Goal: Information Seeking & Learning: Check status

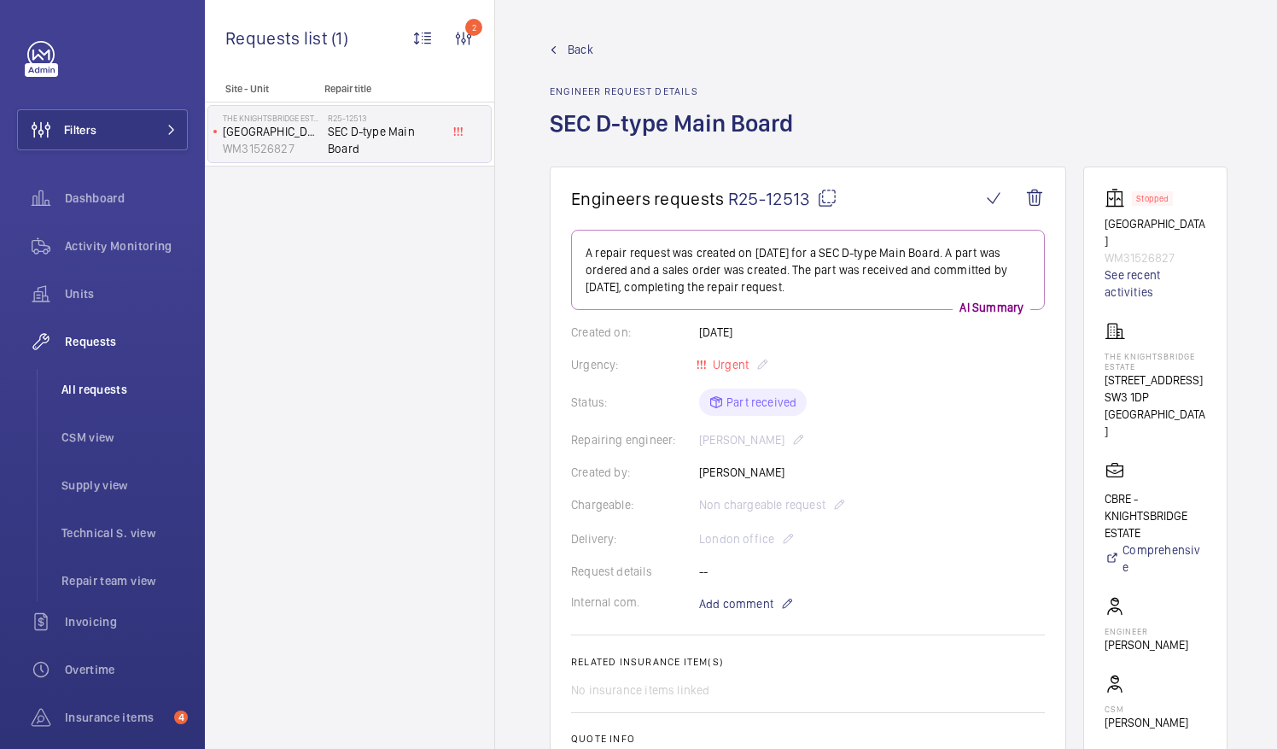
scroll to position [512, 0]
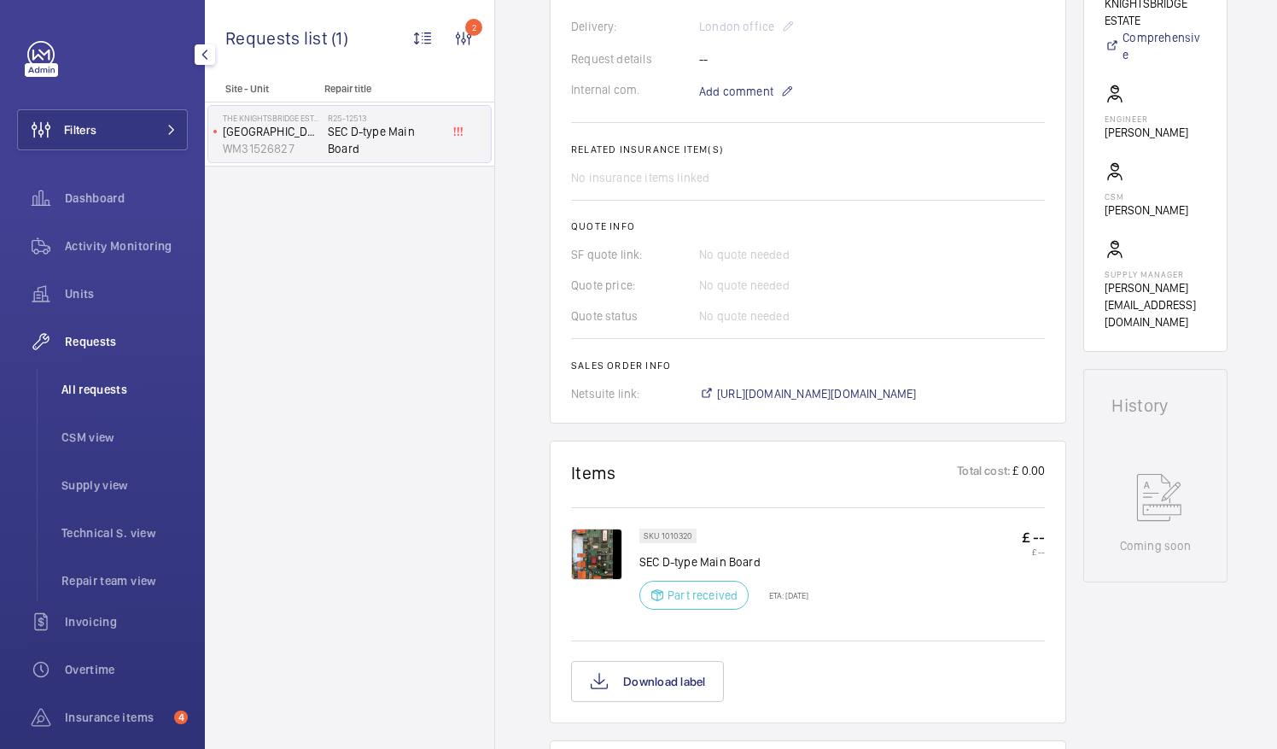
click at [91, 391] on span "All requests" at bounding box center [124, 389] width 126 height 17
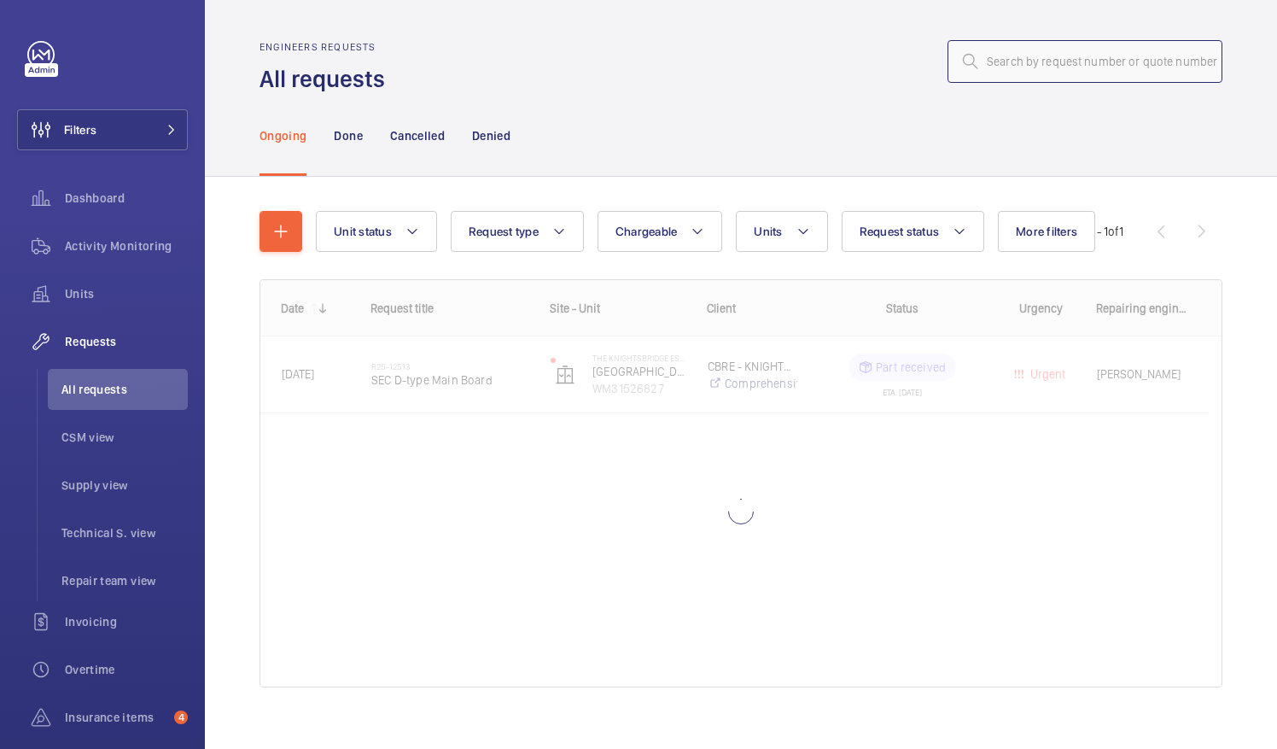
click at [982, 63] on input "text" at bounding box center [1084, 61] width 275 height 43
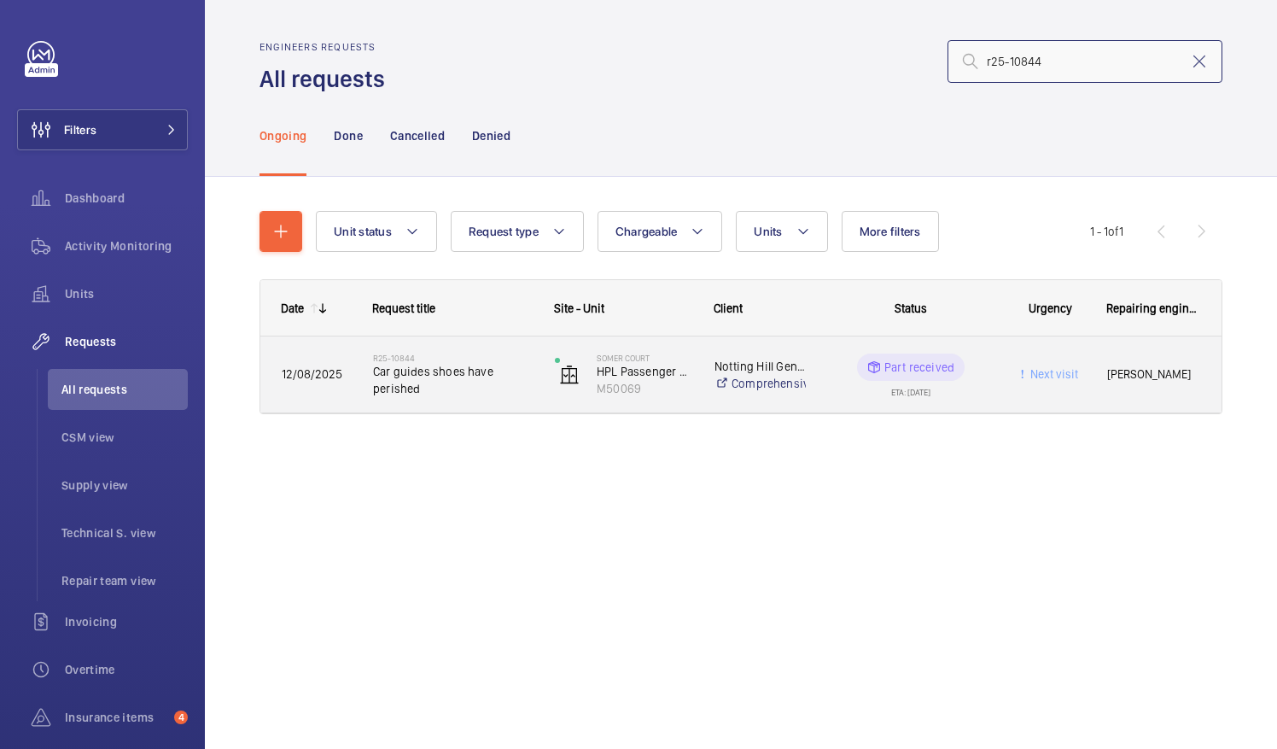
type input "r25-10844"
click at [449, 380] on span "Car guides shoes have perished" at bounding box center [453, 380] width 160 height 34
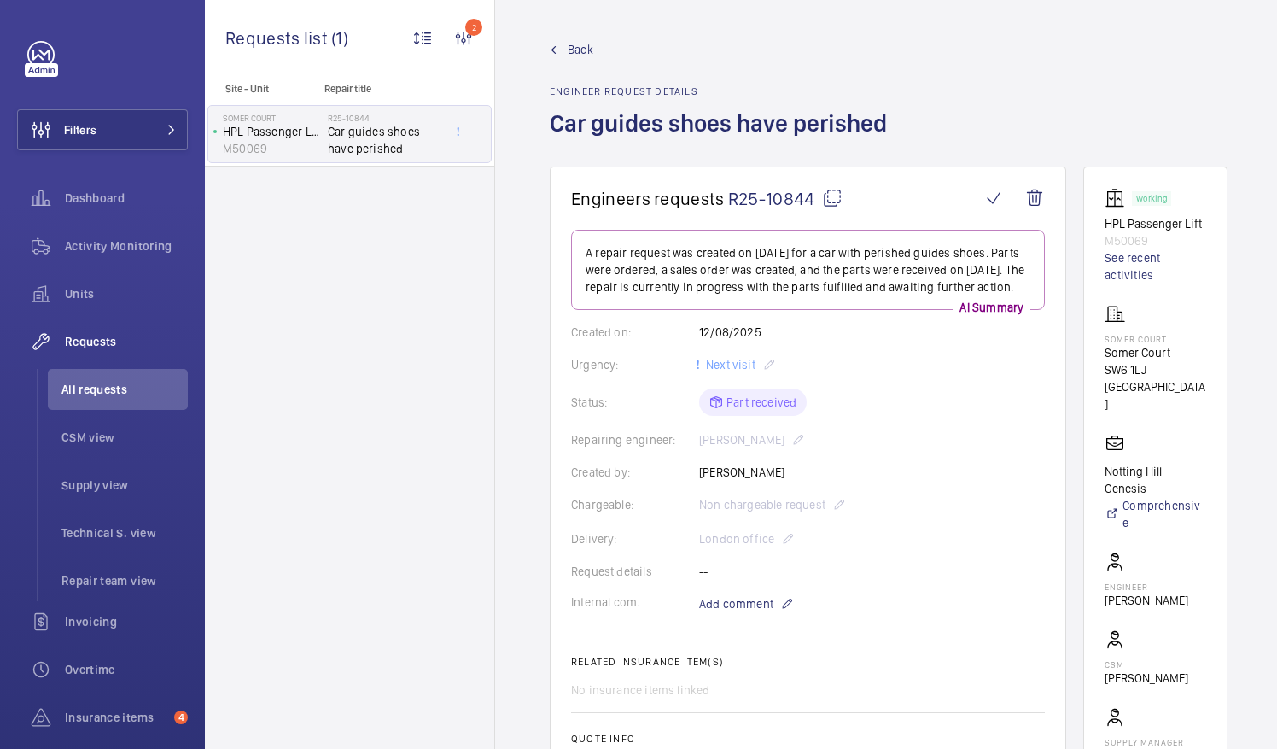
click at [908, 437] on div "Repairing engineer: Keith Bishop" at bounding box center [808, 439] width 474 height 20
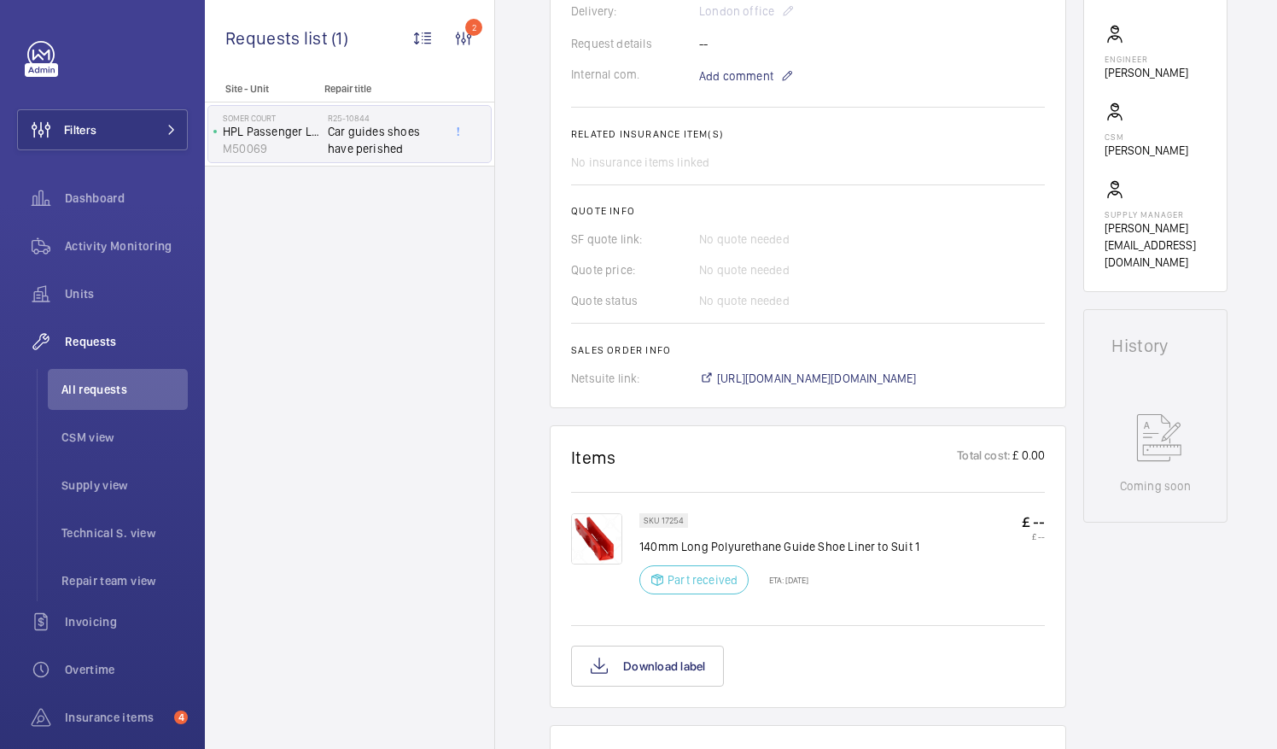
scroll to position [568, 0]
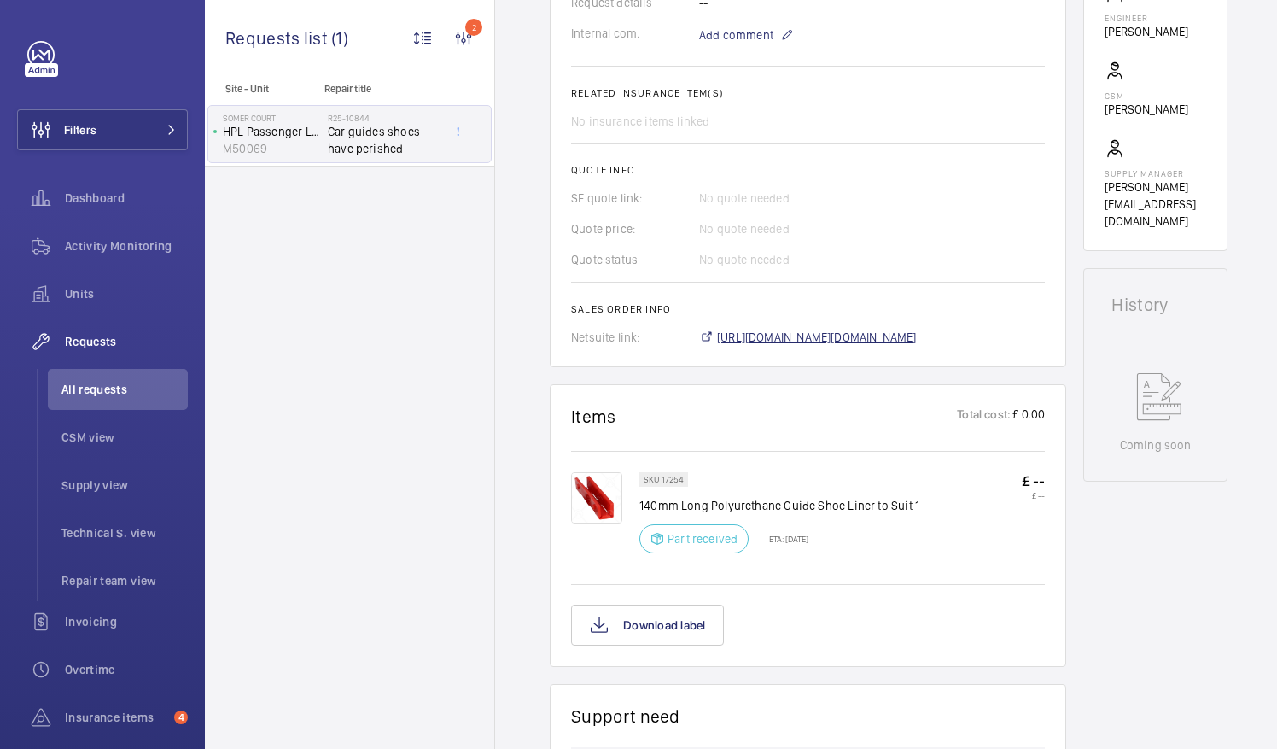
click at [875, 336] on span "https://6461500.app.netsuite.com/app/accounting/transactions/salesord.nl?id=290…" at bounding box center [817, 337] width 200 height 17
click at [90, 395] on span "All requests" at bounding box center [124, 389] width 126 height 17
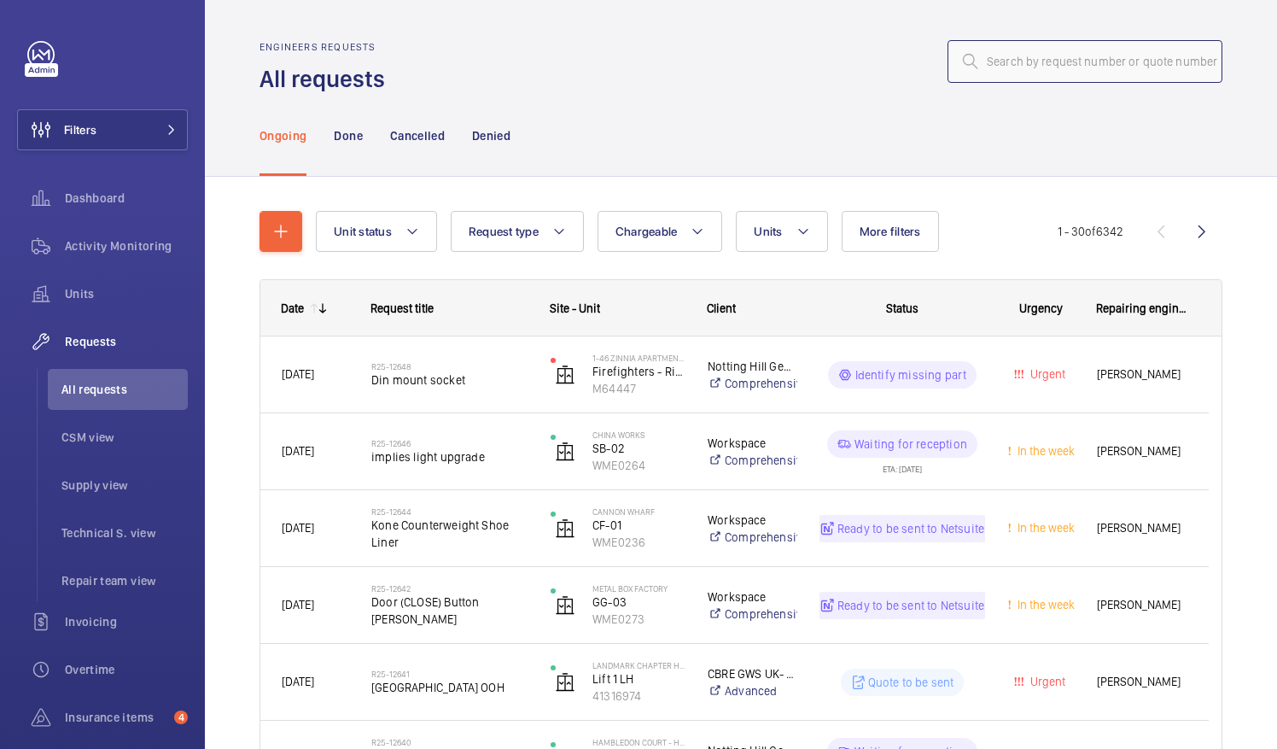
click at [1006, 67] on input "text" at bounding box center [1084, 61] width 275 height 43
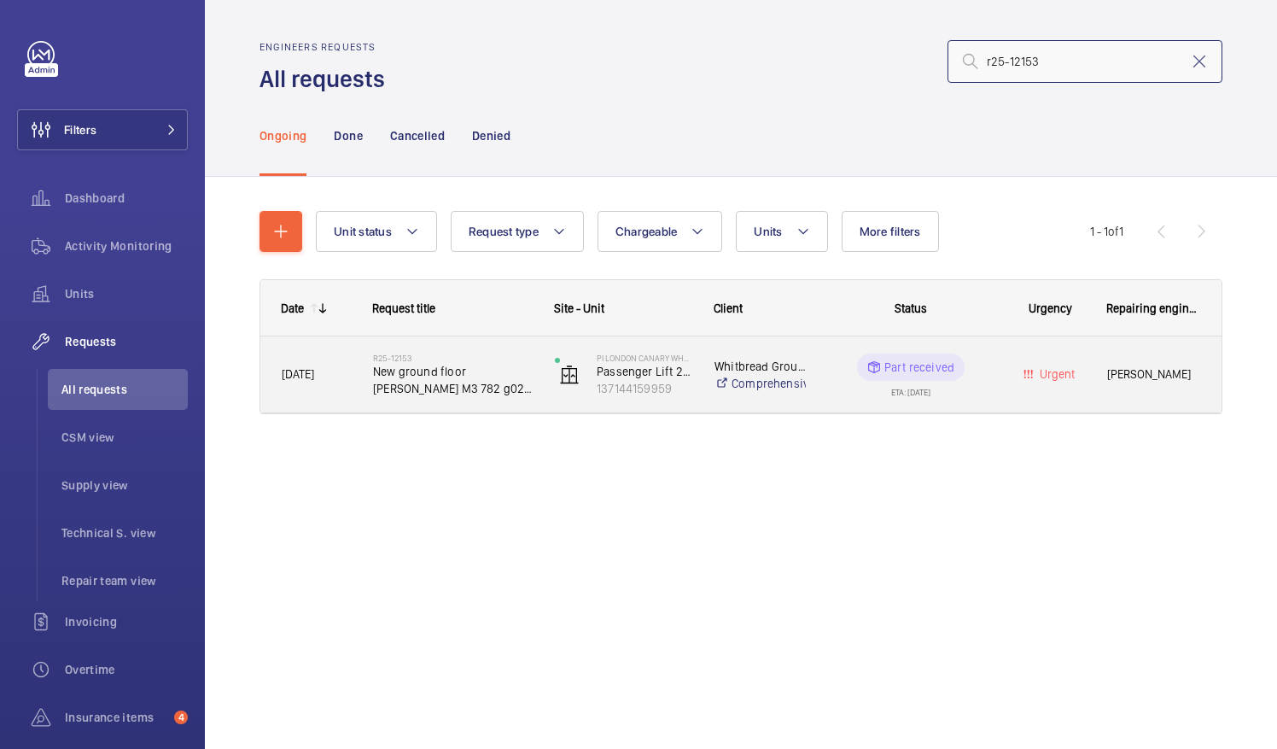
type input "r25-12153"
click at [463, 388] on span "New ground floor pressel M3 782 g02 y13" at bounding box center [453, 380] width 160 height 34
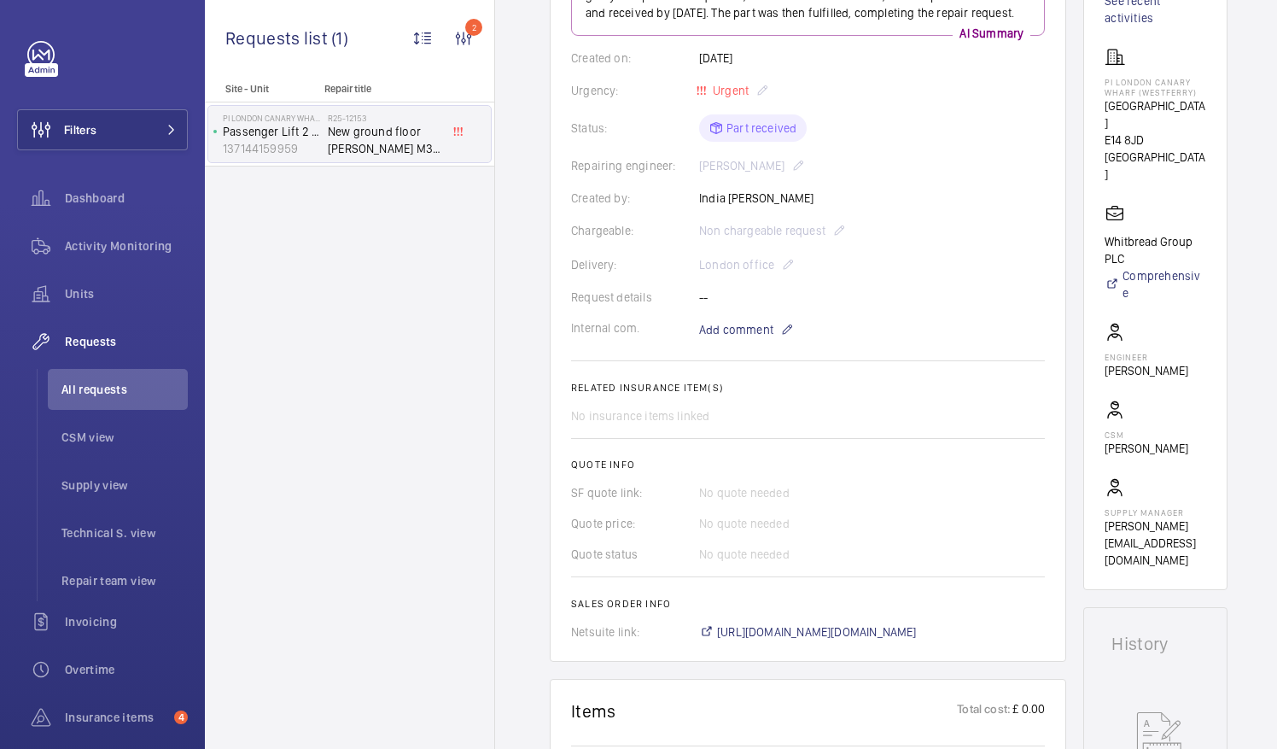
scroll to position [460, 0]
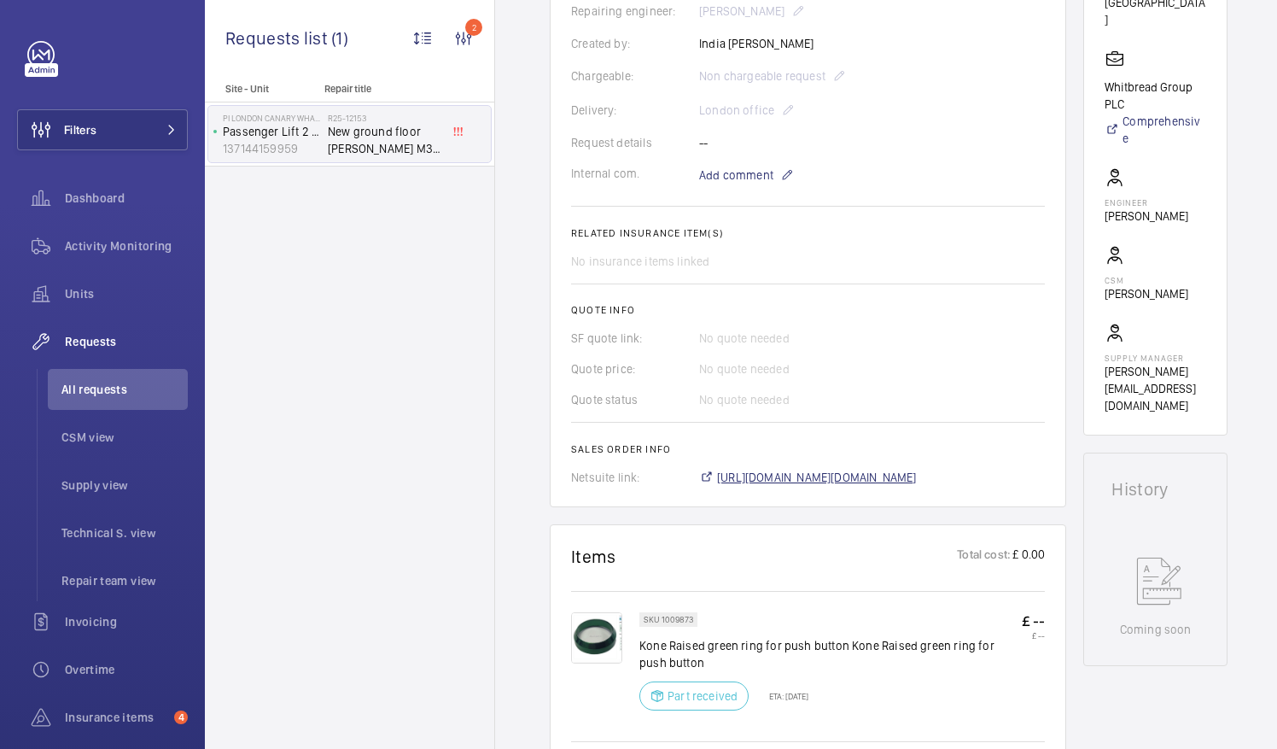
click at [882, 469] on span "https://6461500.app.netsuite.com/app/accounting/transactions/salesord.nl?id=300…" at bounding box center [817, 477] width 200 height 17
click at [100, 389] on span "All requests" at bounding box center [124, 389] width 126 height 17
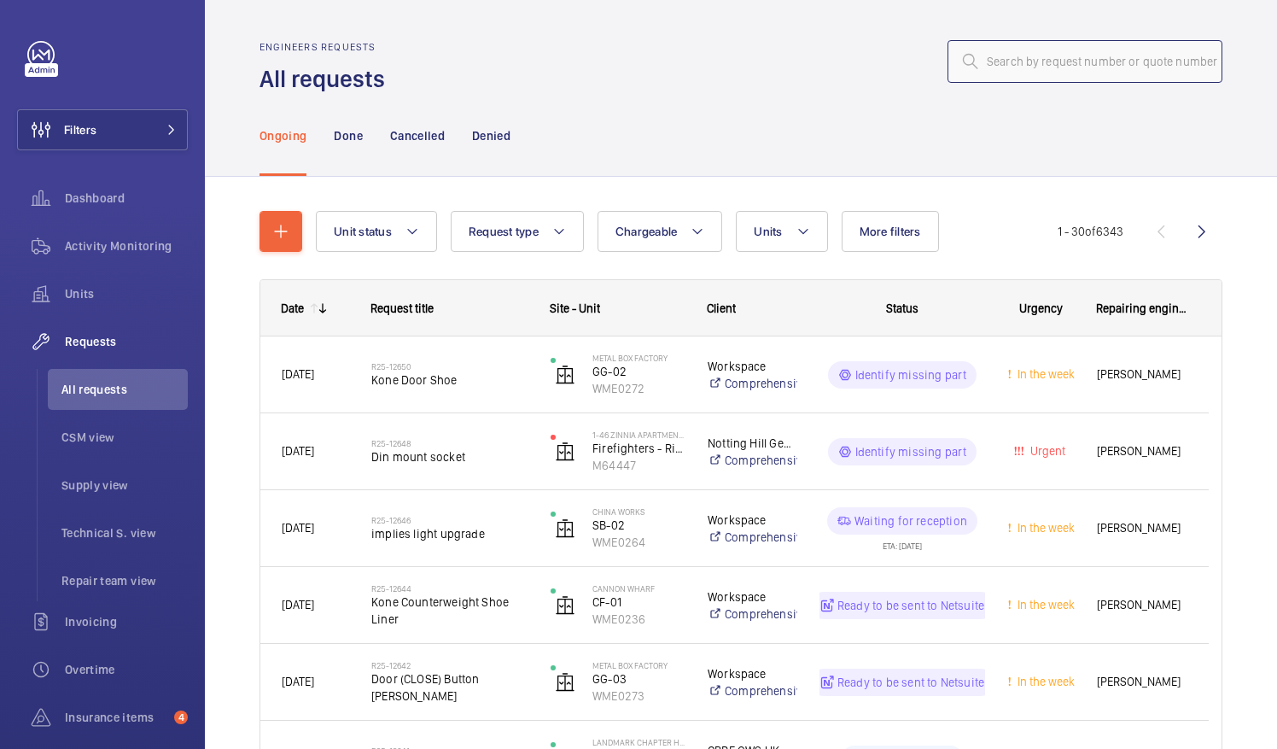
click at [1000, 56] on input "text" at bounding box center [1084, 61] width 275 height 43
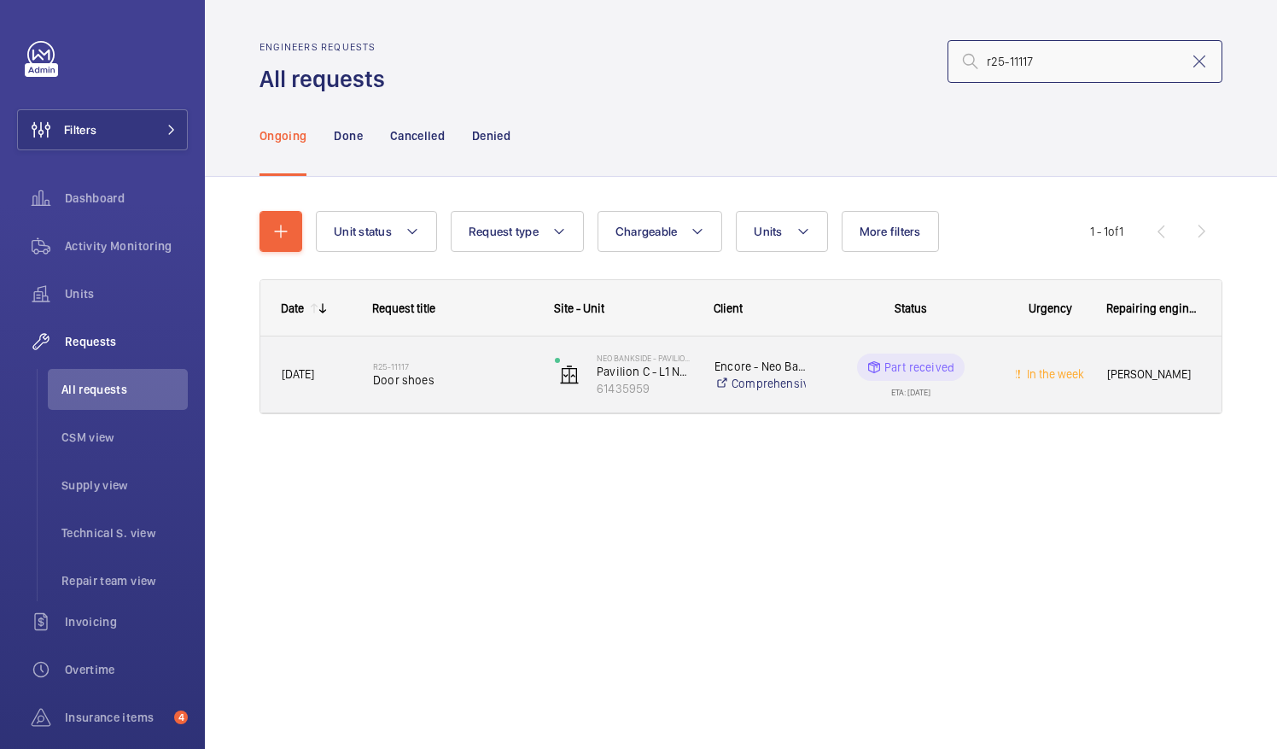
type input "r25-11117"
click at [405, 383] on span "Door shoes" at bounding box center [453, 379] width 160 height 17
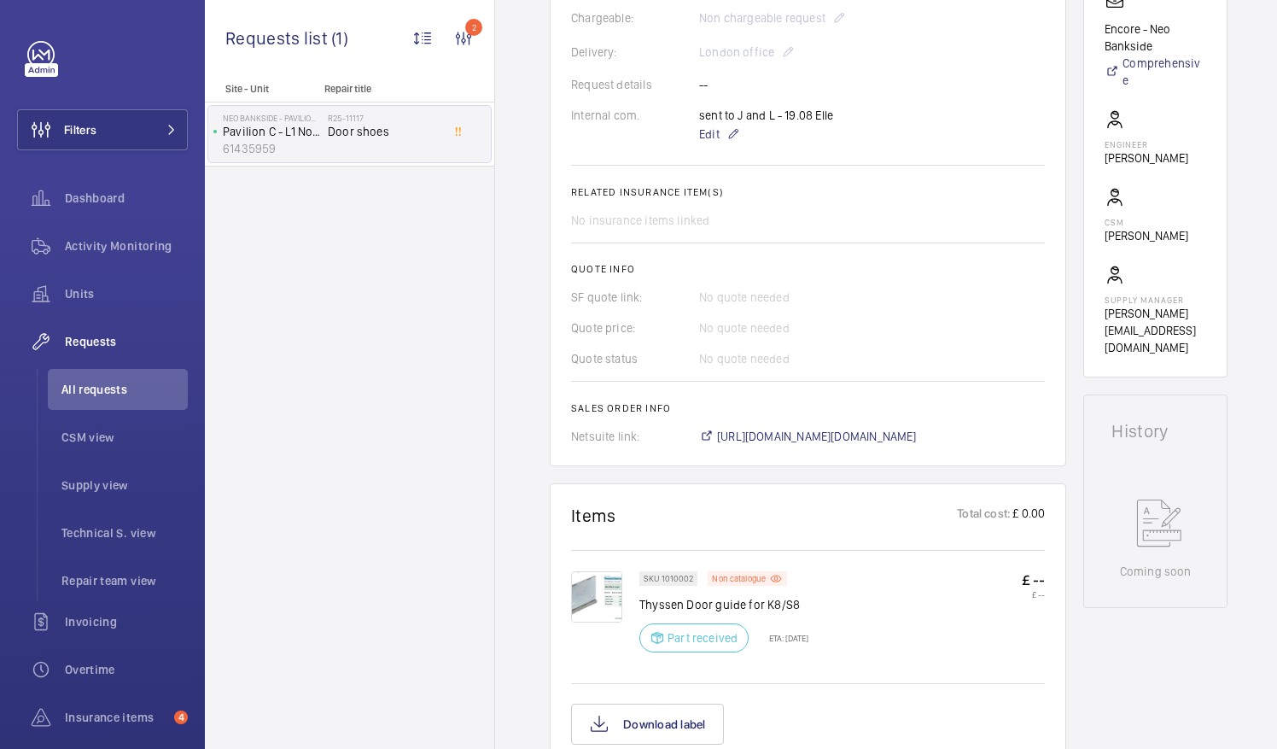
scroll to position [488, 0]
click at [873, 431] on span "https://6461500.app.netsuite.com/app/accounting/transactions/salesord.nl?id=292…" at bounding box center [817, 434] width 200 height 17
click at [96, 391] on span "All requests" at bounding box center [124, 389] width 126 height 17
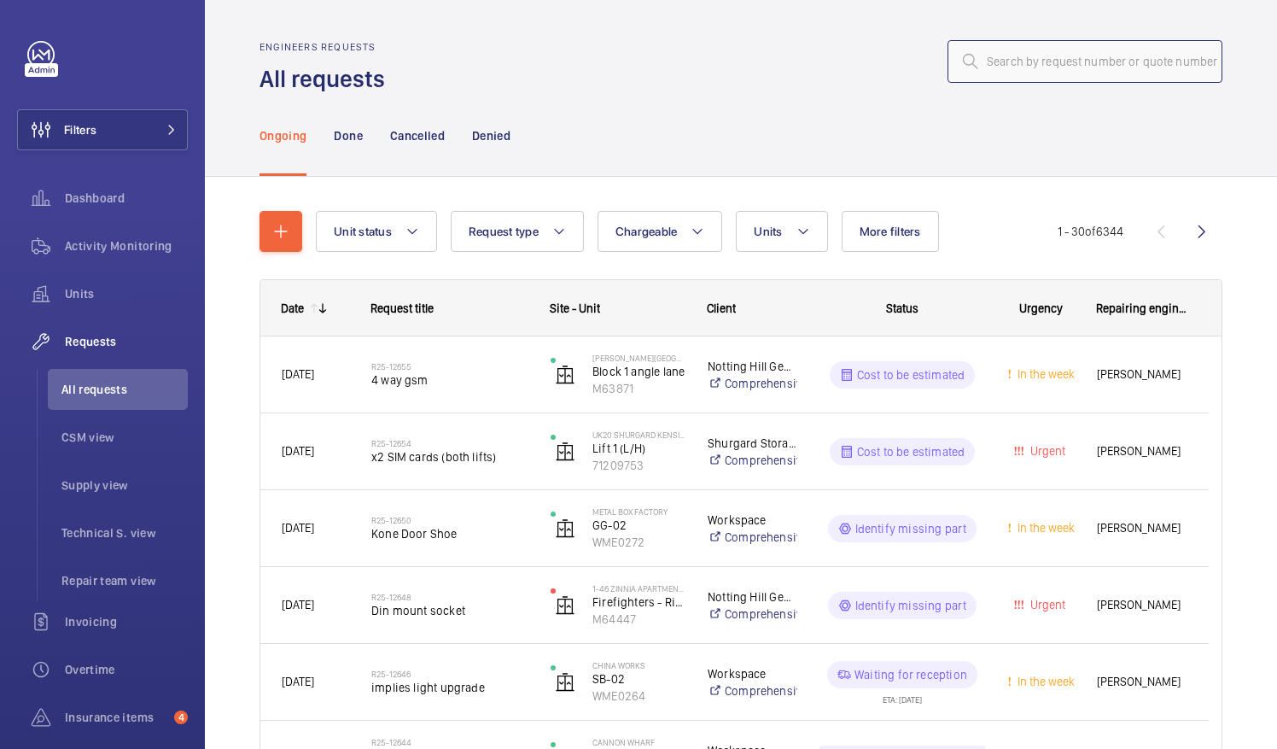
click at [982, 62] on input "text" at bounding box center [1084, 61] width 275 height 43
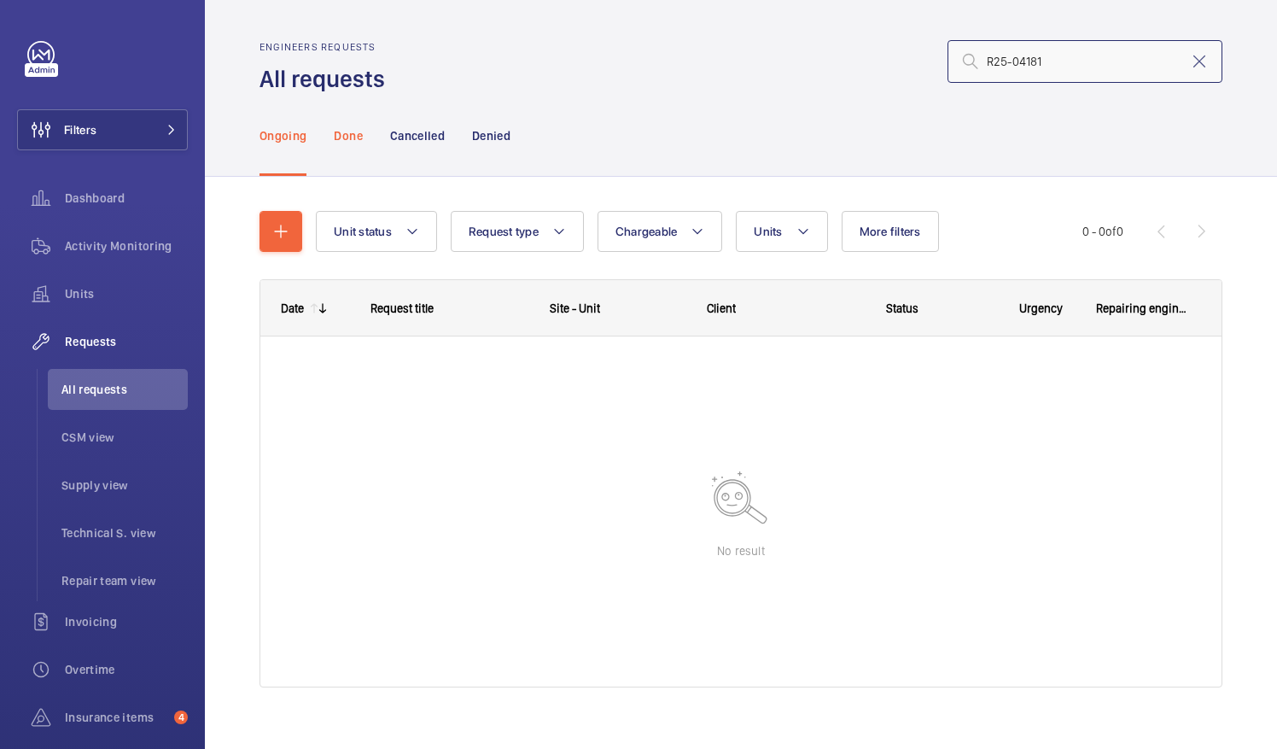
type input "R25-04181"
click at [342, 135] on p "Done" at bounding box center [348, 135] width 28 height 17
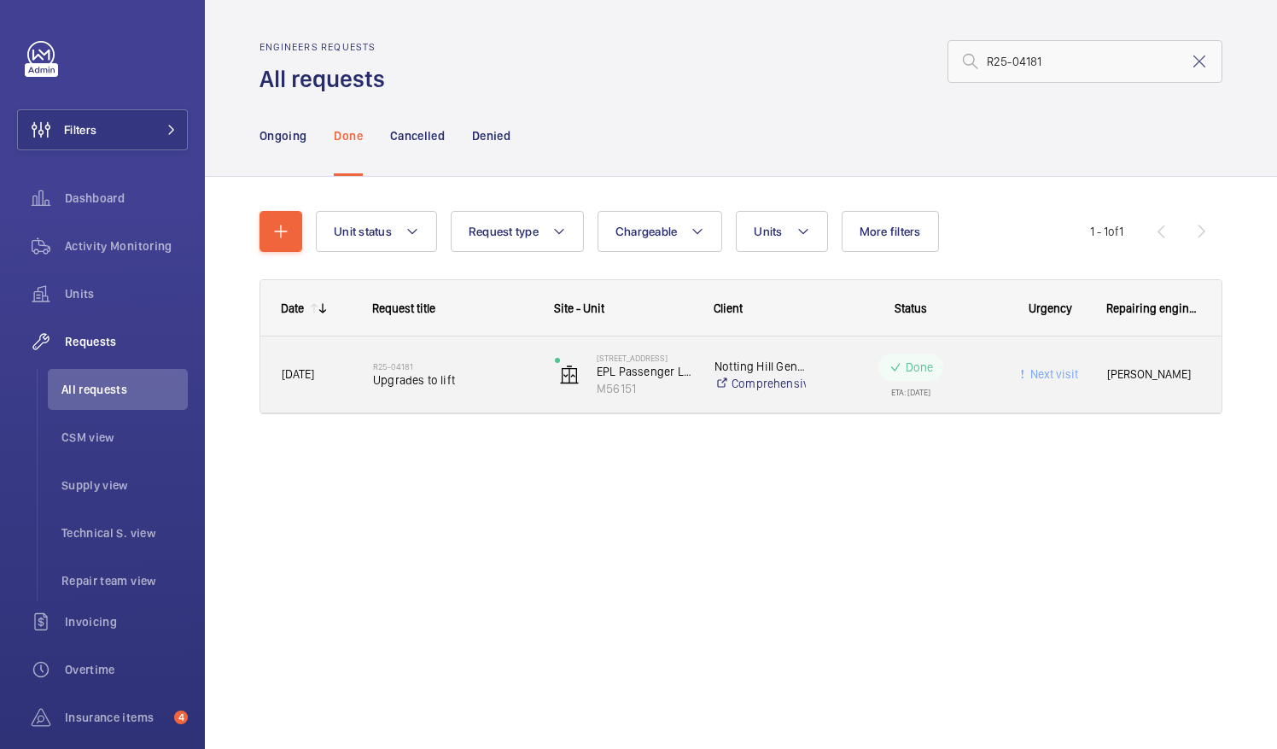
click at [415, 371] on span "Upgrades to lift" at bounding box center [453, 379] width 160 height 17
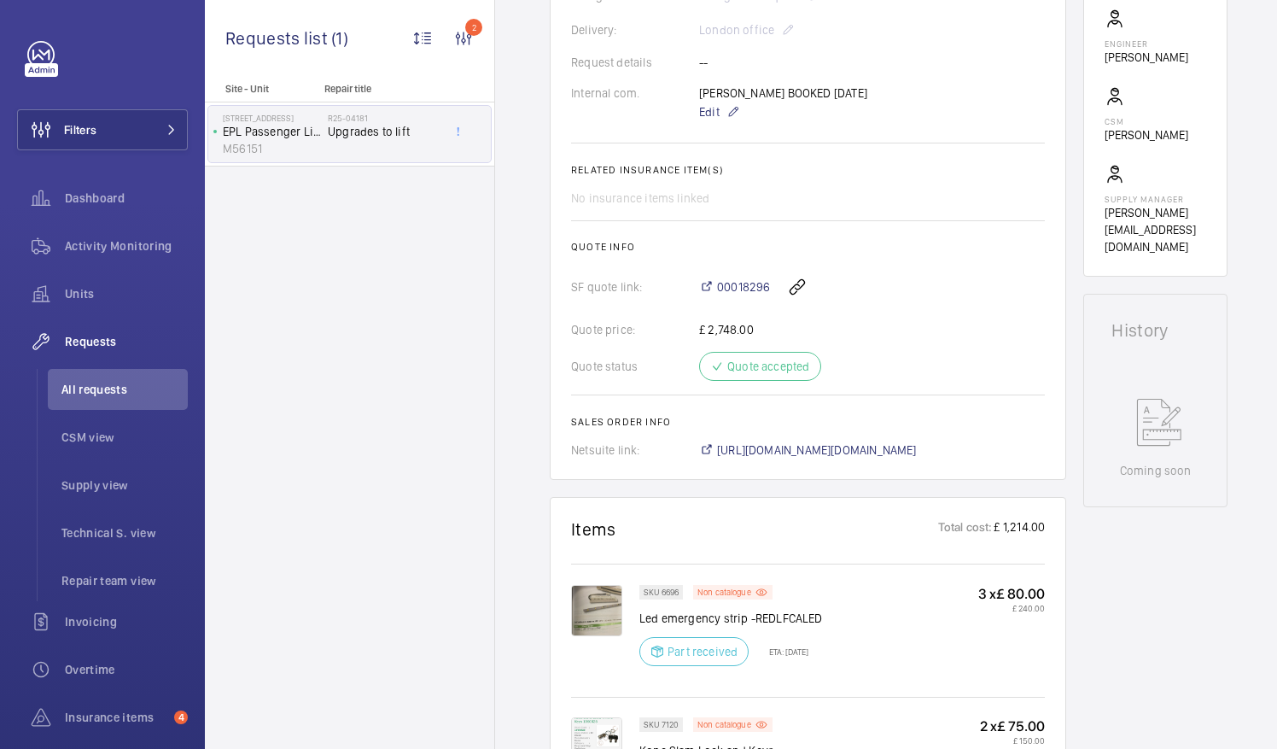
scroll to position [560, 0]
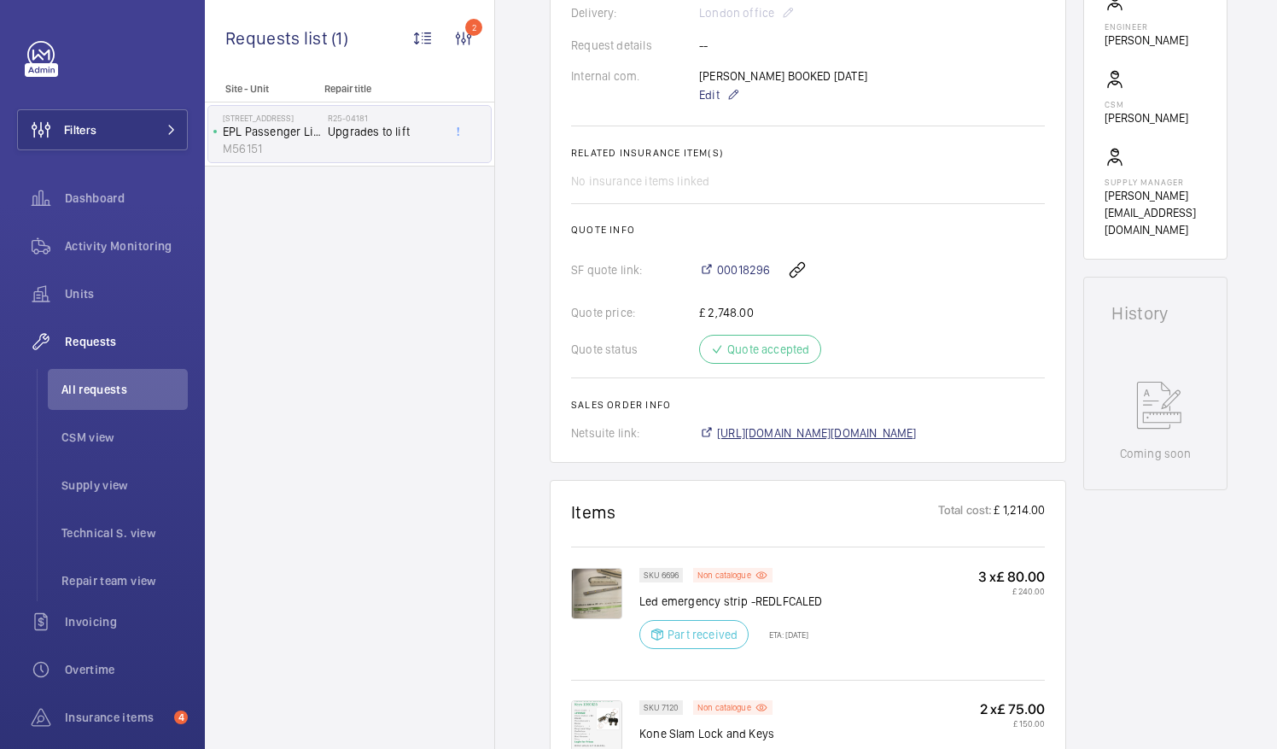
click at [850, 430] on span "https://6461500.app.netsuite.com/app/accounting/transactions/salesord.nl?id=297…" at bounding box center [817, 432] width 200 height 17
click at [86, 389] on span "All requests" at bounding box center [124, 389] width 126 height 17
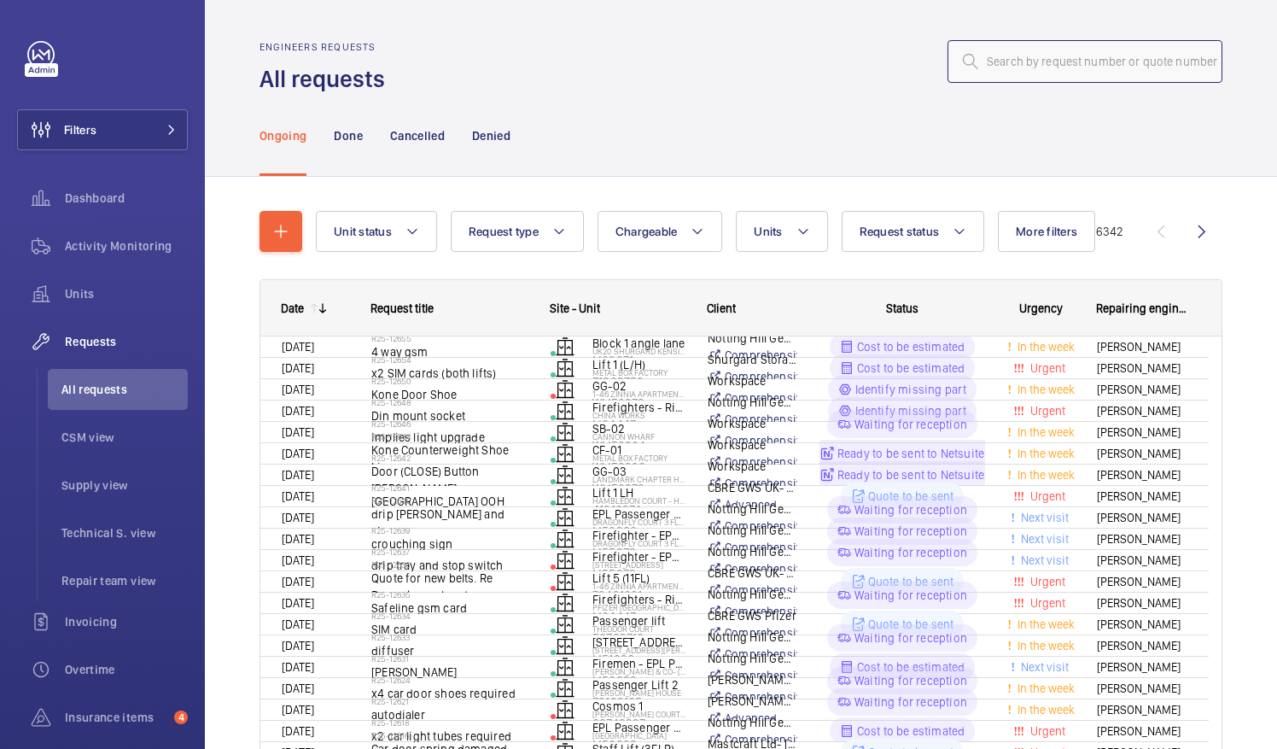
click at [996, 68] on input "text" at bounding box center [1084, 61] width 275 height 43
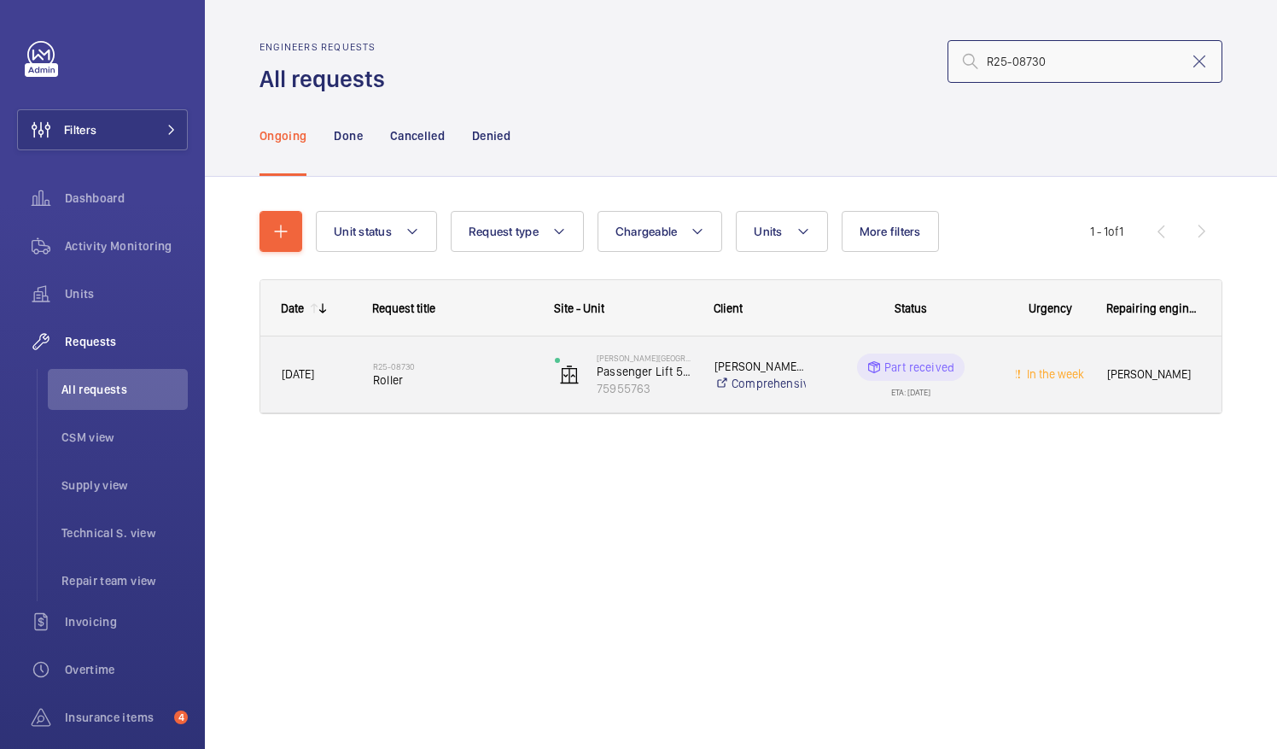
type input "R25-08730"
click at [449, 385] on span "Roller" at bounding box center [453, 379] width 160 height 17
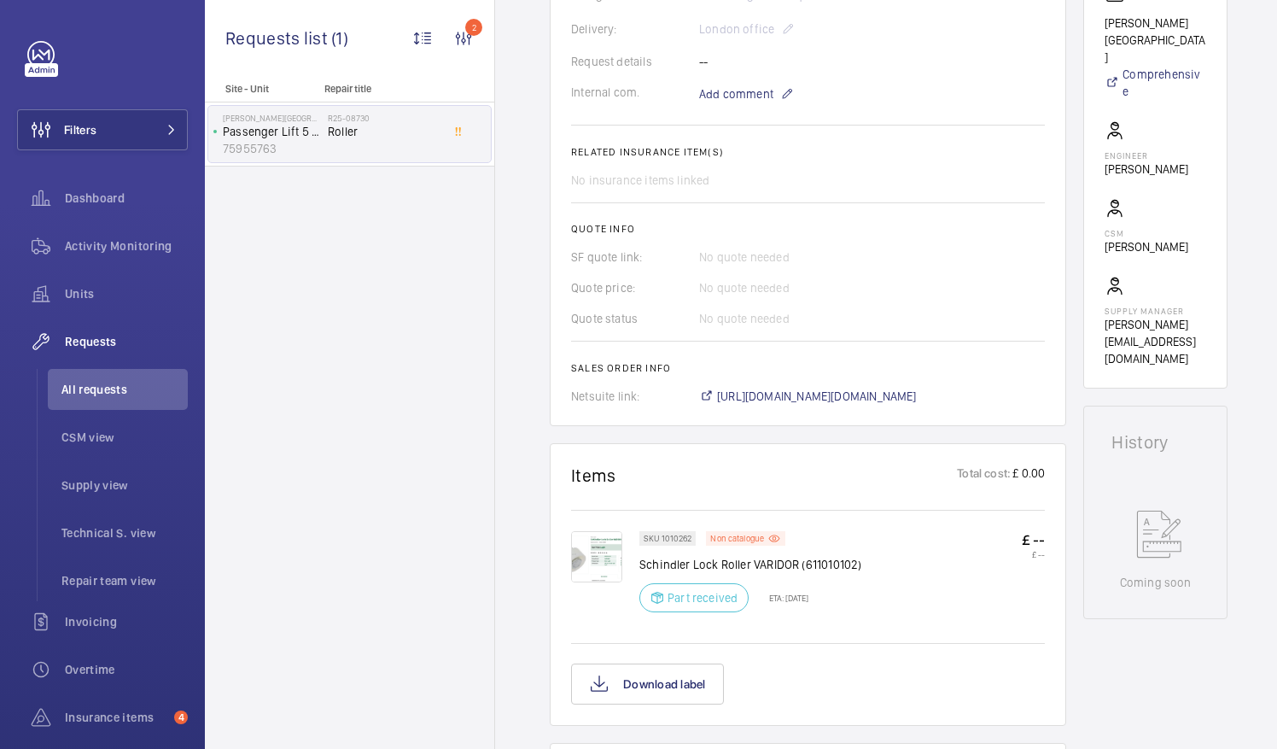
scroll to position [510, 0]
click at [825, 391] on span "https://6461500.app.netsuite.com/app/accounting/transactions/salesord.nl?id=300…" at bounding box center [817, 395] width 200 height 17
click at [87, 389] on span "All requests" at bounding box center [124, 389] width 126 height 17
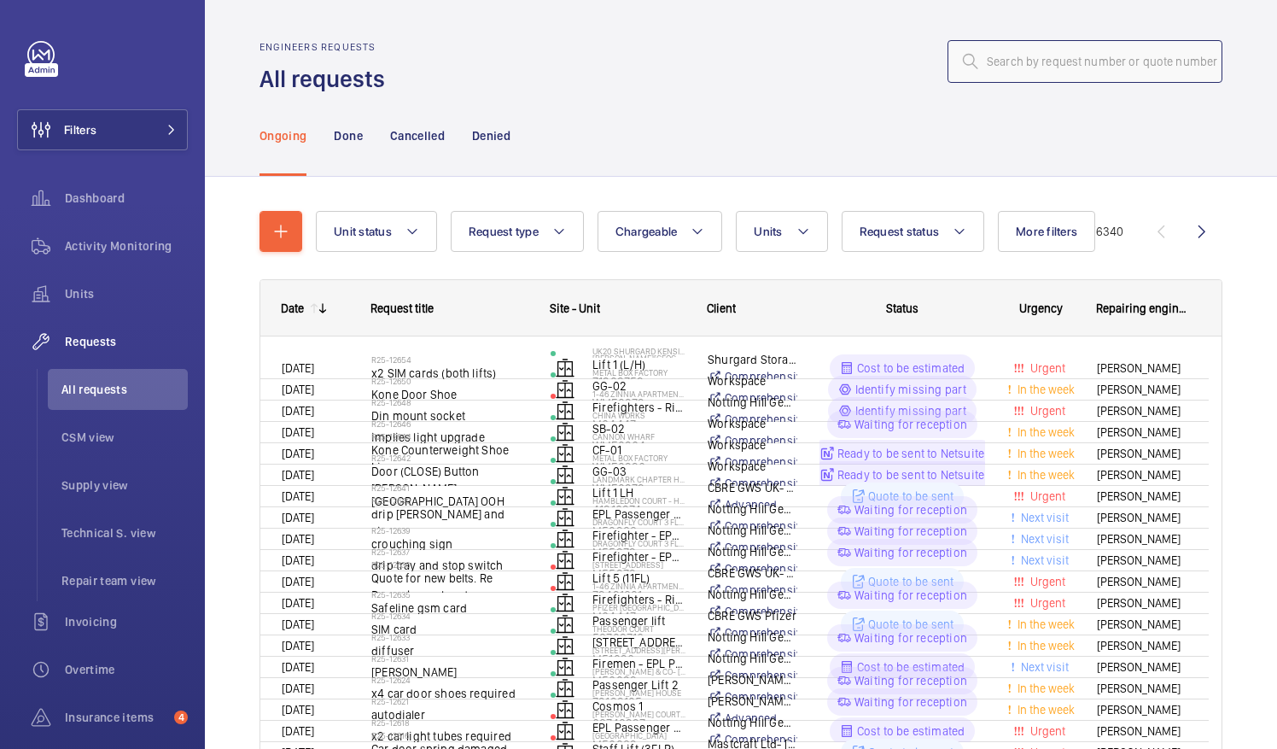
click at [991, 65] on input "text" at bounding box center [1084, 61] width 275 height 43
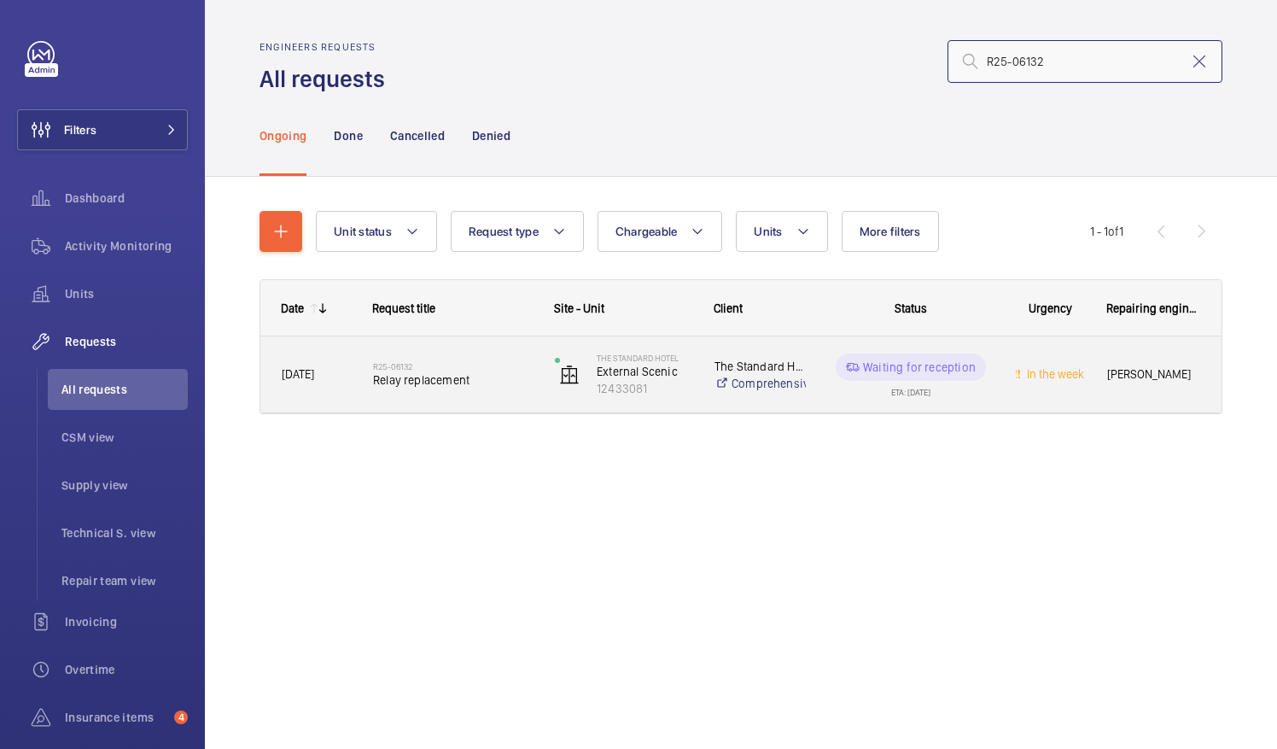
type input "R25-06132"
click at [429, 381] on span "Relay replacement" at bounding box center [453, 379] width 160 height 17
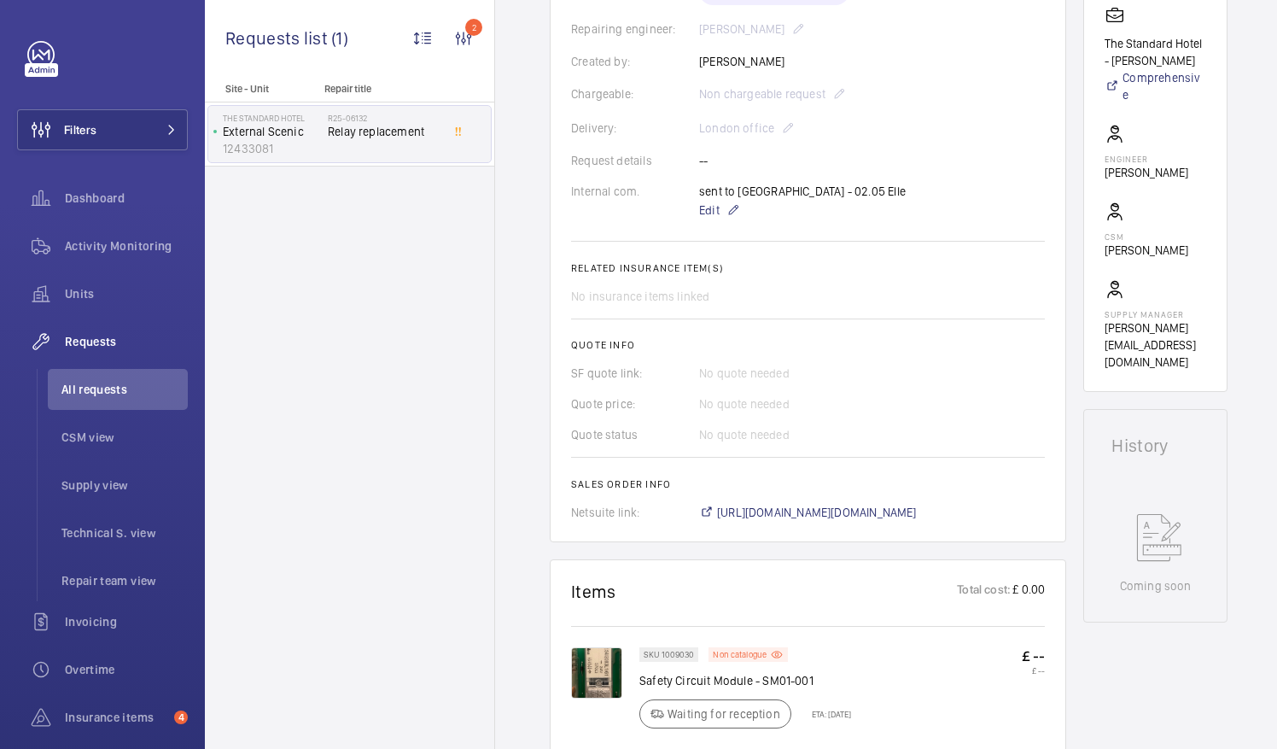
scroll to position [410, 0]
click at [857, 521] on span "https://6461500.app.netsuite.com/app/accounting/transactions/salesord.nl?id=258…" at bounding box center [817, 512] width 200 height 17
click at [109, 386] on span "All requests" at bounding box center [124, 389] width 126 height 17
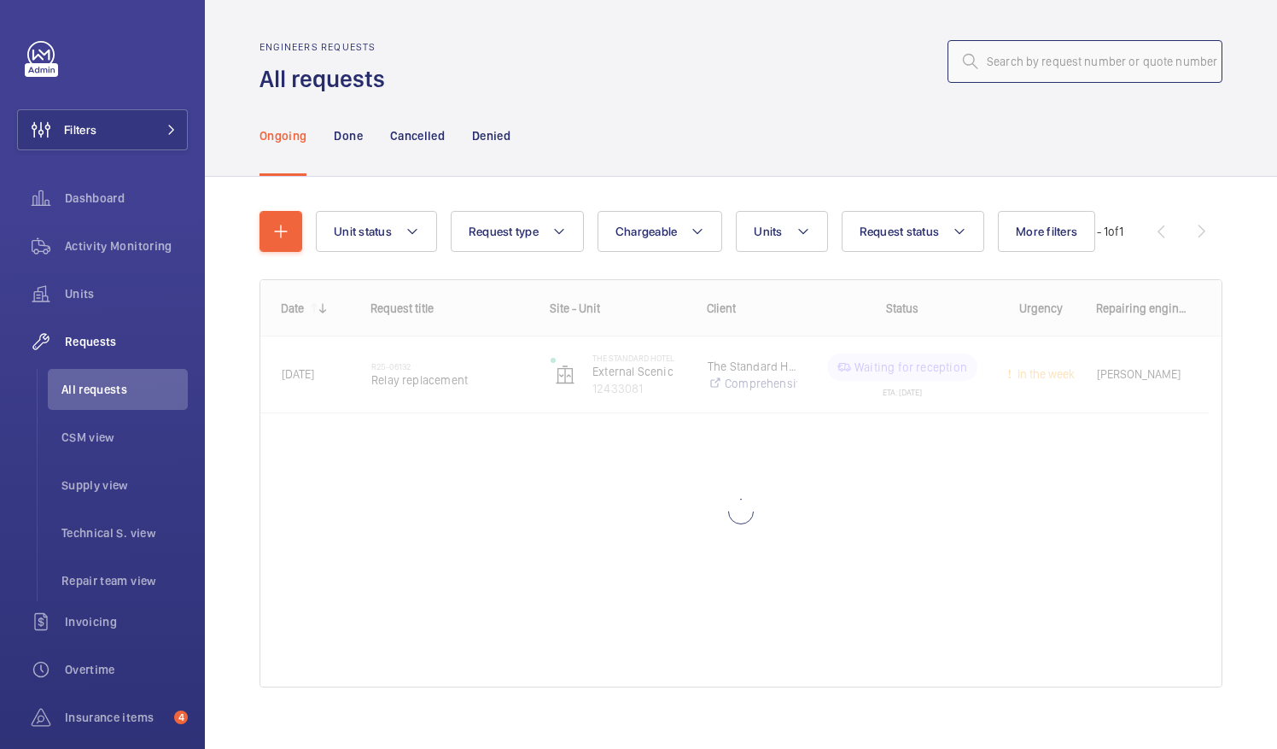
click at [990, 68] on input "text" at bounding box center [1084, 61] width 275 height 43
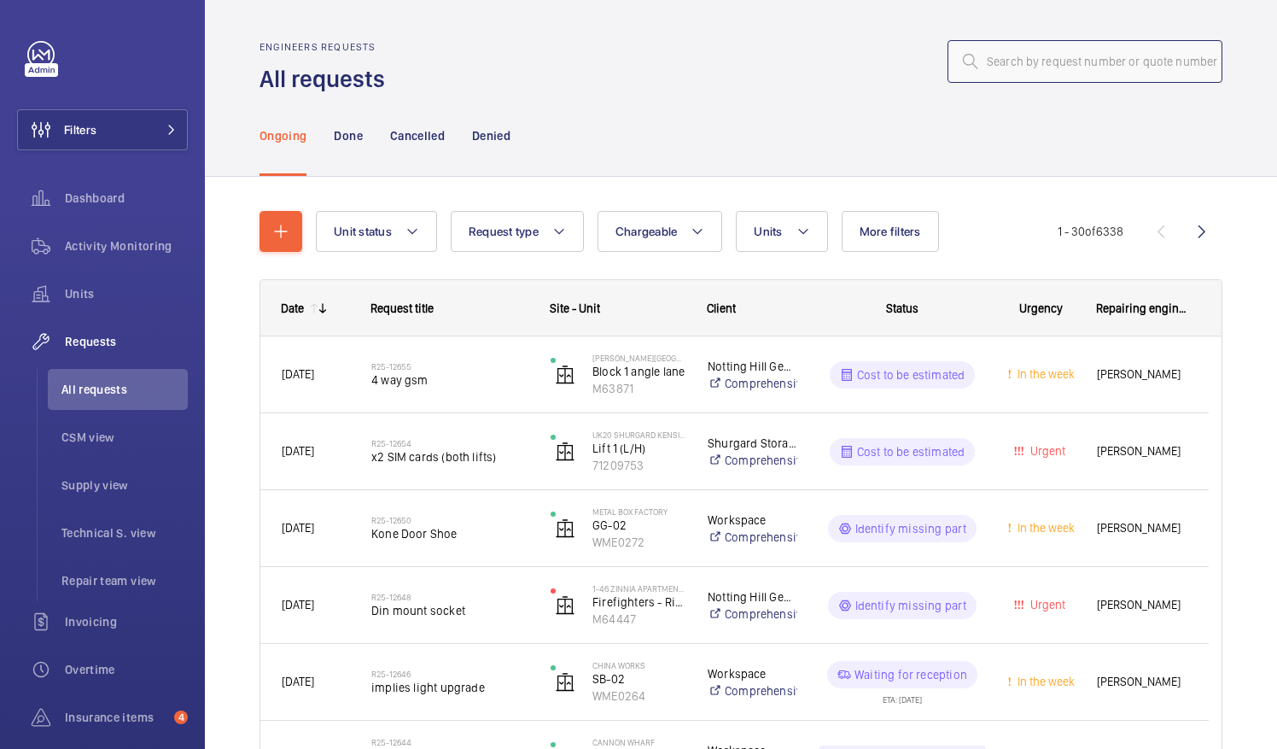
paste input "R25-06422"
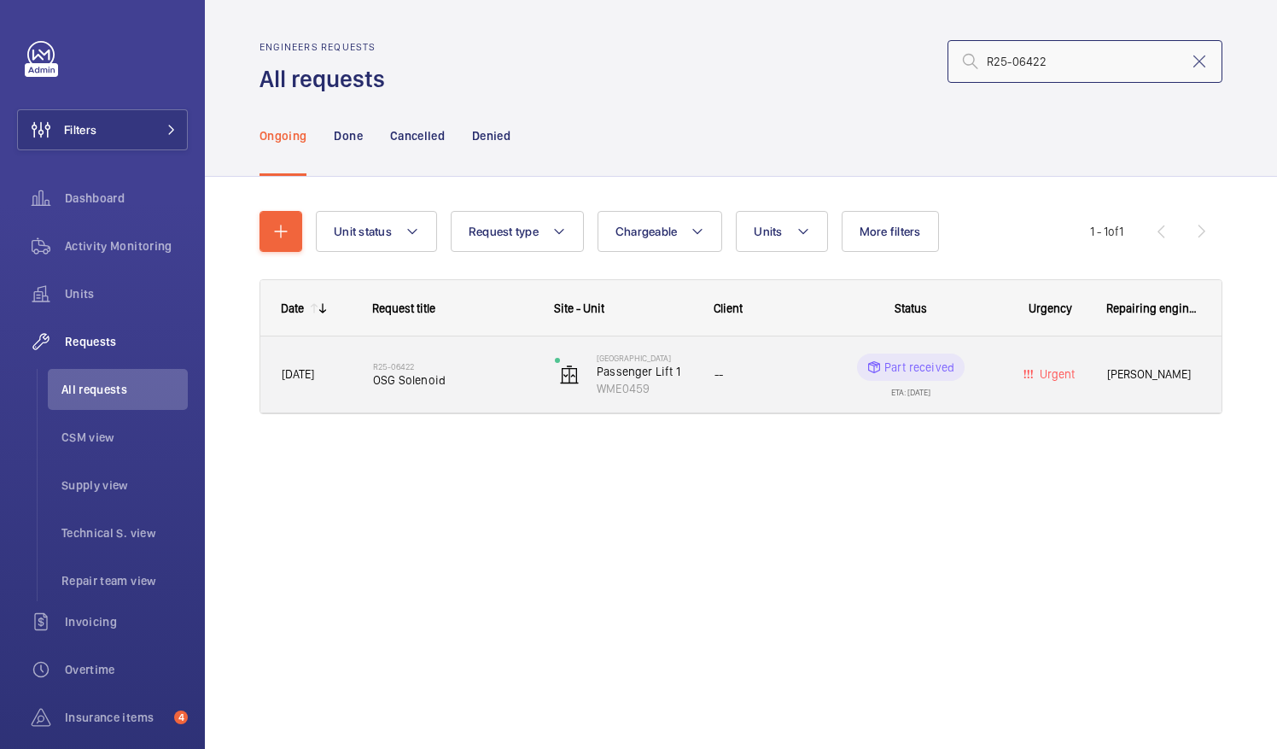
type input "R25-06422"
click at [456, 383] on span "OSG Solenoid" at bounding box center [453, 379] width 160 height 17
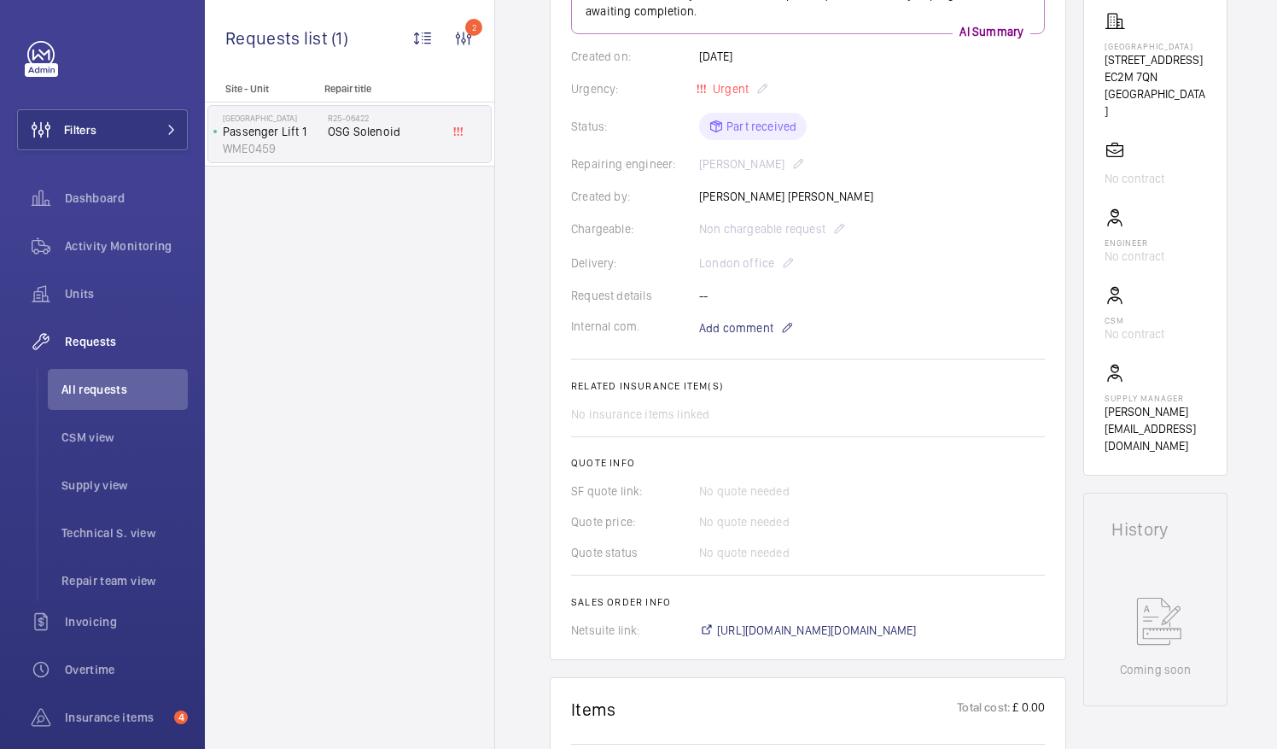
scroll to position [392, 0]
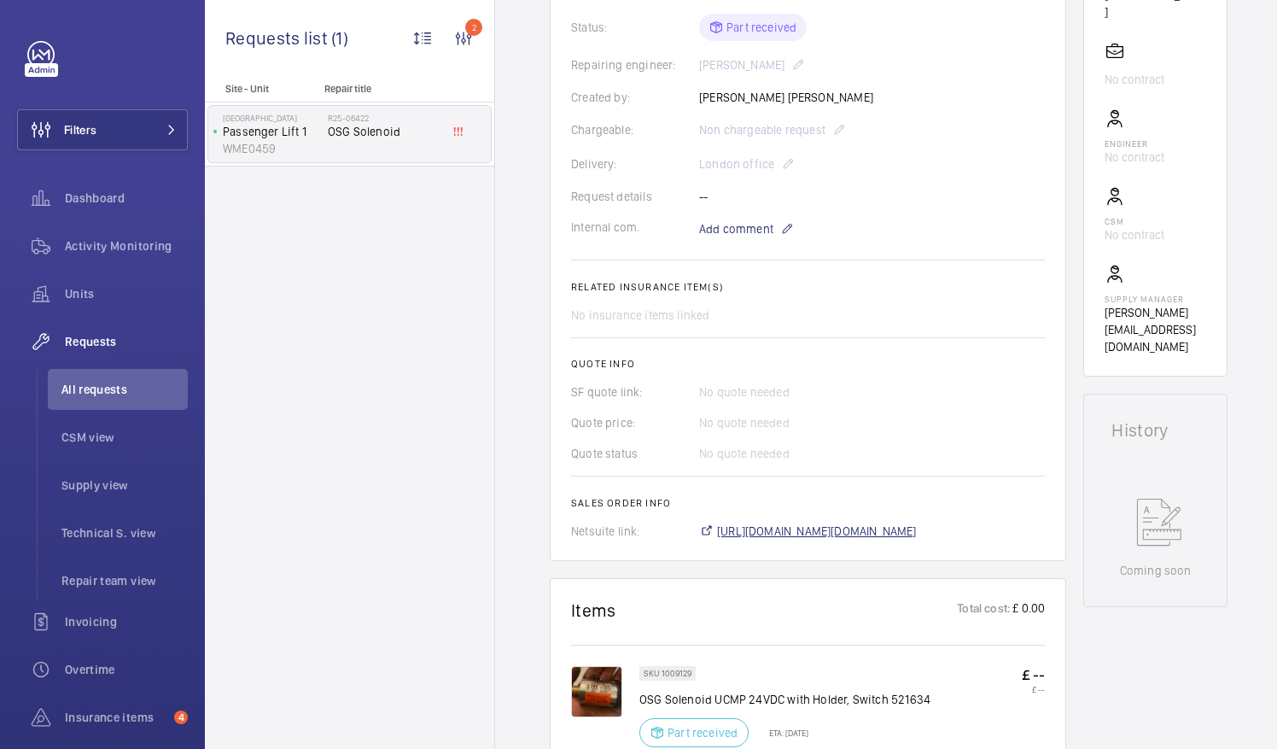
click at [881, 522] on span "https://6461500.app.netsuite.com/app/accounting/transactions/salesord.nl?id=259…" at bounding box center [817, 530] width 200 height 17
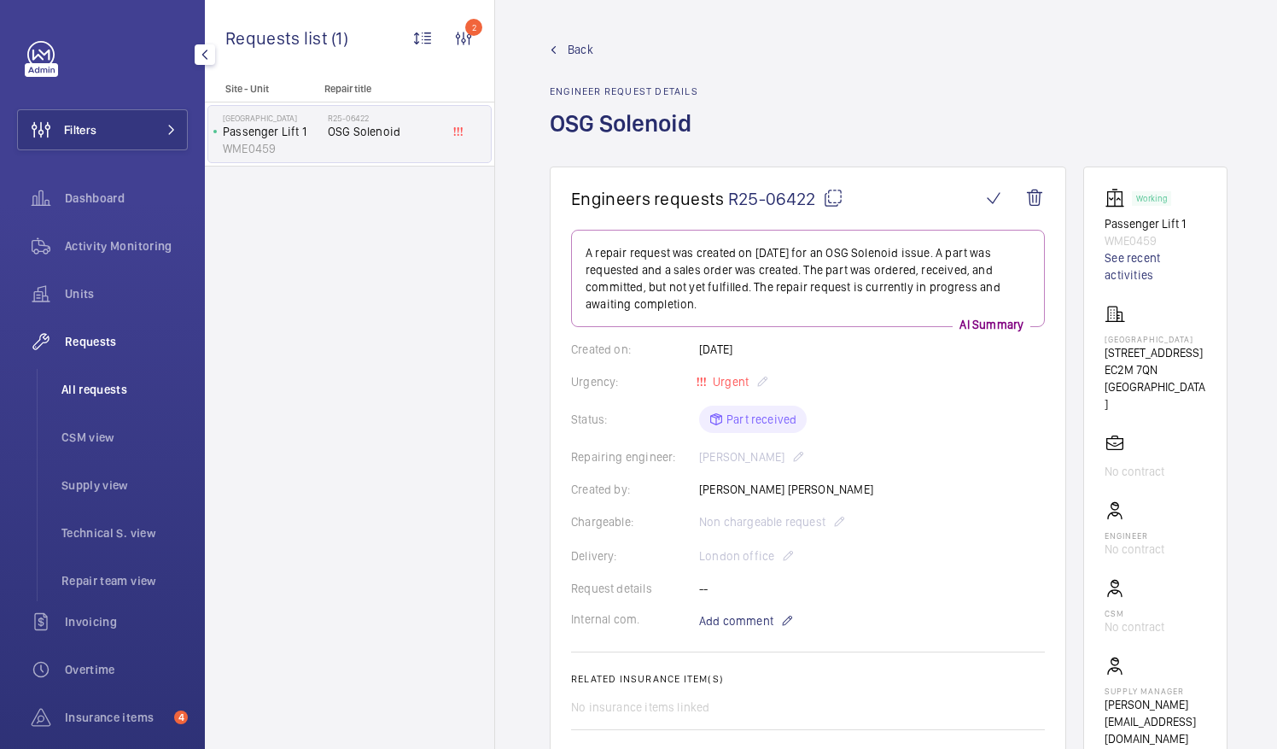
click at [111, 388] on span "All requests" at bounding box center [124, 389] width 126 height 17
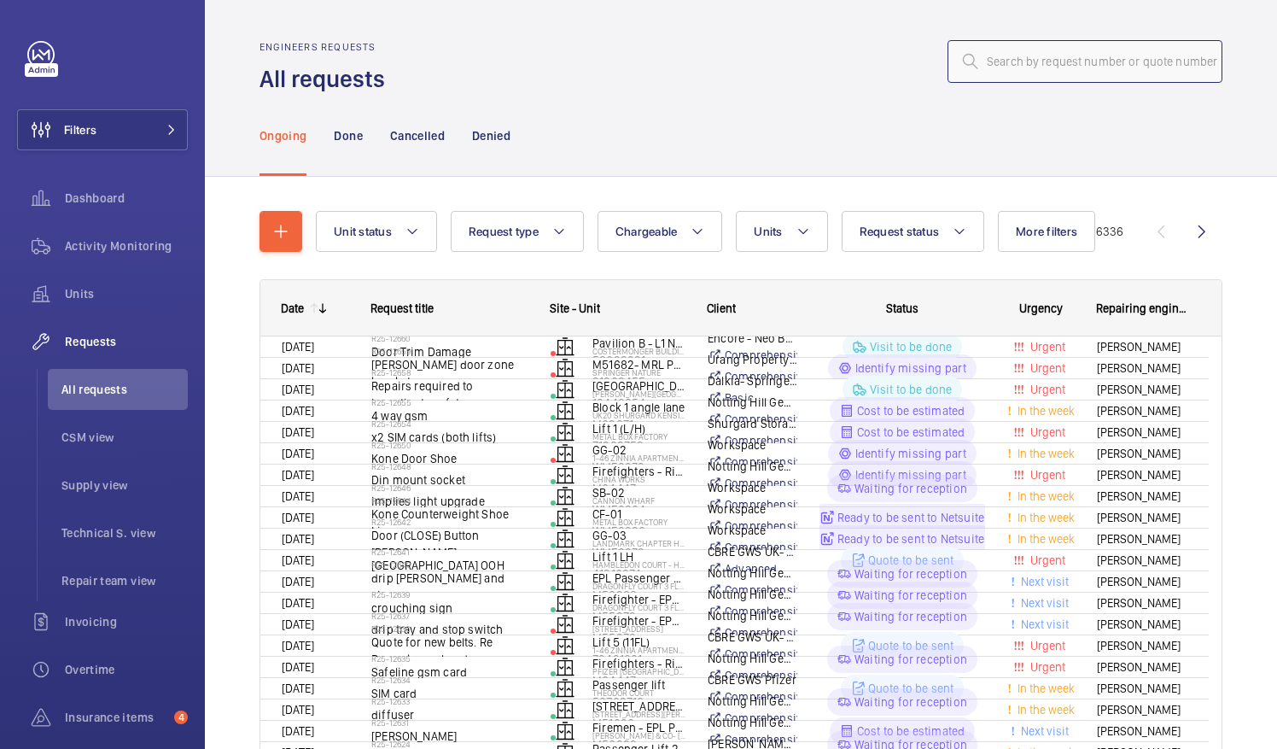
click at [985, 73] on input "text" at bounding box center [1084, 61] width 275 height 43
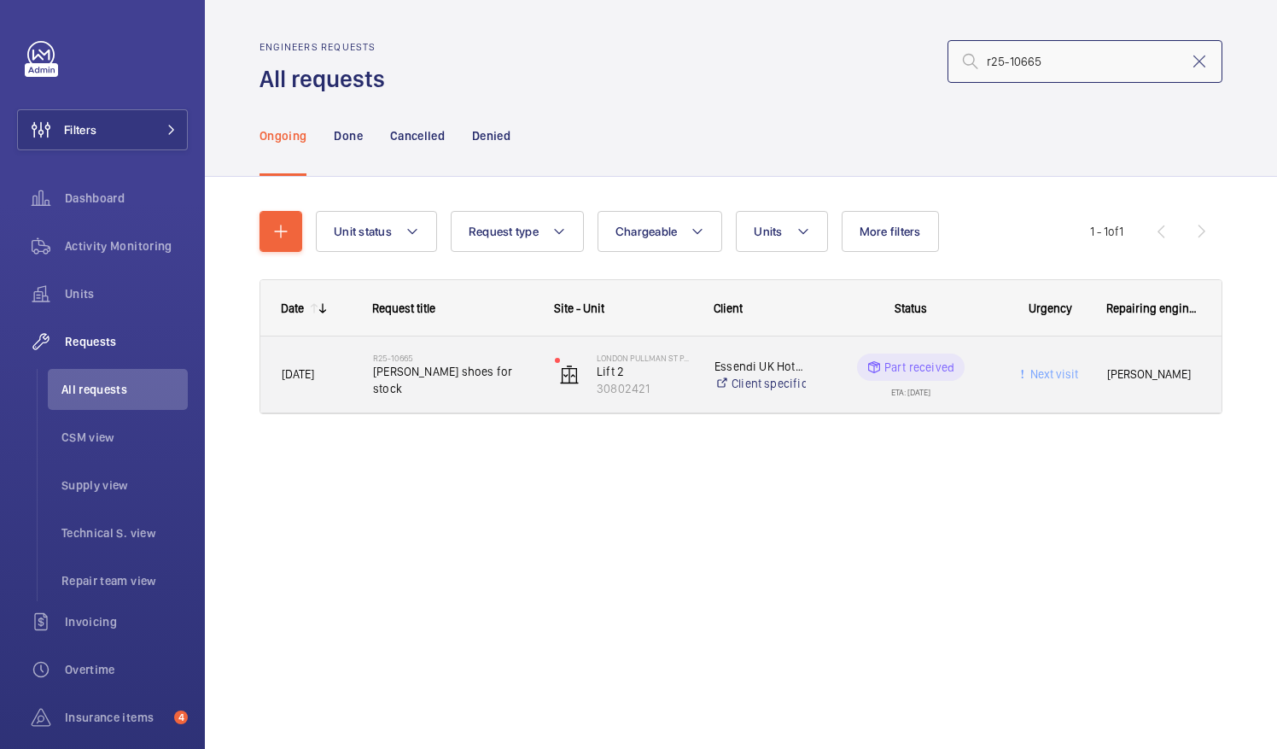
type input "r25-10665"
click at [456, 384] on span "Otis tapehead shoes for stock" at bounding box center [453, 380] width 160 height 34
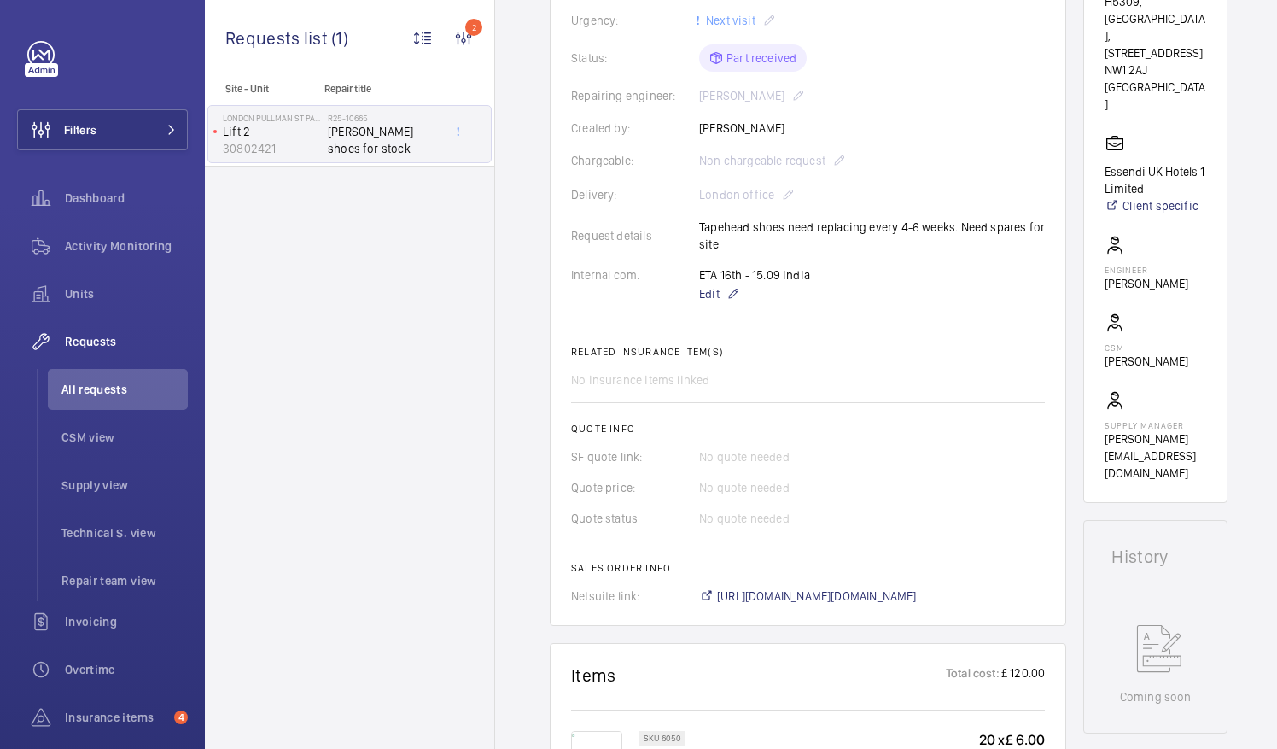
scroll to position [362, 0]
click at [877, 586] on span "https://6461500.app.netsuite.com/app/accounting/transactions/salesord.nl?id=300…" at bounding box center [817, 594] width 200 height 17
click at [99, 390] on span "All requests" at bounding box center [124, 389] width 126 height 17
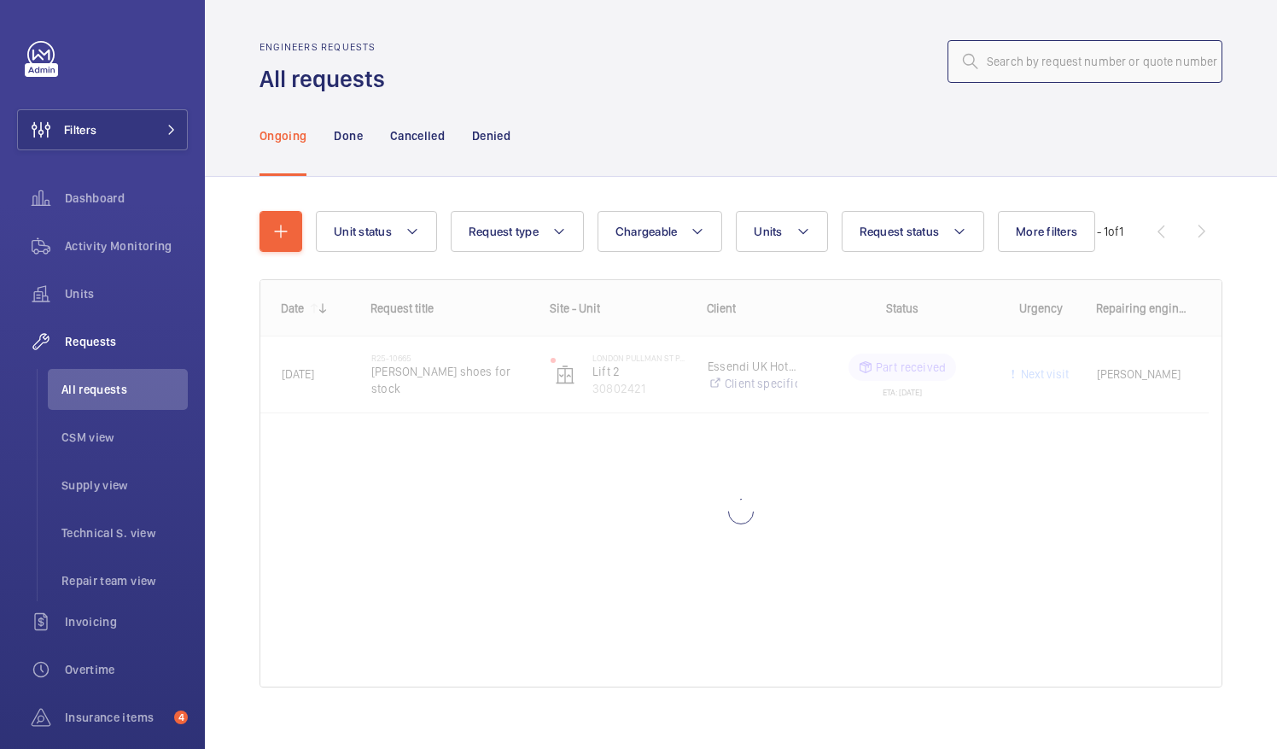
click at [995, 68] on input "text" at bounding box center [1084, 61] width 275 height 43
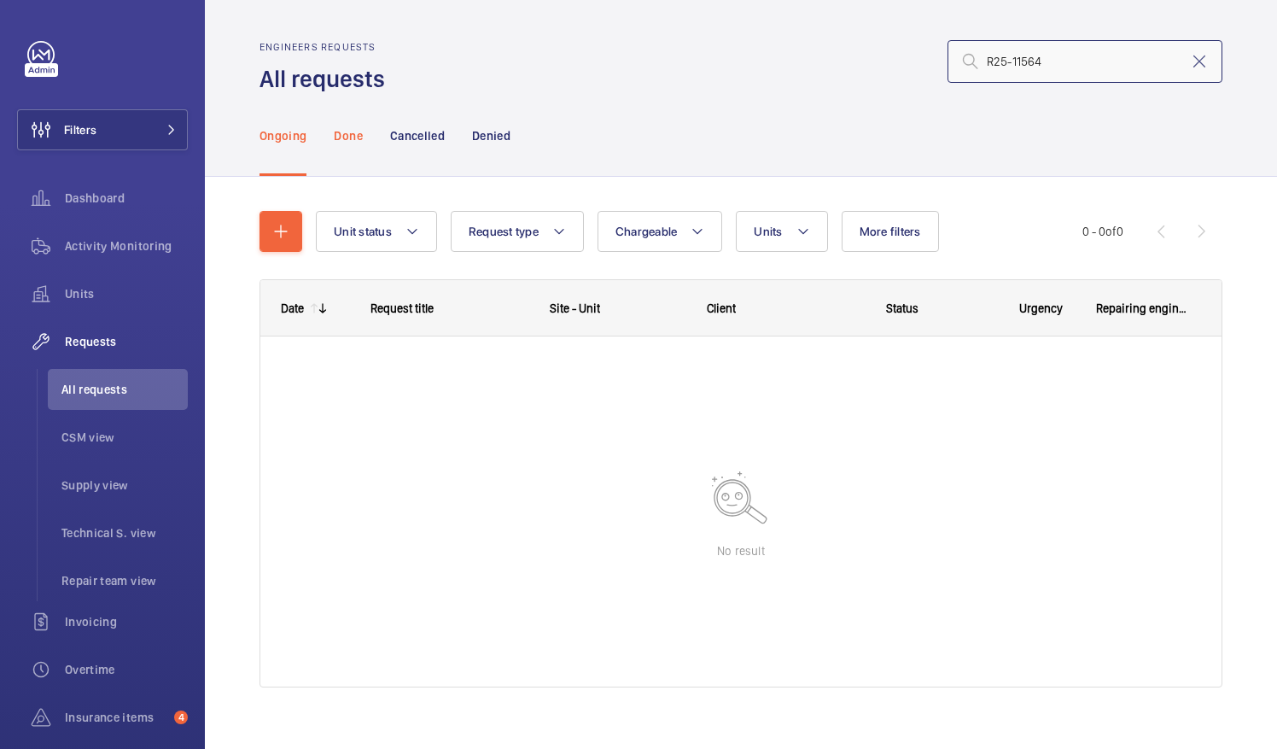
type input "R25-11564"
click at [345, 137] on p "Done" at bounding box center [348, 135] width 28 height 17
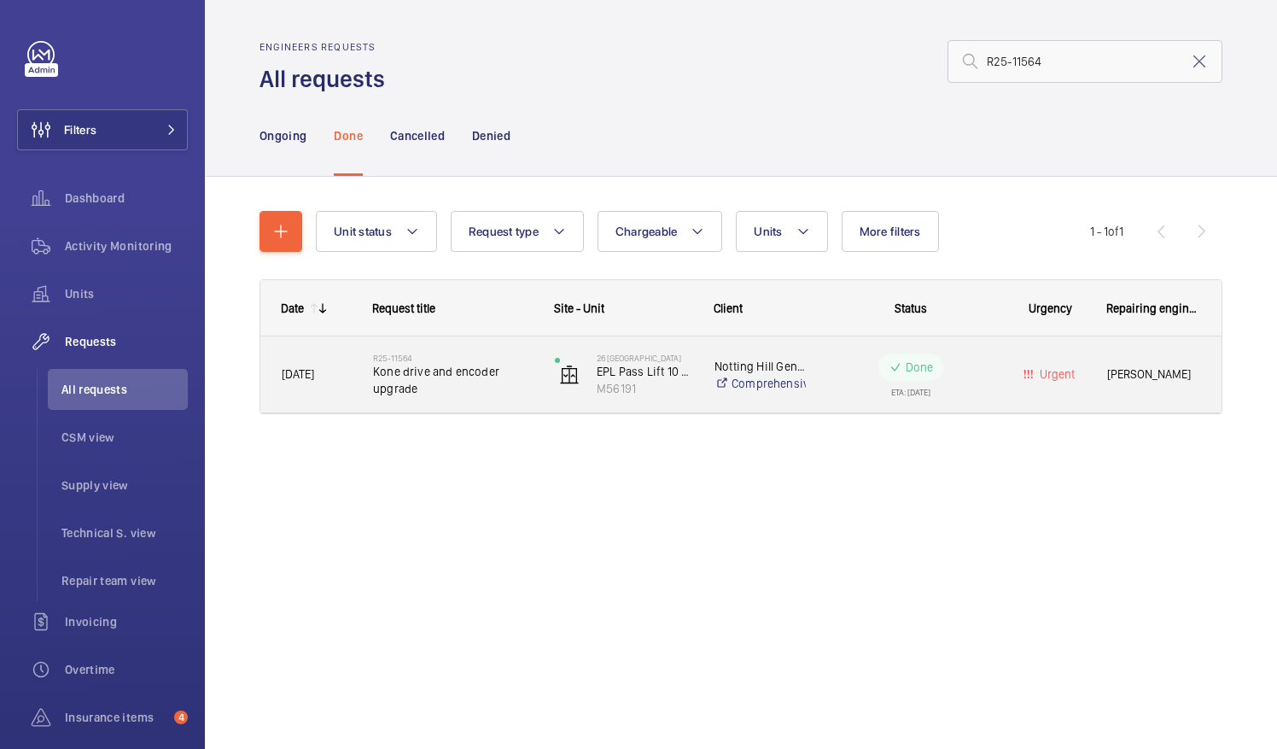
click at [417, 377] on span "Kone drive and encoder upgrade" at bounding box center [453, 380] width 160 height 34
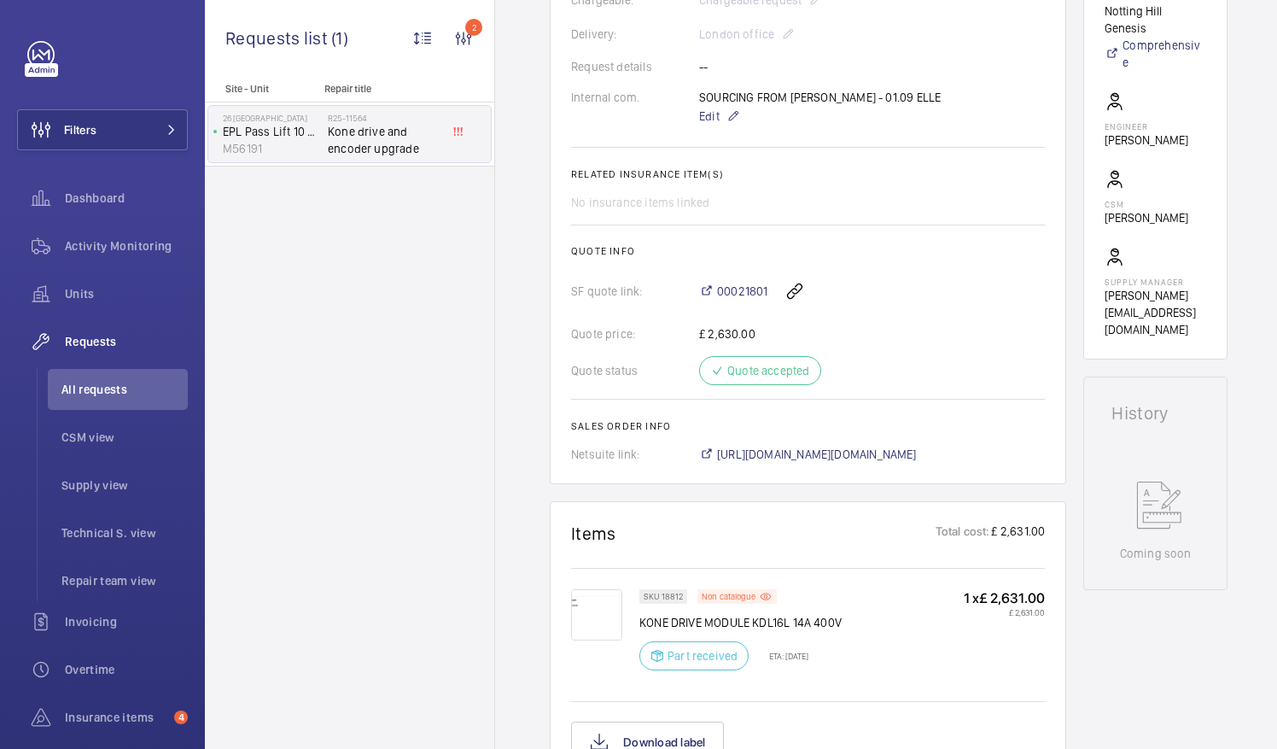
scroll to position [546, 0]
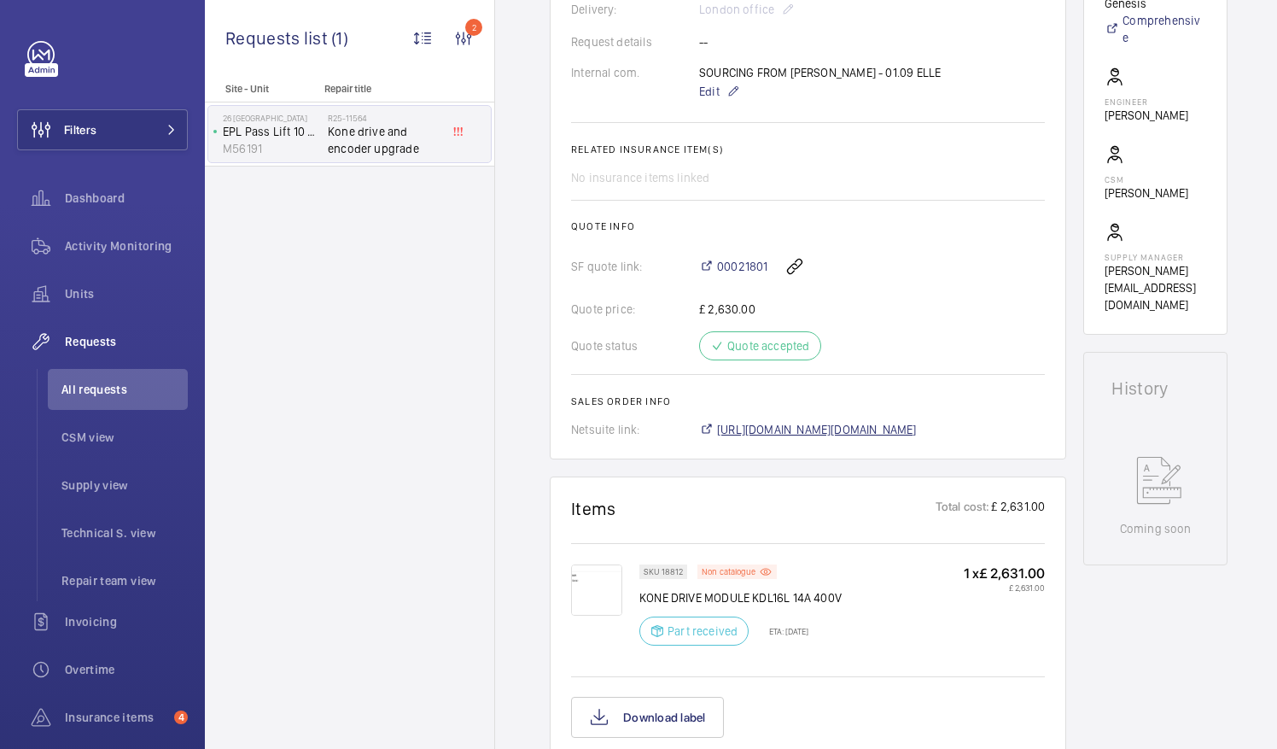
click at [874, 438] on span "https://6461500.app.netsuite.com/app/accounting/transactions/salesord.nl?id=298…" at bounding box center [817, 429] width 200 height 17
click at [99, 386] on span "All requests" at bounding box center [124, 389] width 126 height 17
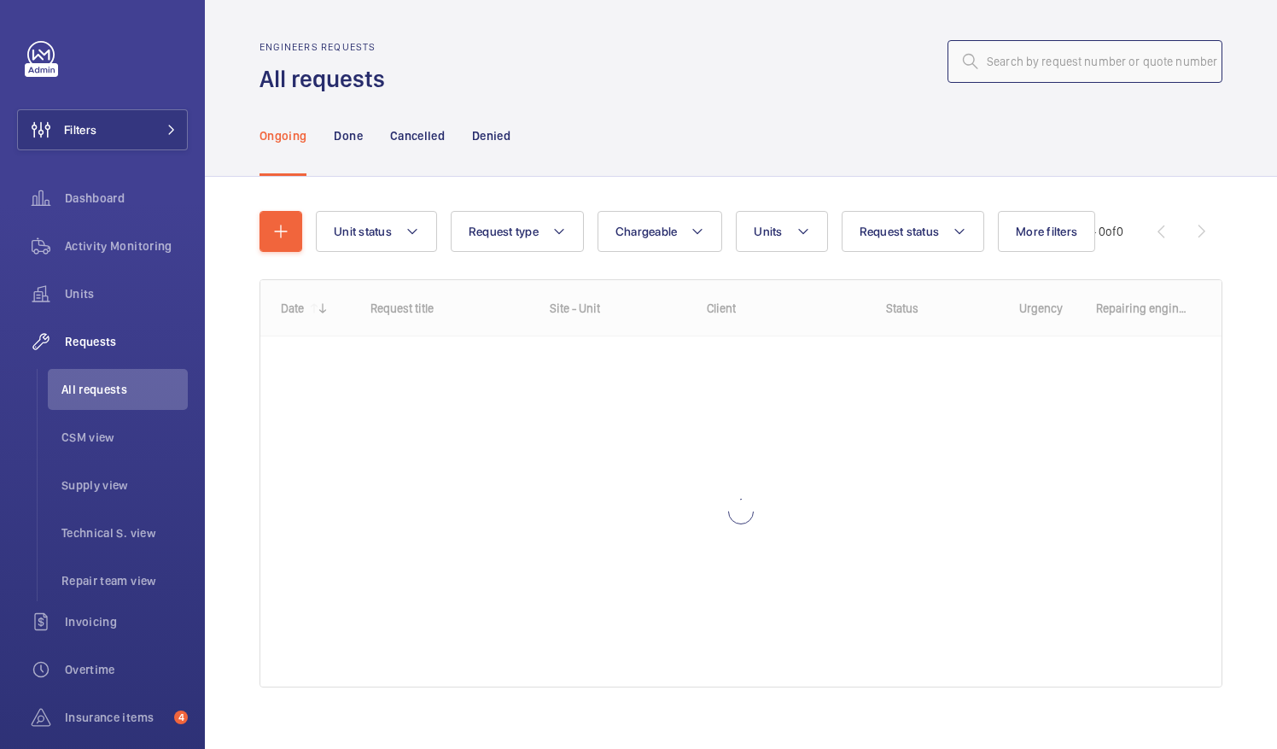
click at [994, 59] on input "text" at bounding box center [1084, 61] width 275 height 43
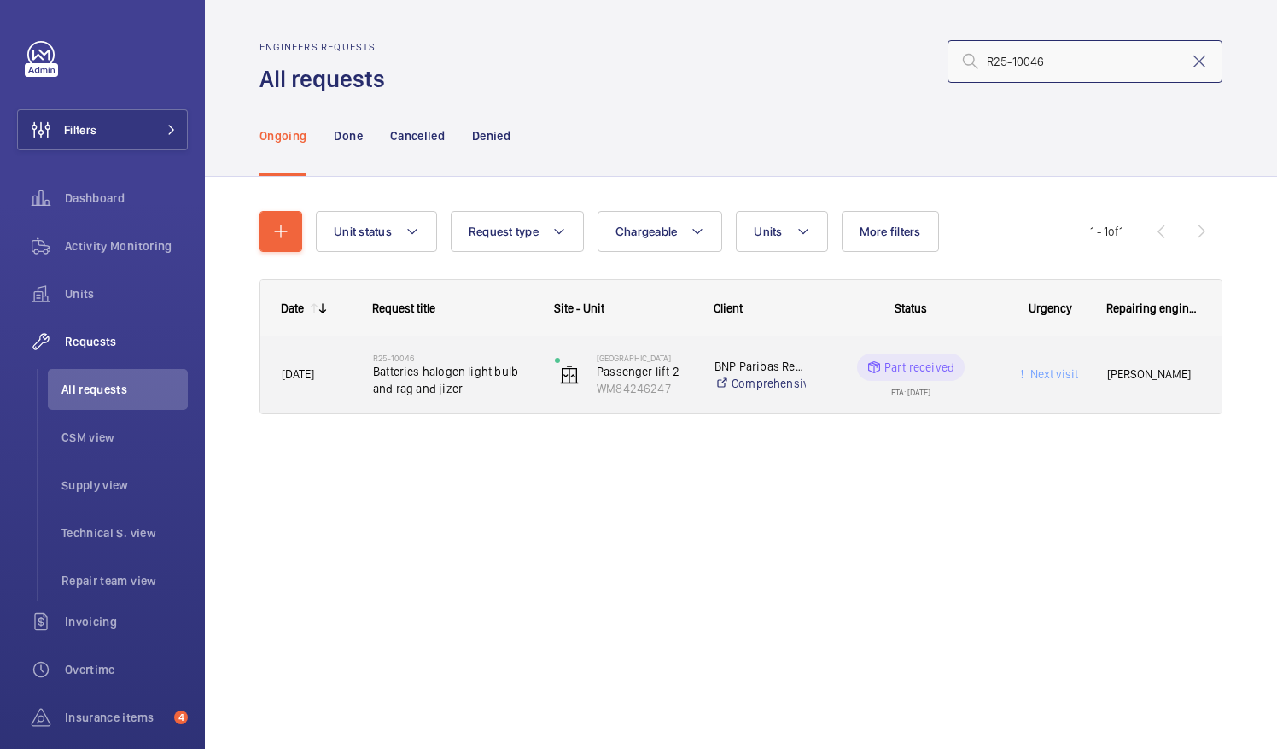
type input "R25-10046"
click at [432, 372] on span "Batteries halogen light bulb and rag and jizer" at bounding box center [453, 380] width 160 height 34
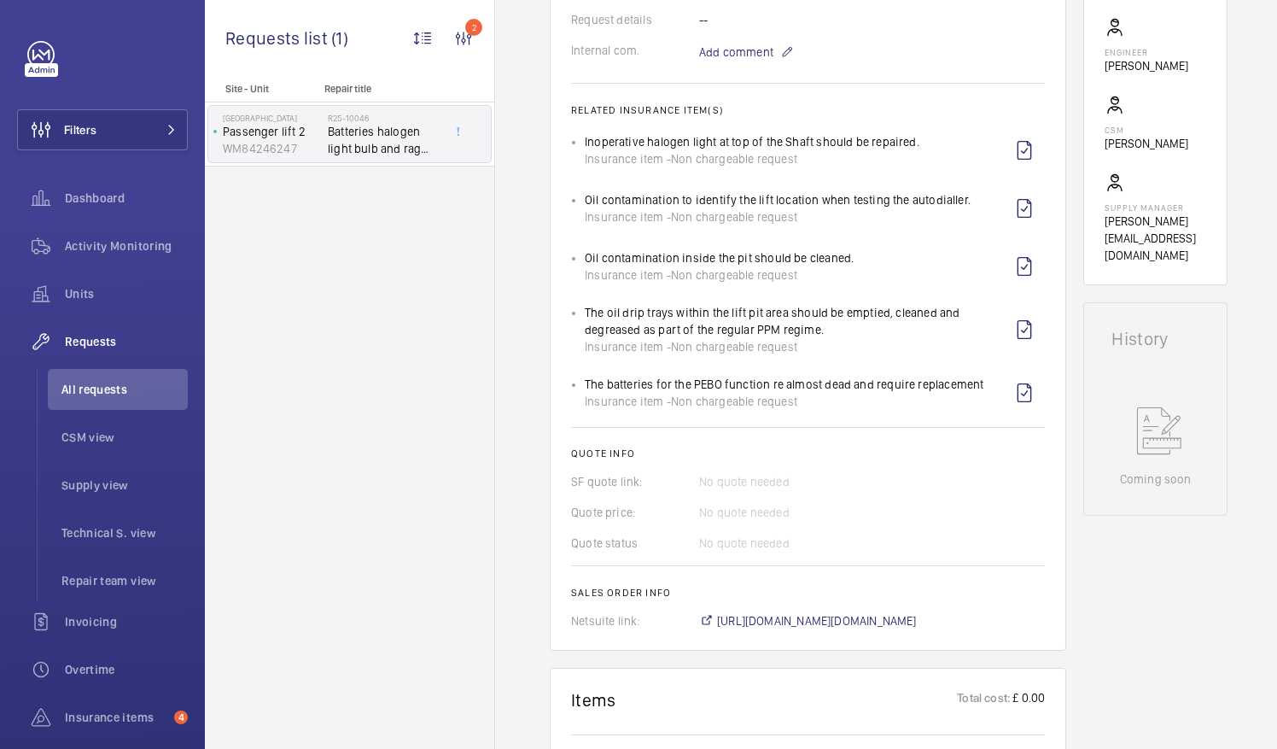
scroll to position [615, 0]
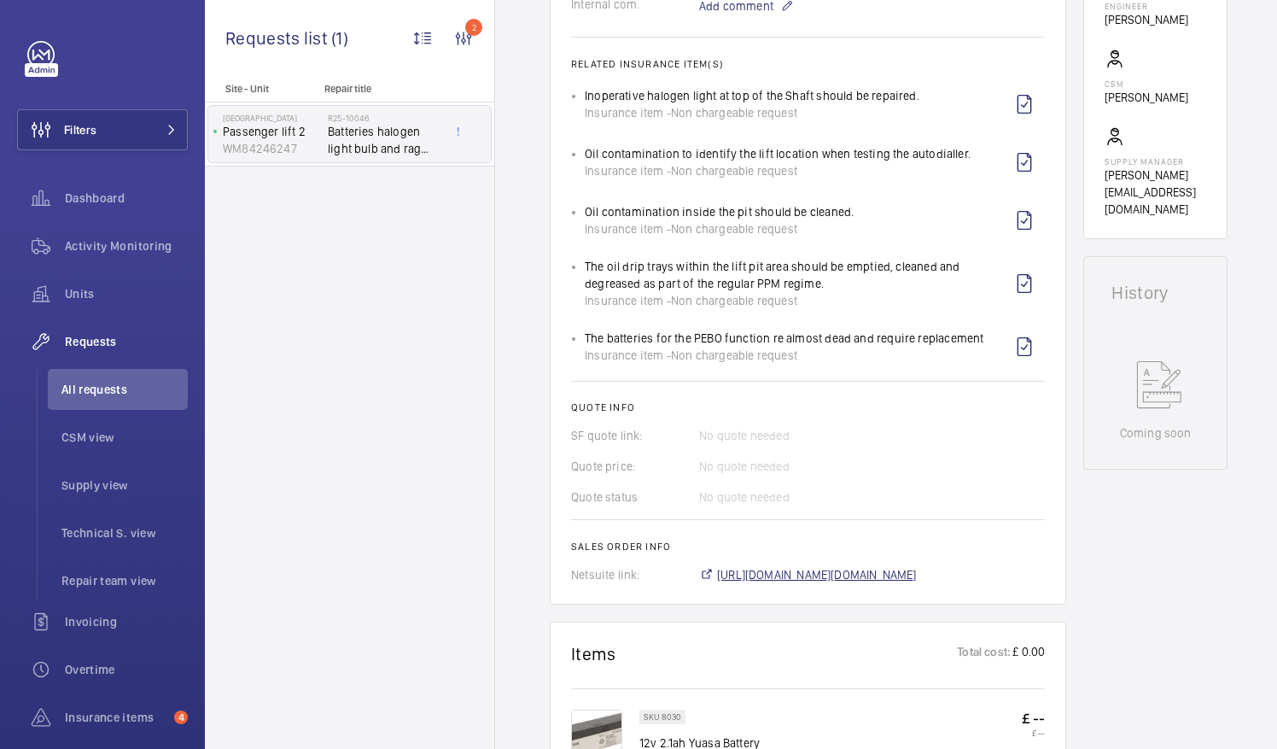
click at [888, 570] on span "https://6461500.app.netsuite.com/app/accounting/transactions/salesord.nl?id=300…" at bounding box center [817, 574] width 200 height 17
click at [90, 381] on span "All requests" at bounding box center [124, 389] width 126 height 17
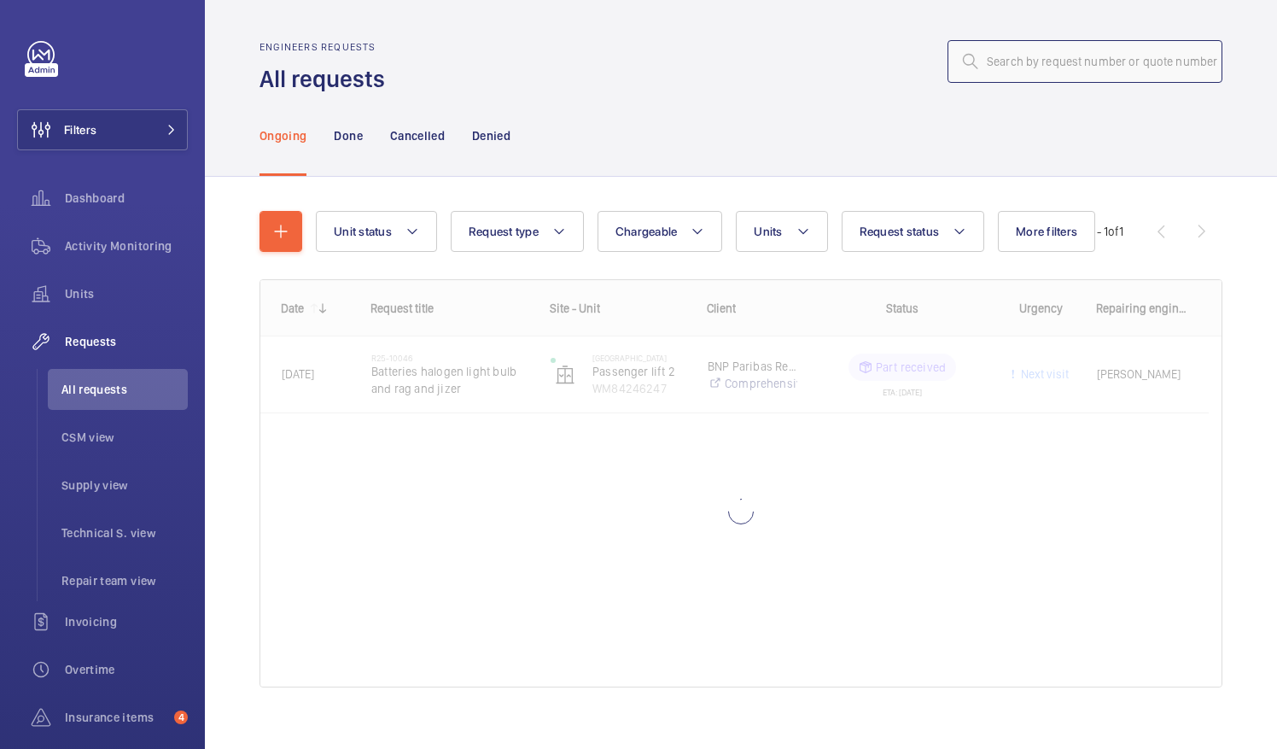
click at [1016, 63] on input "text" at bounding box center [1084, 61] width 275 height 43
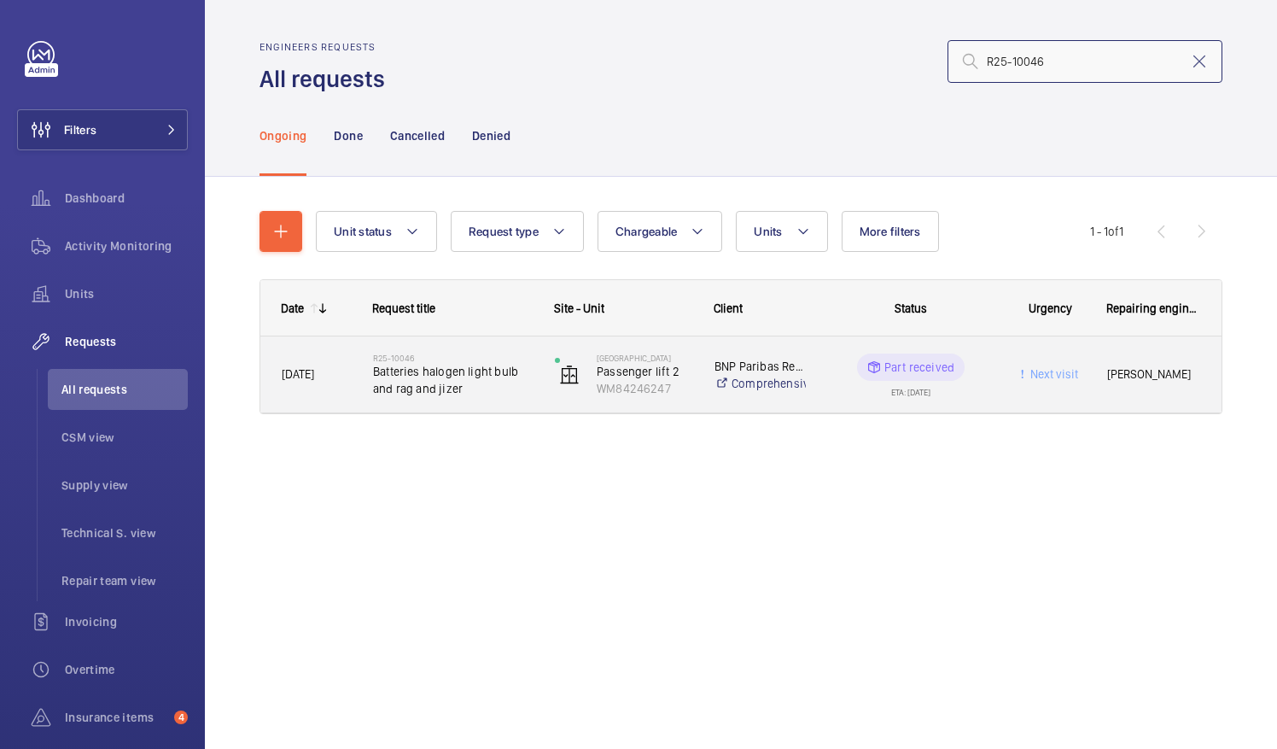
type input "R25-10046"
click at [427, 370] on span "Batteries halogen light bulb and rag and jizer" at bounding box center [453, 380] width 160 height 34
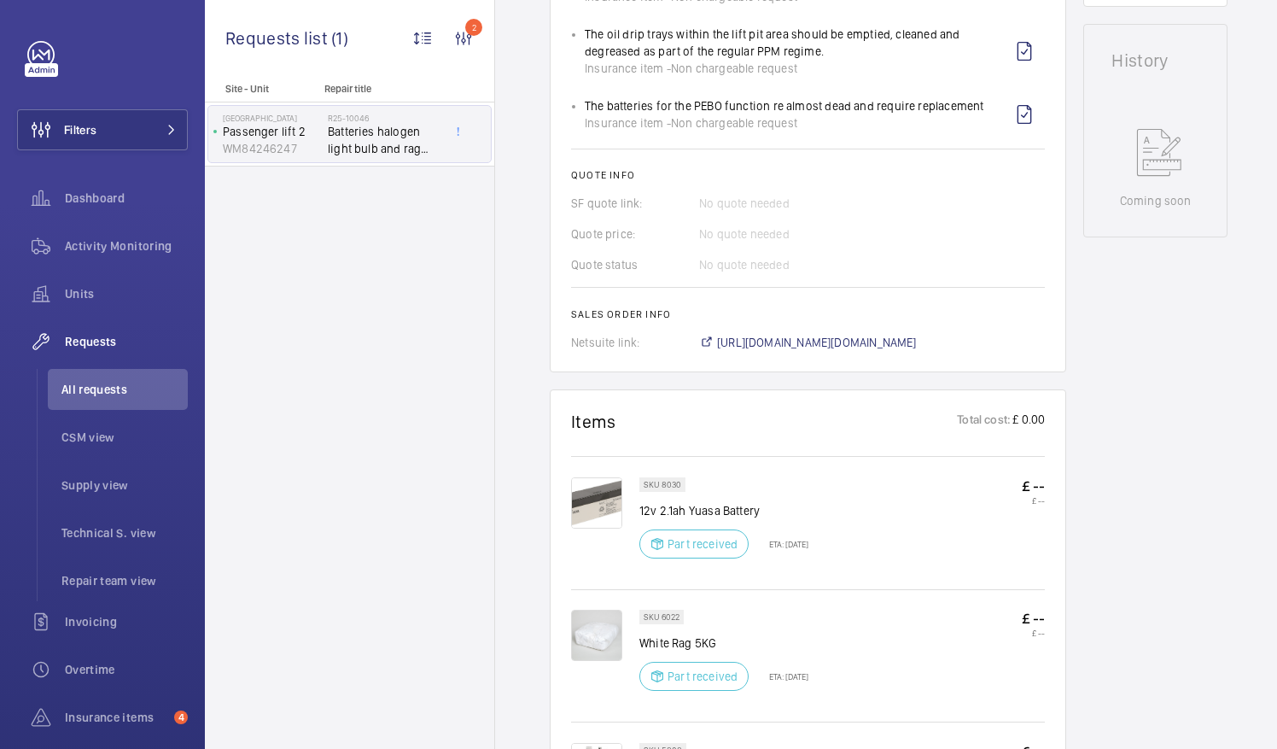
scroll to position [854, 0]
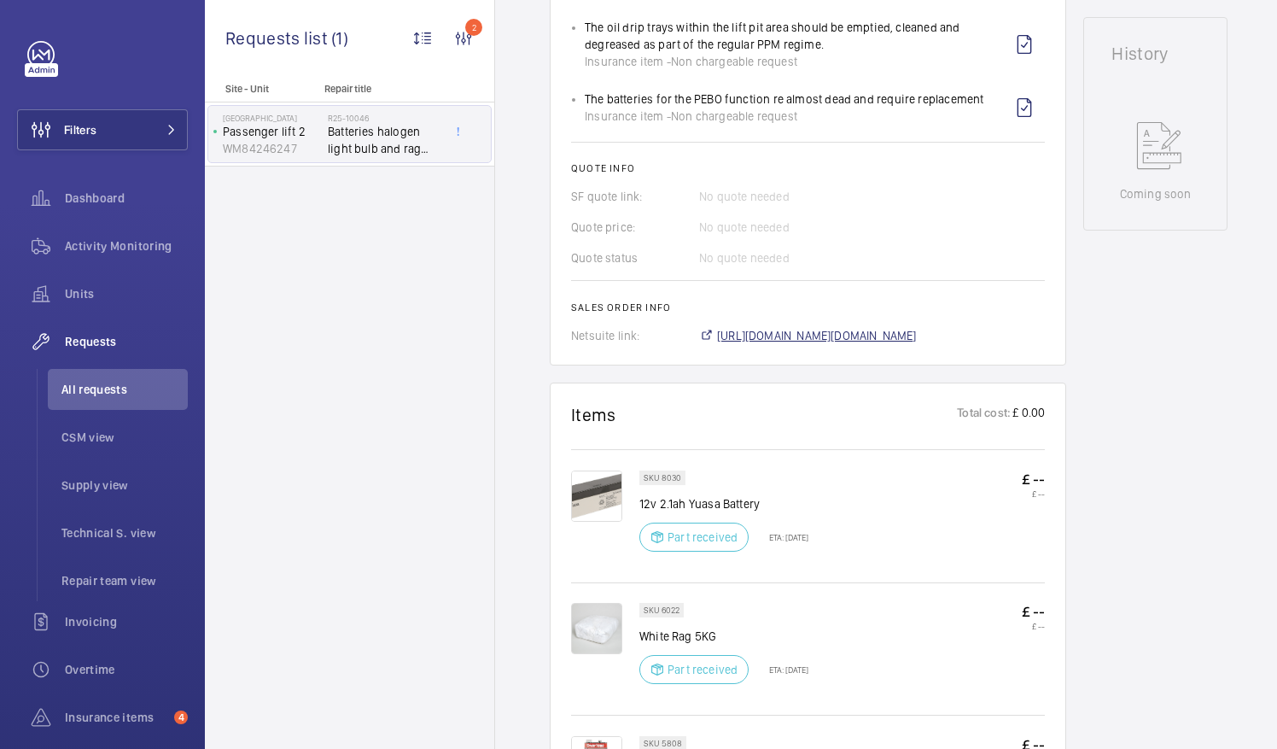
click at [880, 333] on span "https://6461500.app.netsuite.com/app/accounting/transactions/salesord.nl?id=300…" at bounding box center [817, 335] width 200 height 17
click at [91, 383] on span "All requests" at bounding box center [124, 389] width 126 height 17
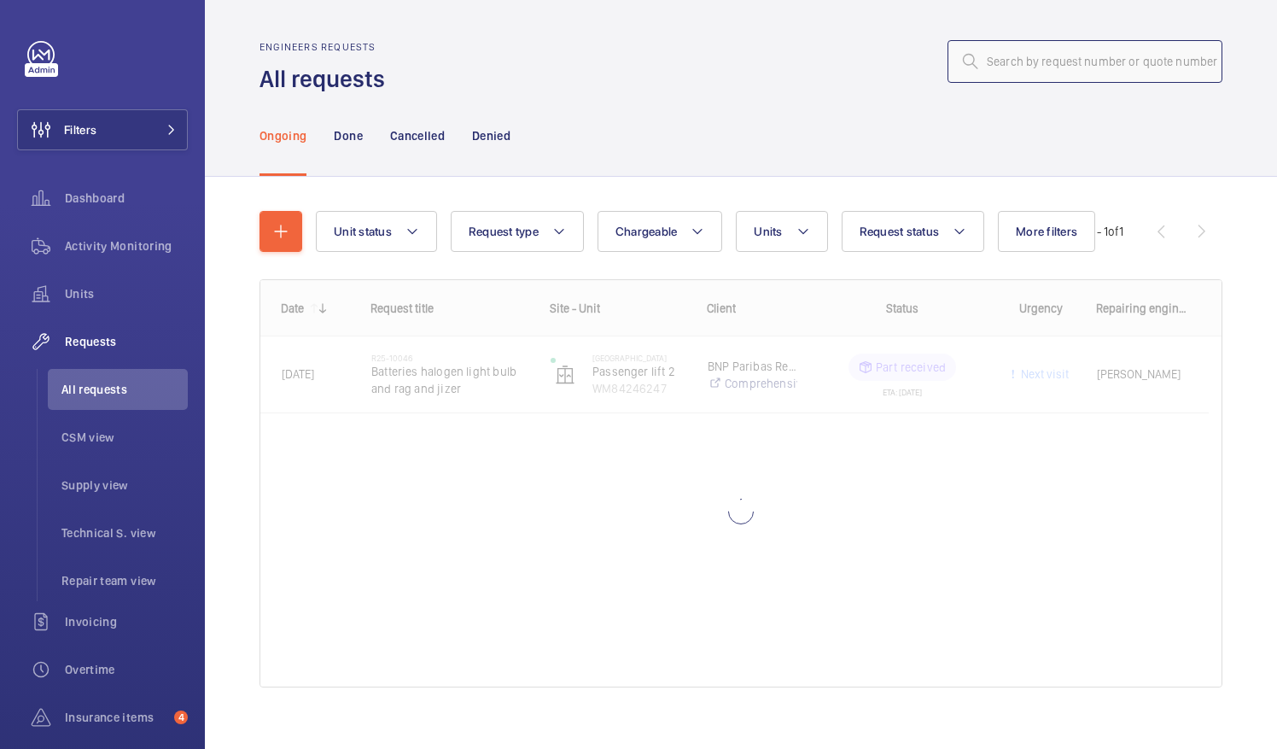
click at [985, 67] on input "text" at bounding box center [1084, 61] width 275 height 43
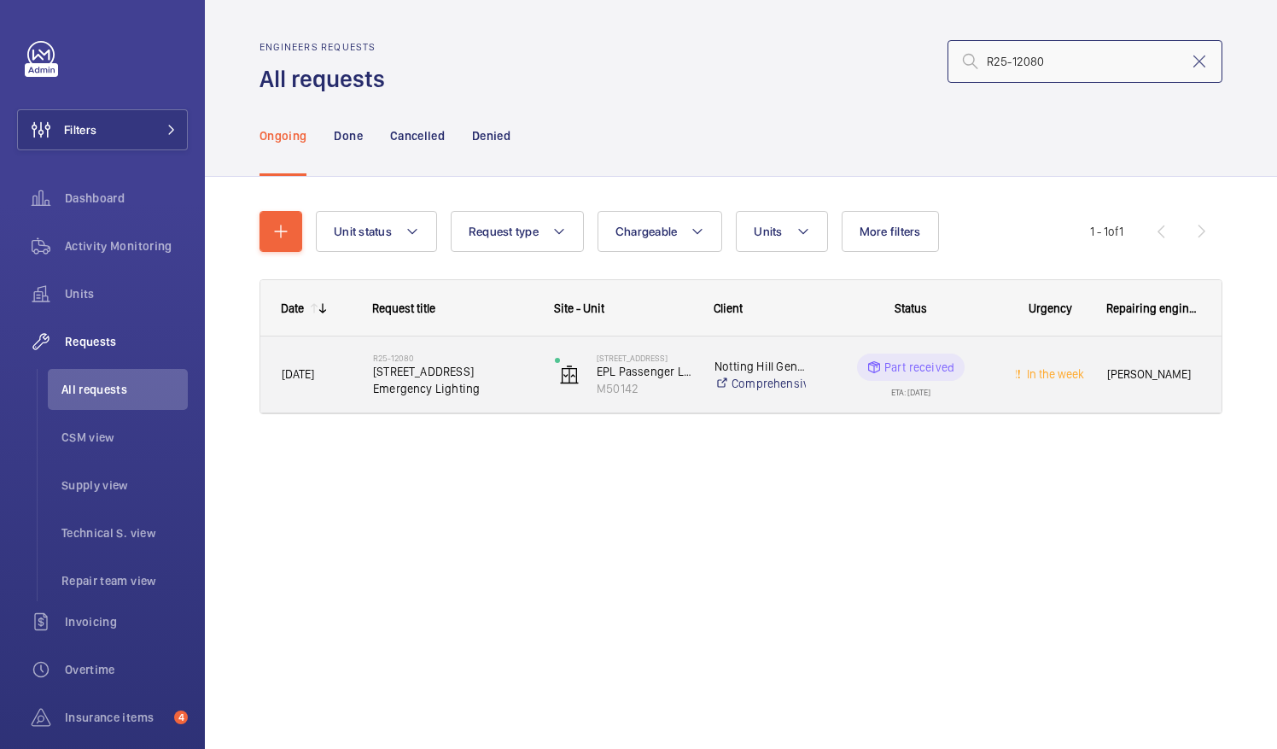
type input "R25-12080"
click at [427, 382] on span "38 Somerfield Street Emergency Lighting" at bounding box center [453, 380] width 160 height 34
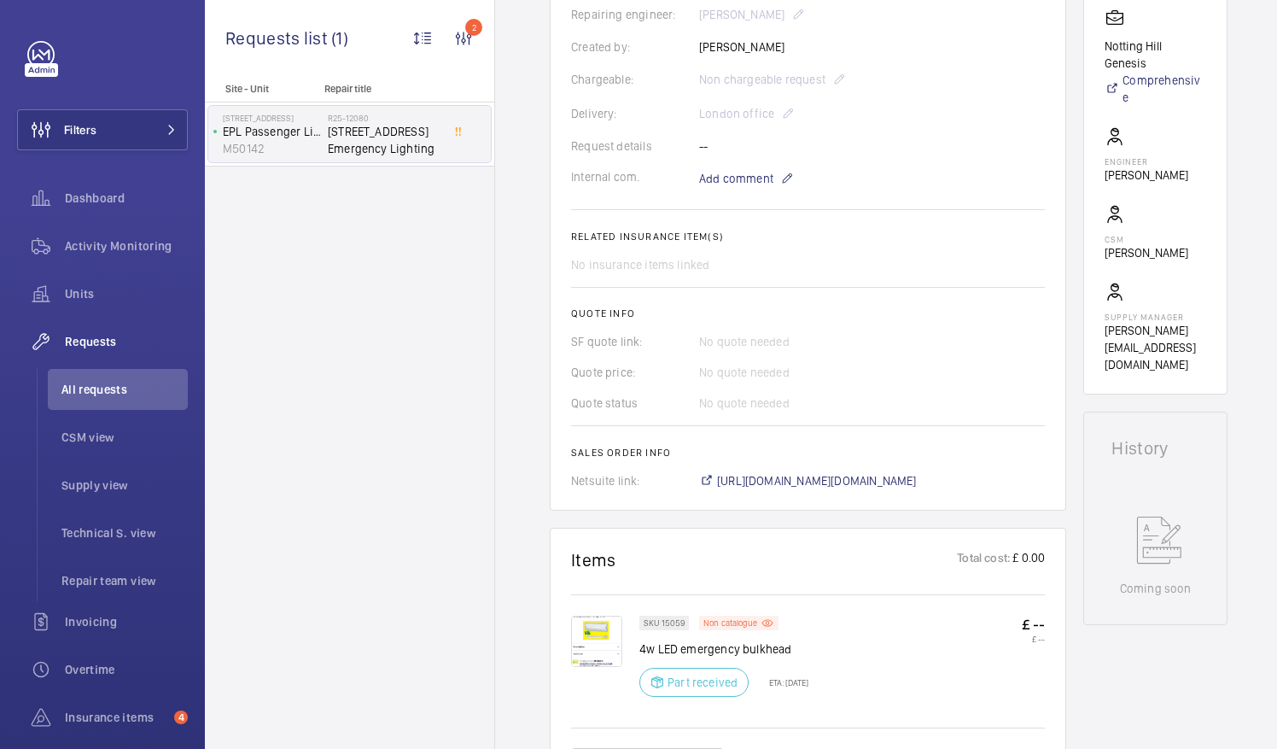
scroll to position [444, 0]
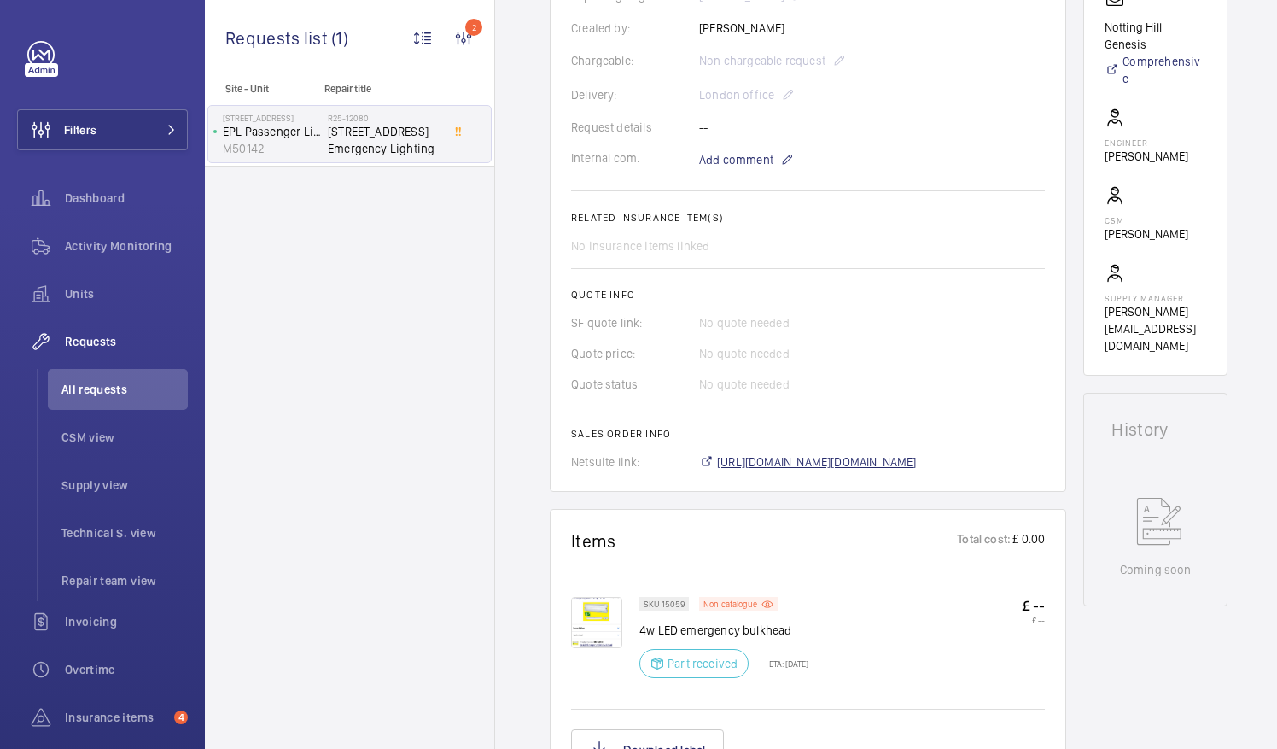
click at [848, 458] on span "https://6461500.app.netsuite.com/app/accounting/transactions/salesord.nl?id=300…" at bounding box center [817, 461] width 200 height 17
click at [889, 463] on span "https://6461500.app.netsuite.com/app/accounting/transactions/salesord.nl?id=300…" at bounding box center [817, 461] width 200 height 17
click at [97, 394] on span "All requests" at bounding box center [124, 389] width 126 height 17
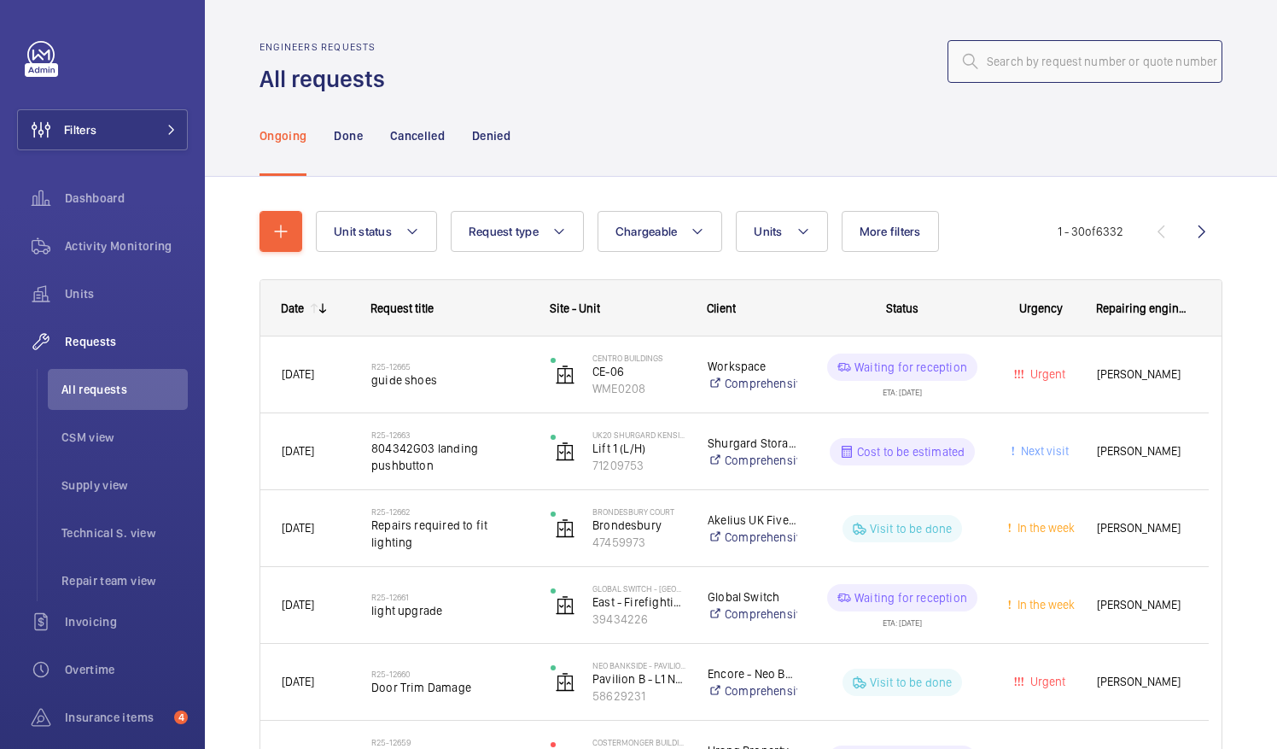
click at [1007, 60] on input "text" at bounding box center [1084, 61] width 275 height 43
paste input "R25-12156"
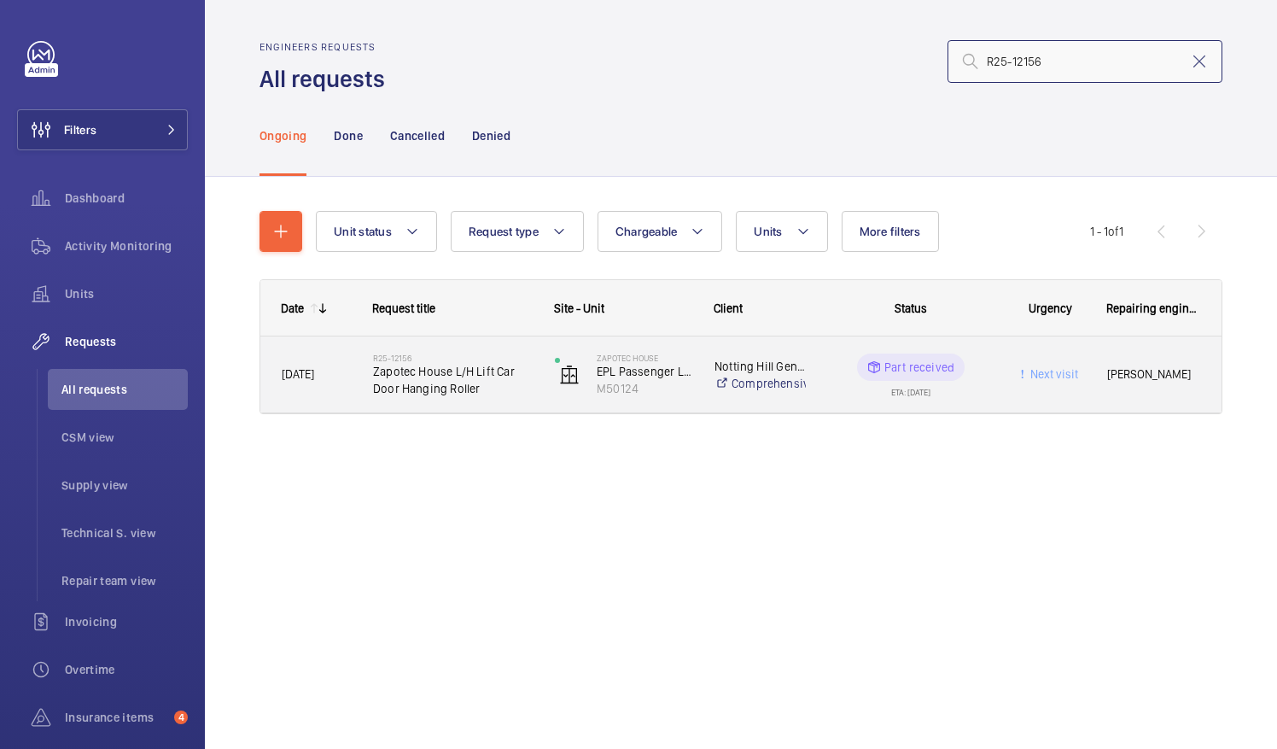
type input "R25-12156"
click at [420, 382] on span "Zapotec House L/H Lift Car Door Hanging Roller" at bounding box center [453, 380] width 160 height 34
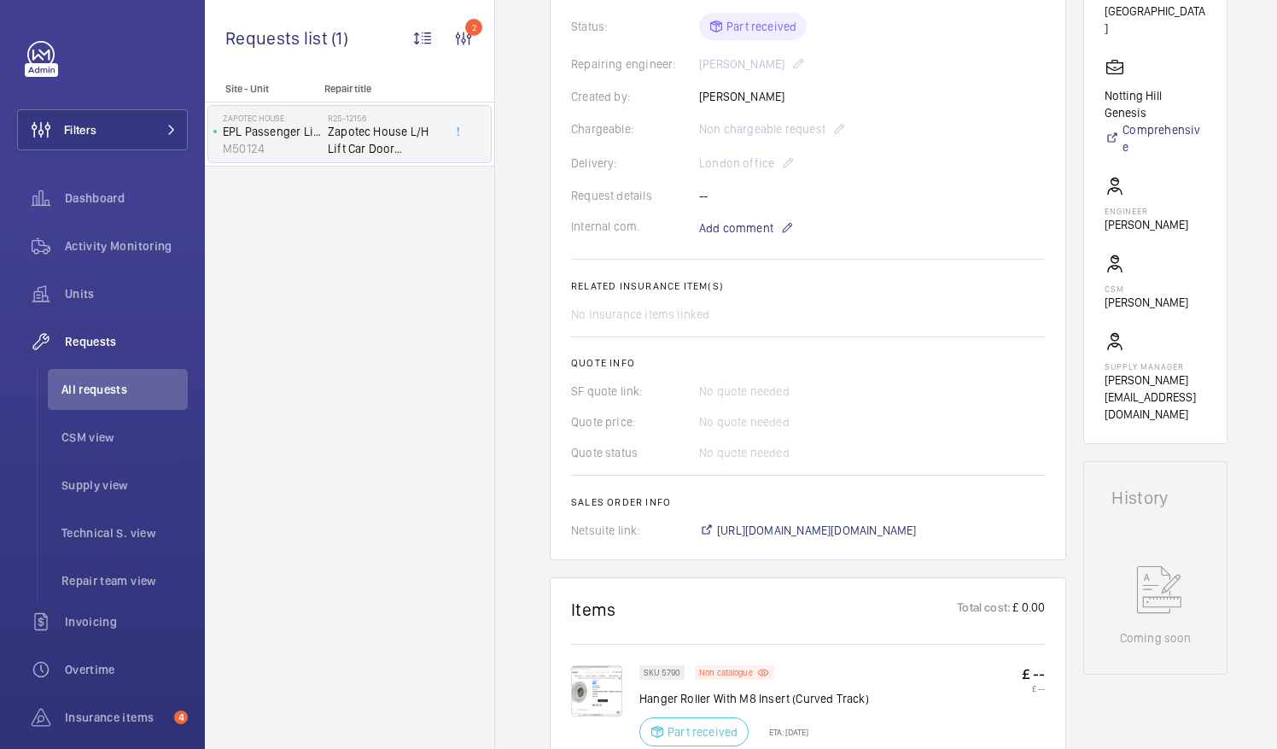
scroll to position [512, 0]
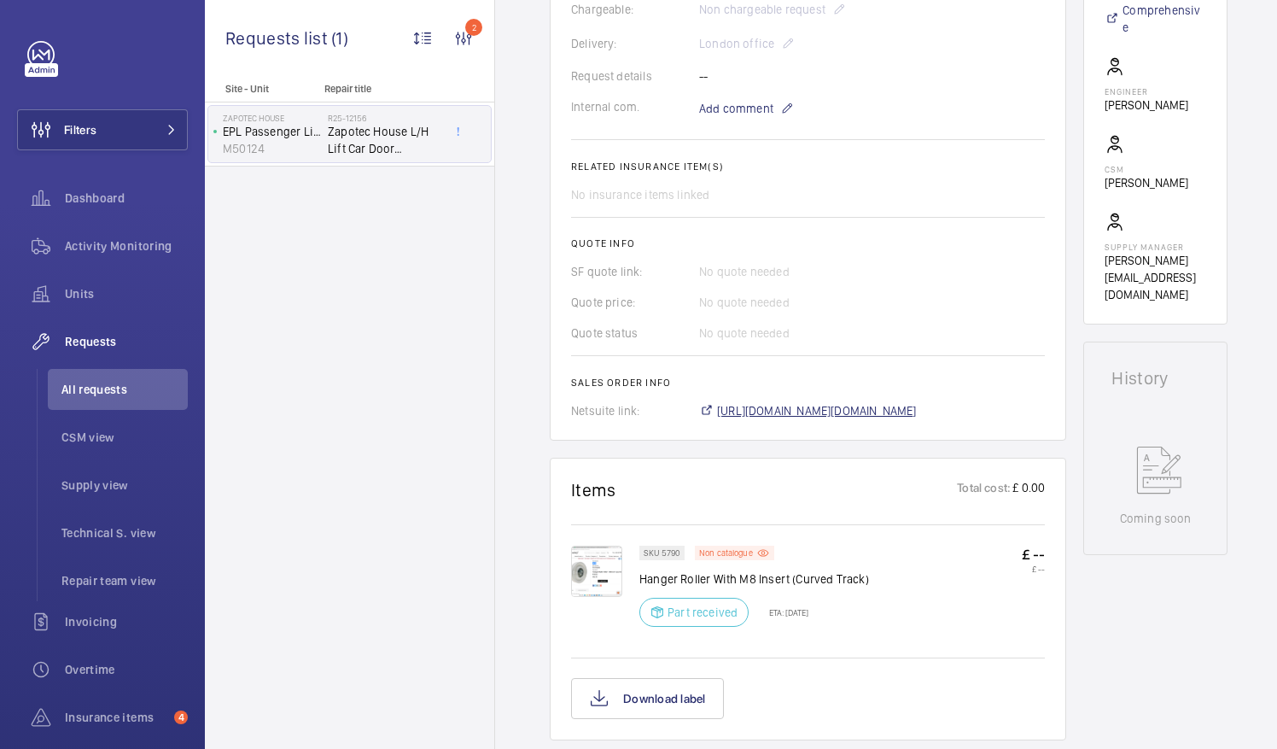
click at [866, 410] on span "https://6461500.app.netsuite.com/app/accounting/transactions/salesord.nl?id=300…" at bounding box center [817, 410] width 200 height 17
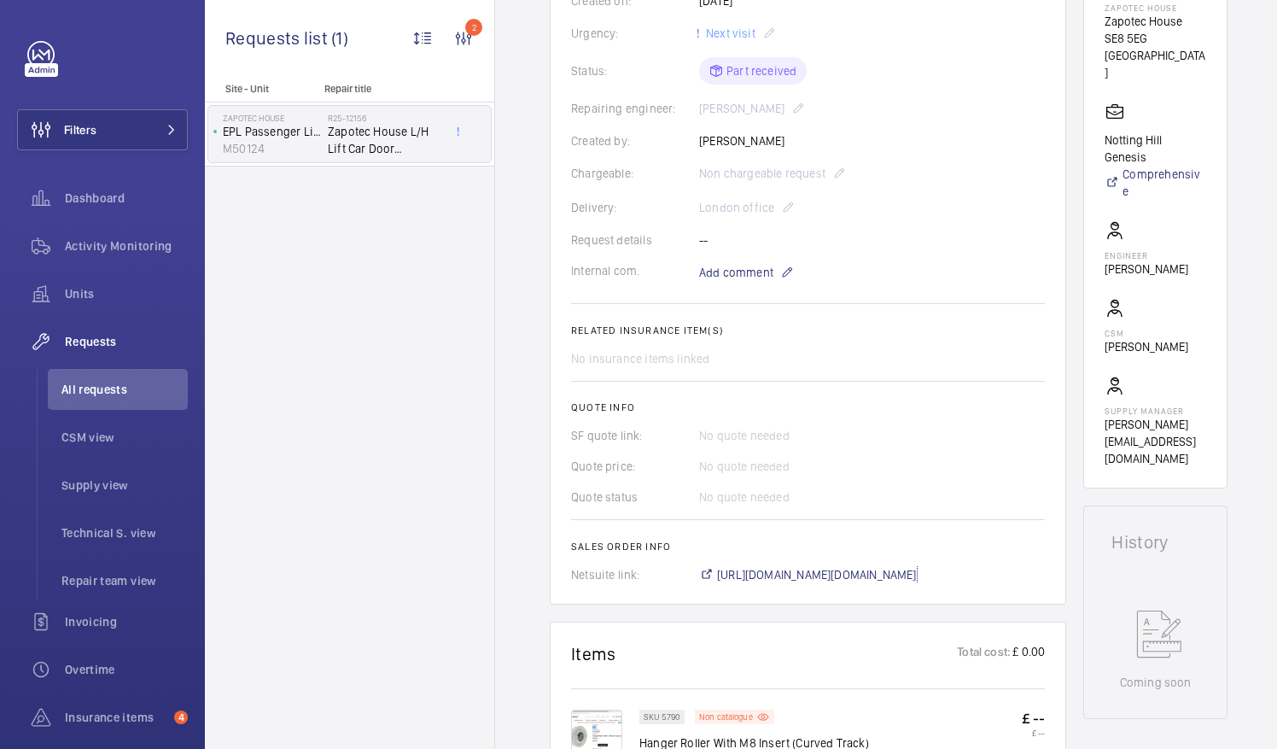
scroll to position [341, 0]
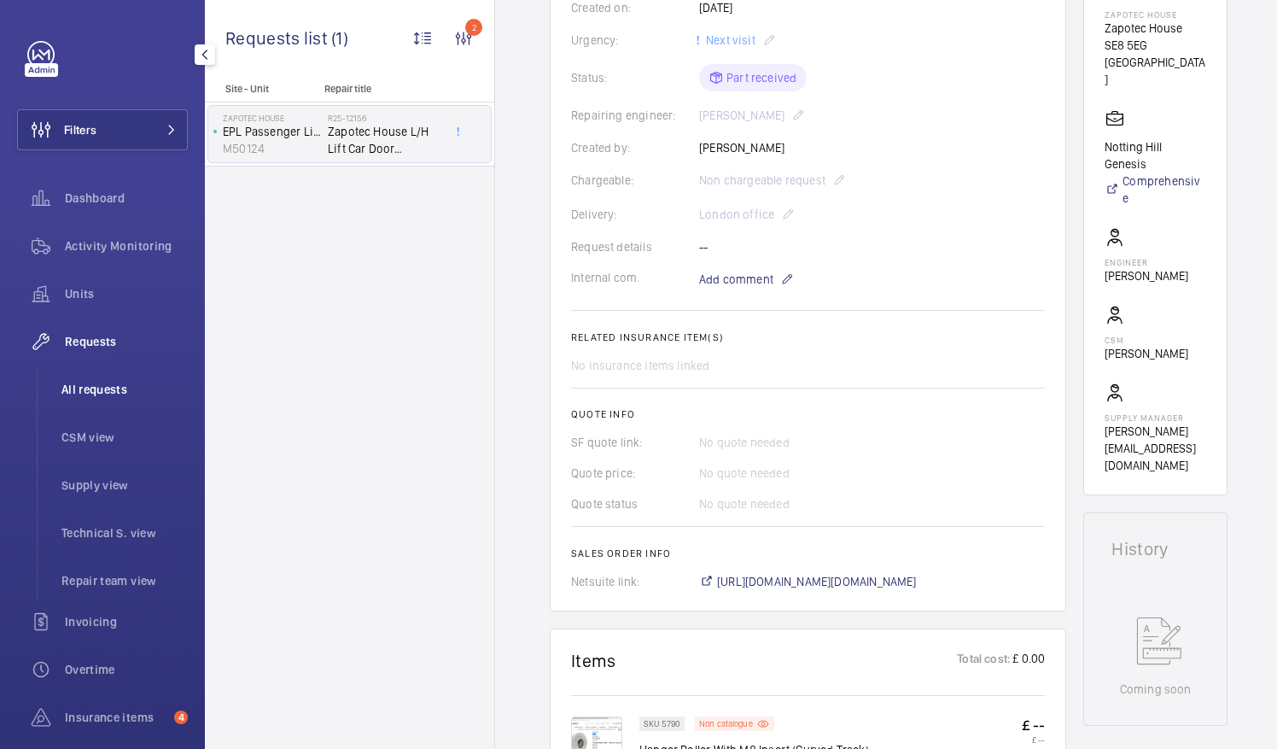
drag, startPoint x: 94, startPoint y: 384, endPoint x: 108, endPoint y: 380, distance: 14.3
click at [95, 384] on span "All requests" at bounding box center [124, 389] width 126 height 17
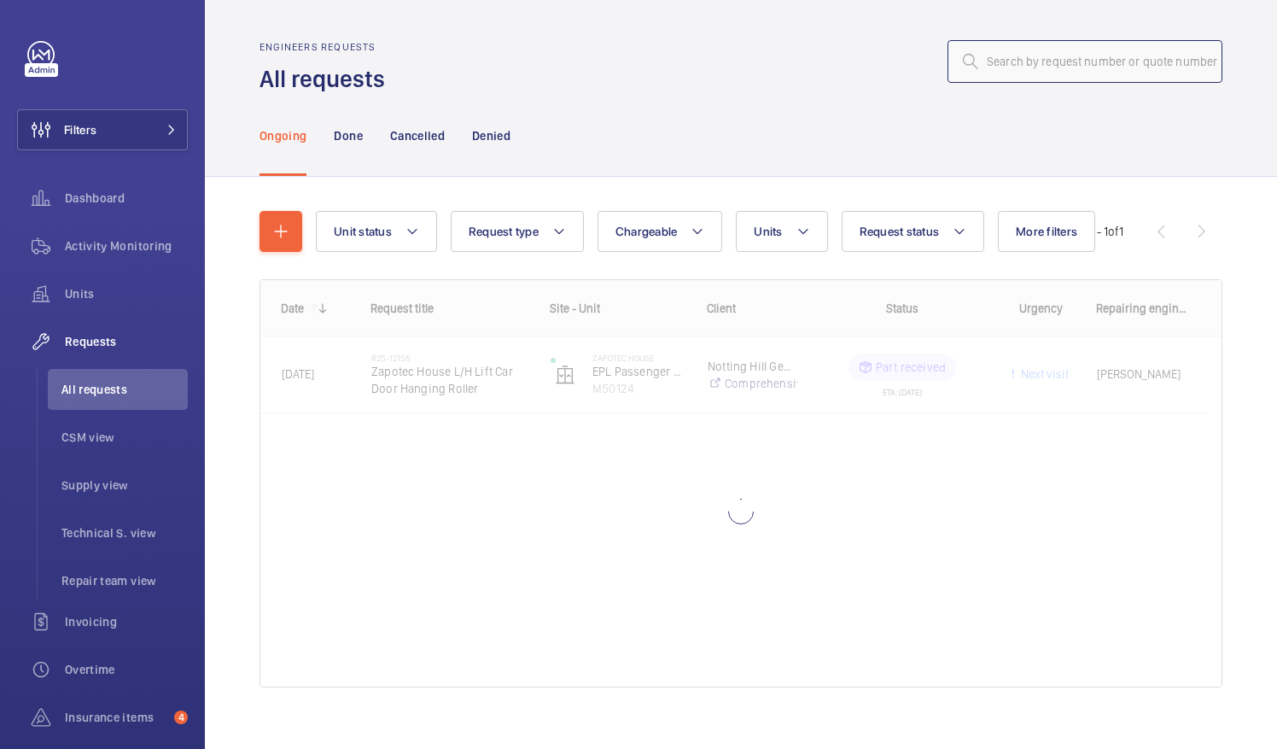
click at [1011, 64] on input "text" at bounding box center [1084, 61] width 275 height 43
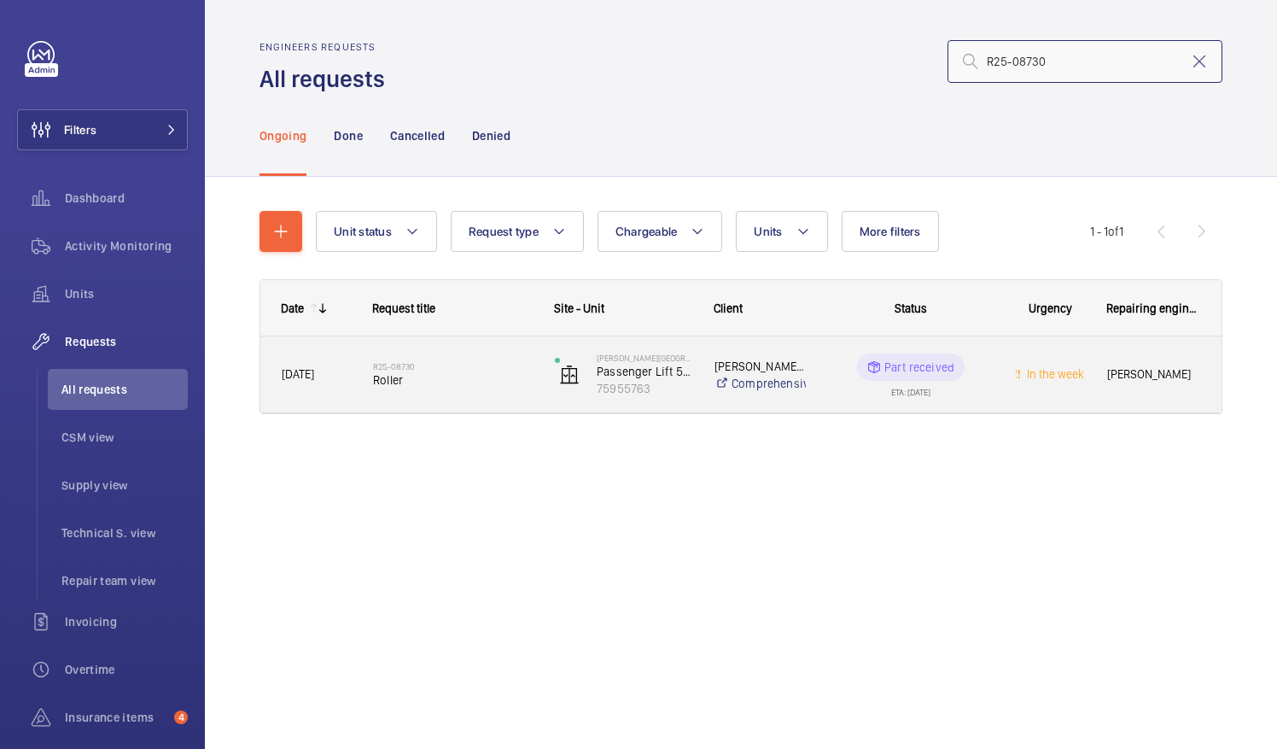
type input "R25-08730"
click at [373, 377] on span "Roller" at bounding box center [453, 379] width 160 height 17
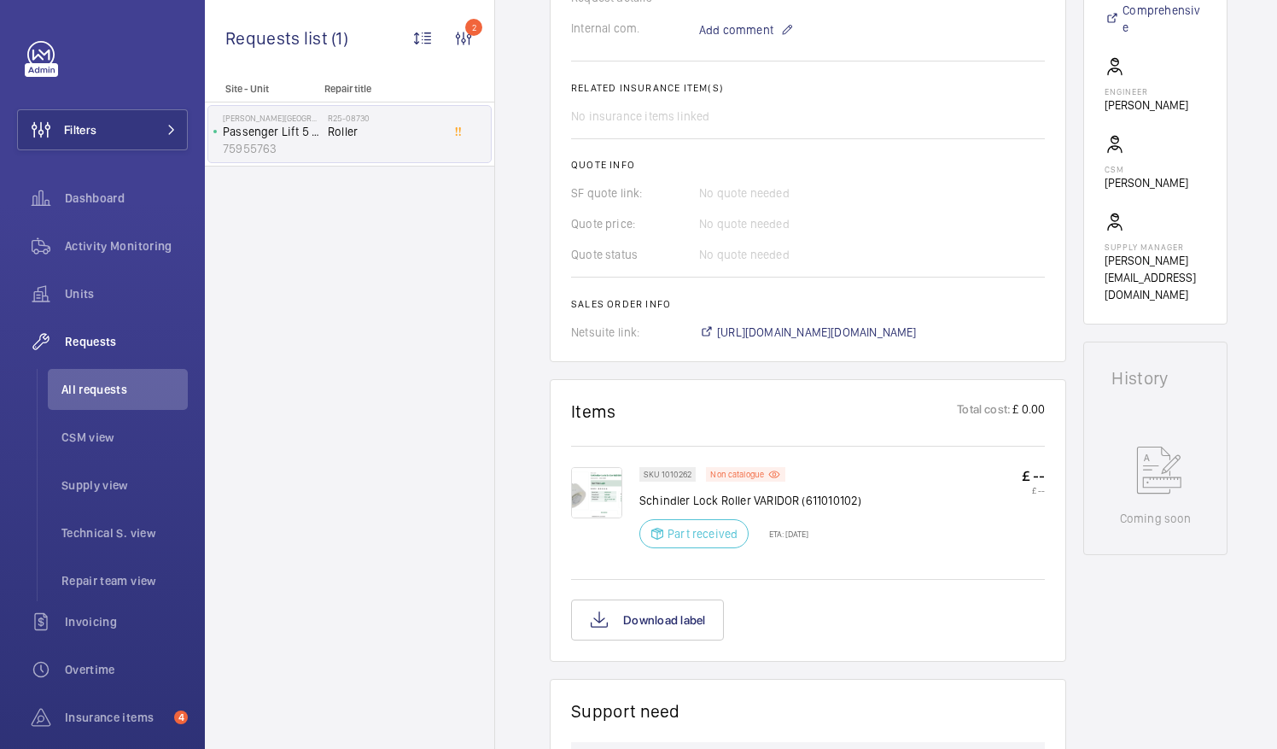
scroll to position [598, 0]
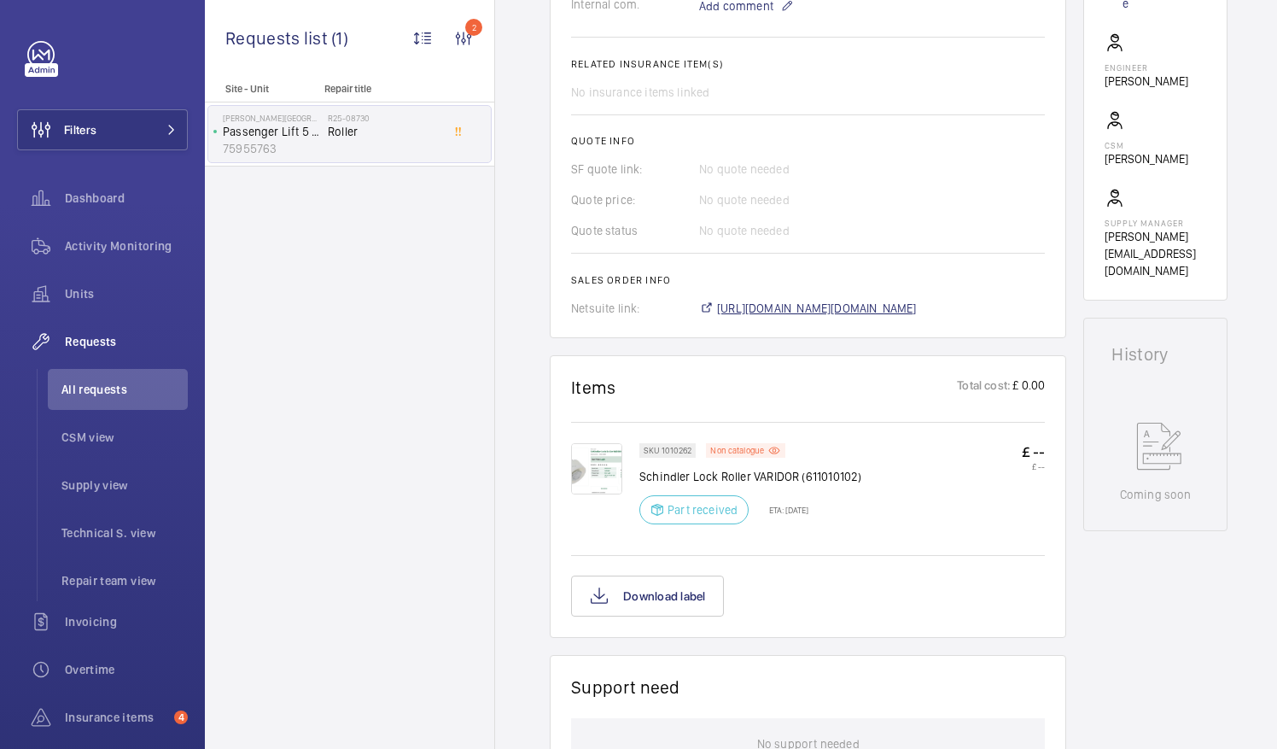
click at [838, 311] on span "https://6461500.app.netsuite.com/app/accounting/transactions/salesord.nl?id=300…" at bounding box center [817, 308] width 200 height 17
click at [71, 380] on li "All requests" at bounding box center [118, 389] width 140 height 41
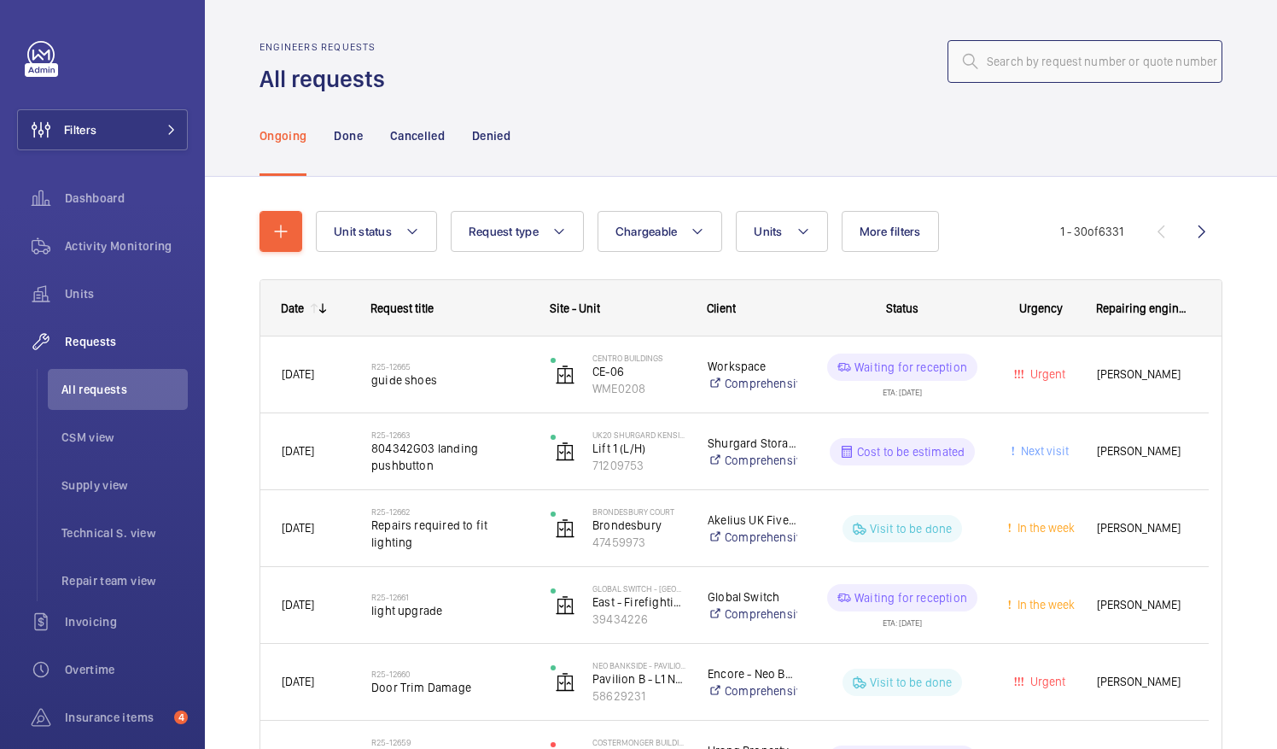
click at [1007, 67] on input "text" at bounding box center [1084, 61] width 275 height 43
paste input "R25-10665"
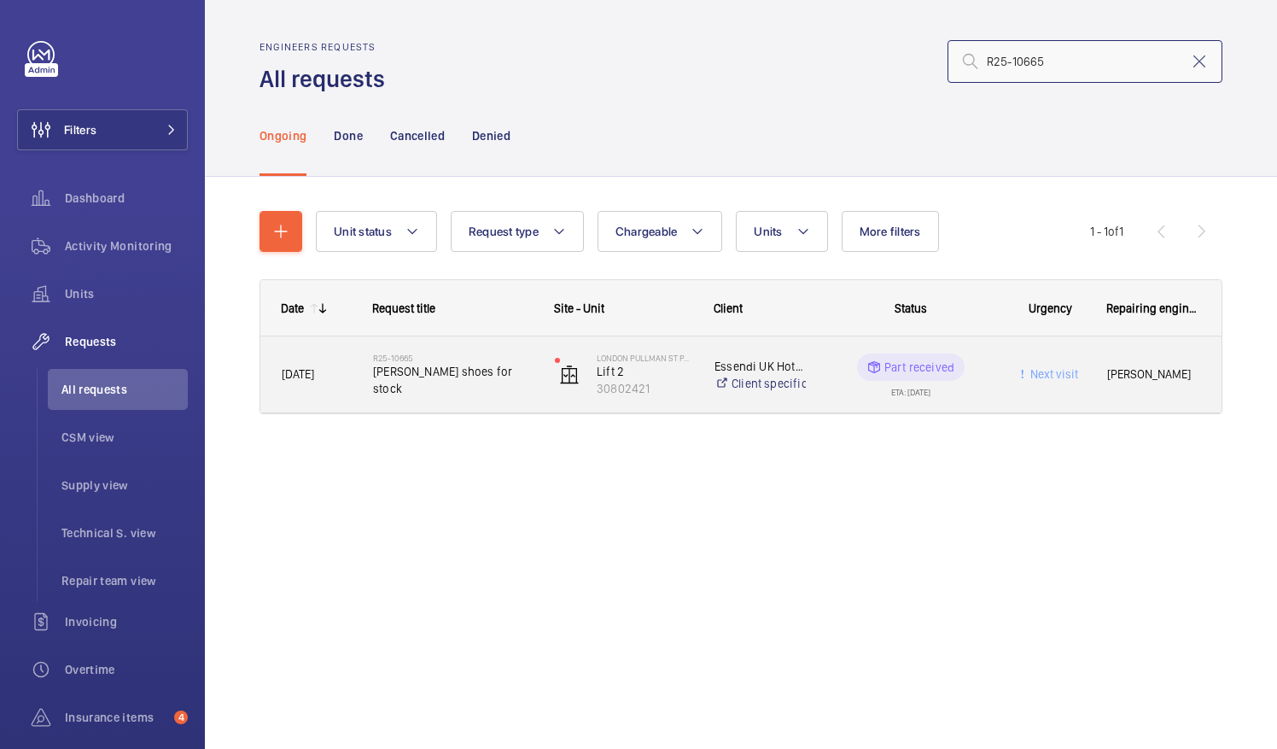
type input "R25-10665"
click at [434, 380] on span "Otis tapehead shoes for stock" at bounding box center [453, 380] width 160 height 34
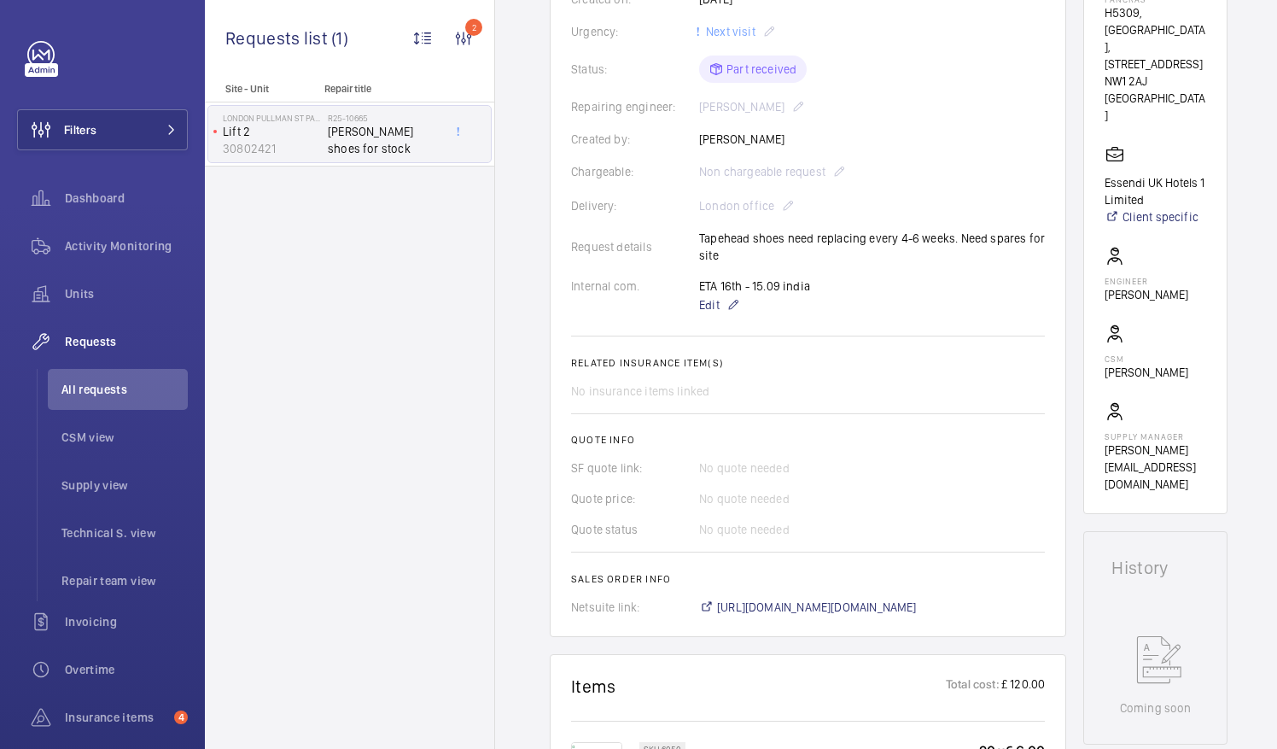
scroll to position [512, 0]
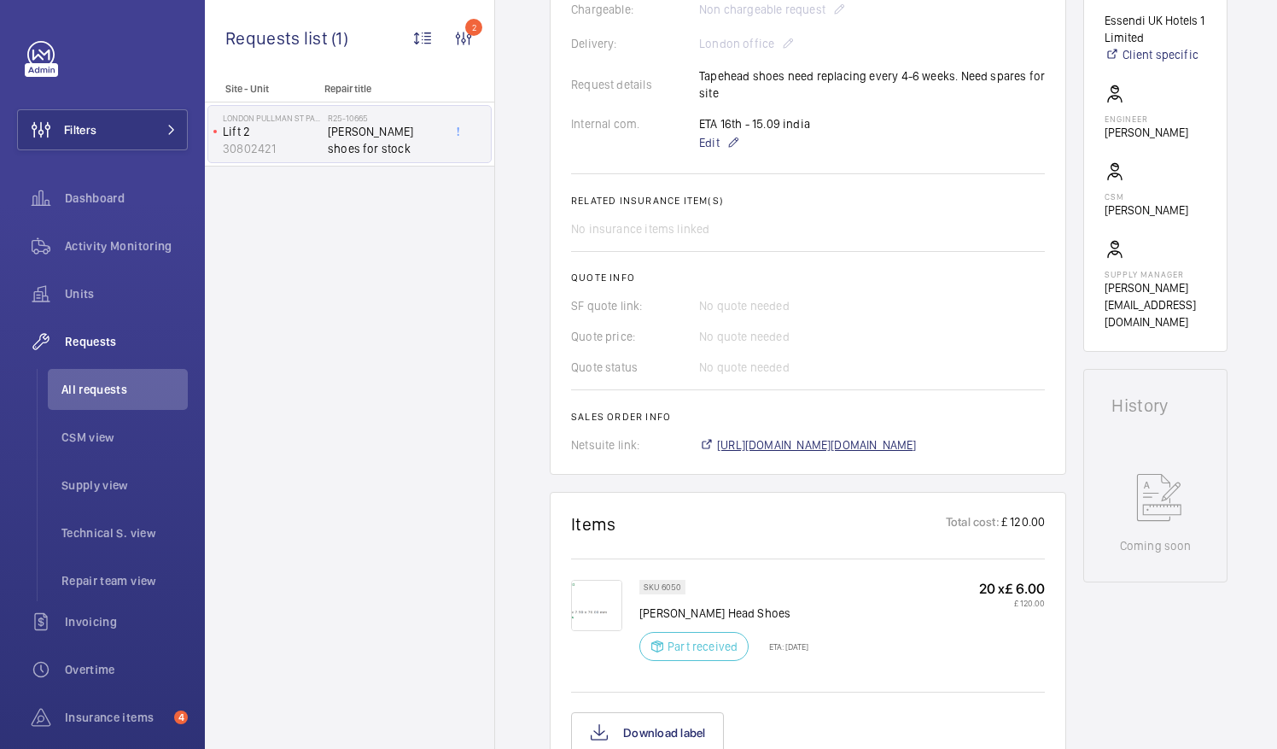
click at [821, 436] on span "https://6461500.app.netsuite.com/app/accounting/transactions/salesord.nl?id=300…" at bounding box center [817, 444] width 200 height 17
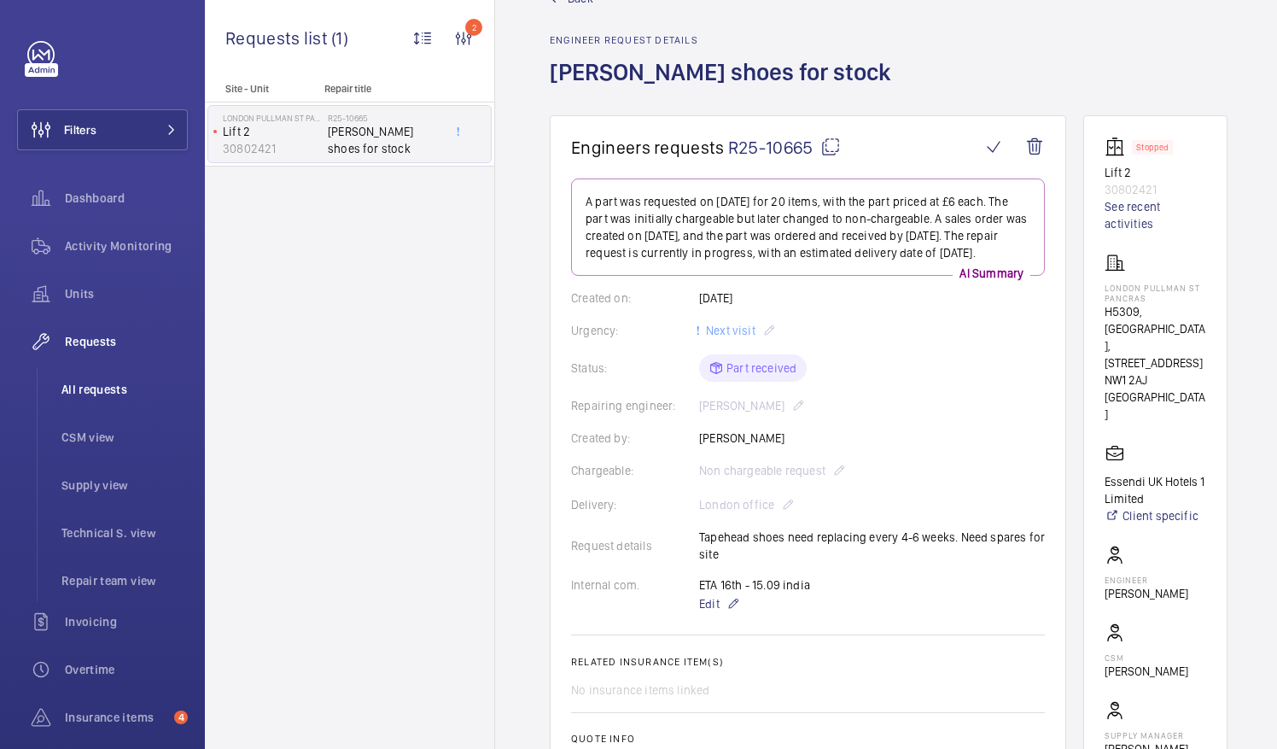
scroll to position [0, 0]
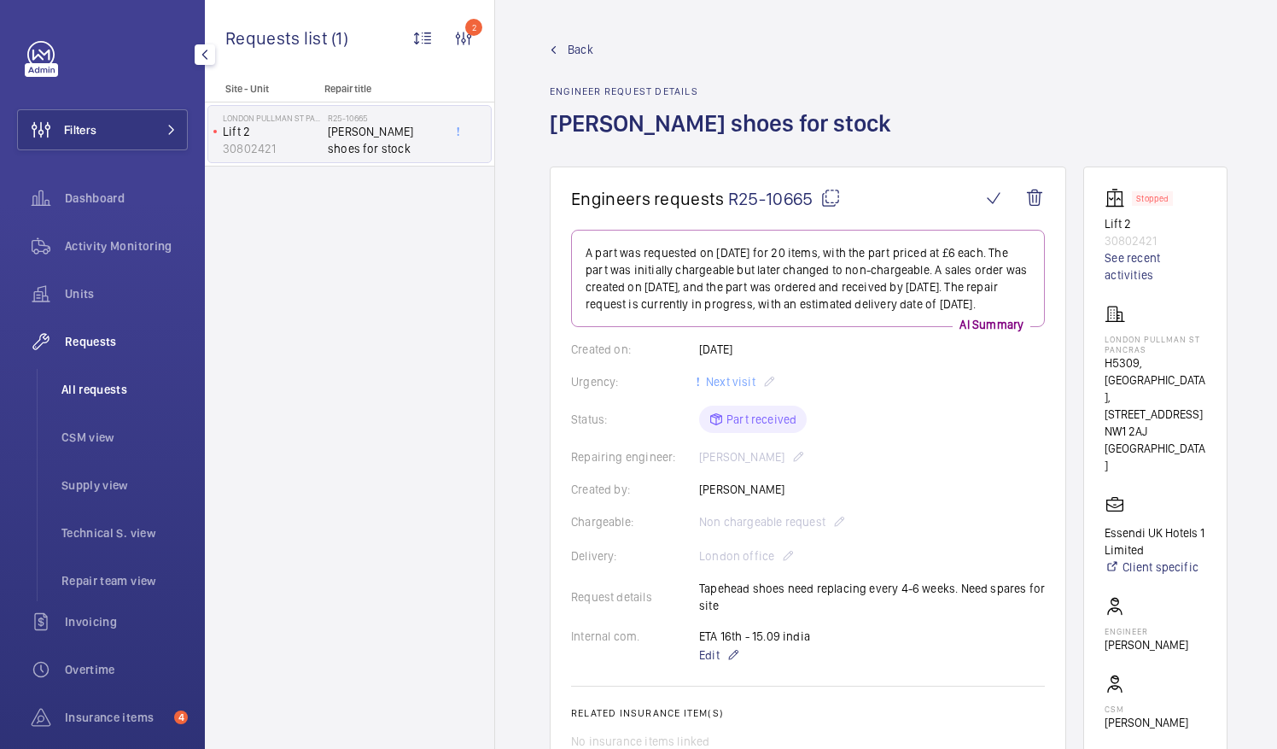
click at [109, 388] on span "All requests" at bounding box center [124, 389] width 126 height 17
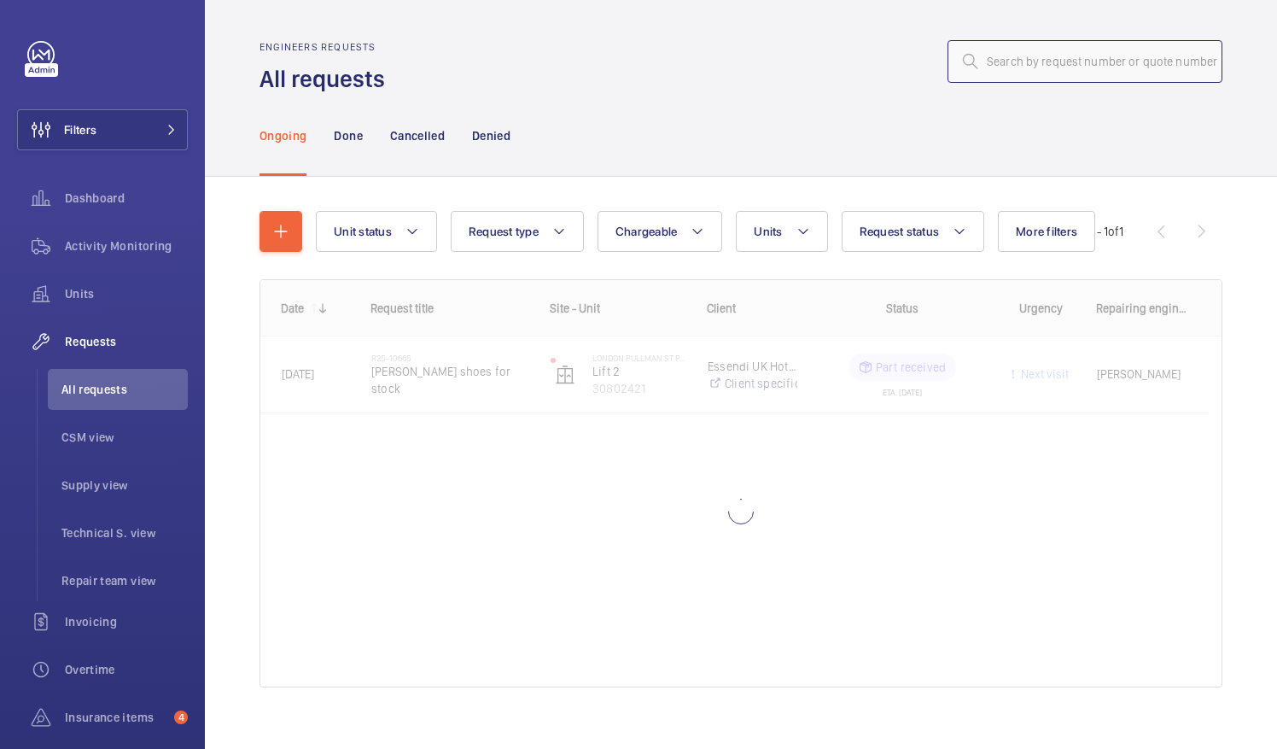
click at [1067, 60] on input "text" at bounding box center [1084, 61] width 275 height 43
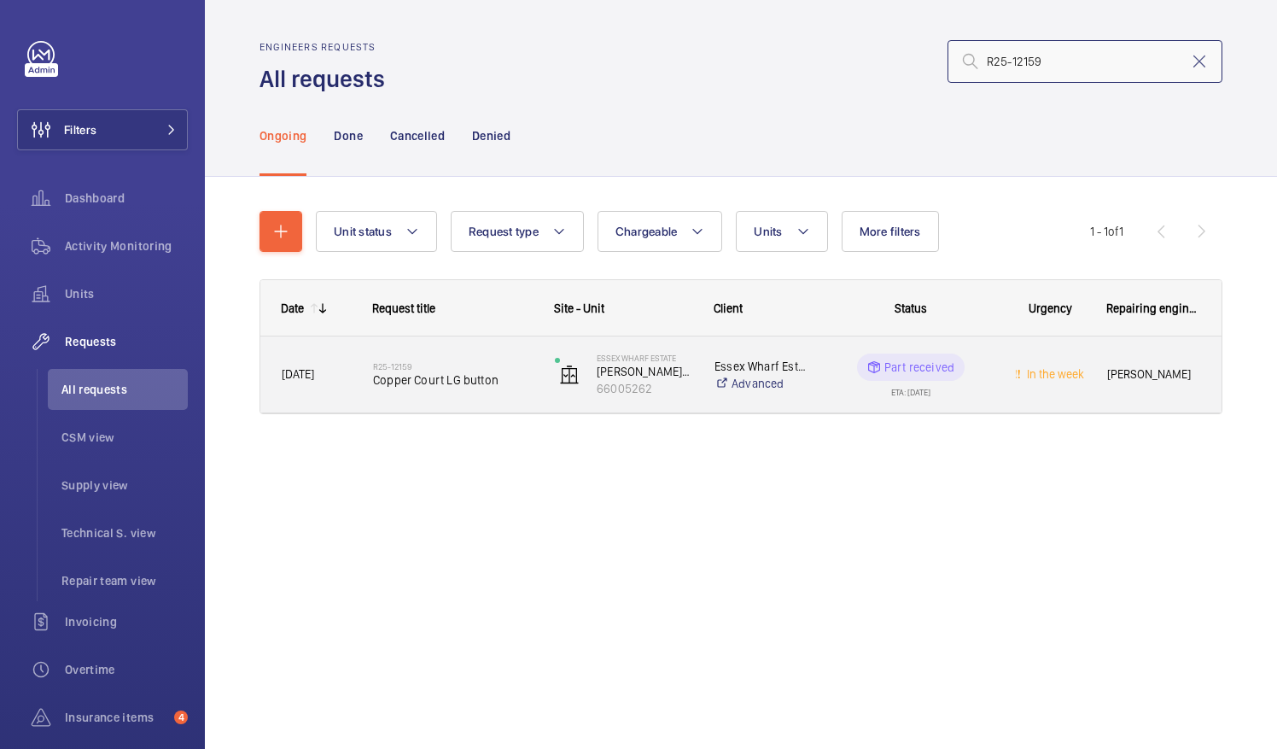
type input "R25-12159"
click at [424, 384] on span "Copper Court LG button" at bounding box center [453, 379] width 160 height 17
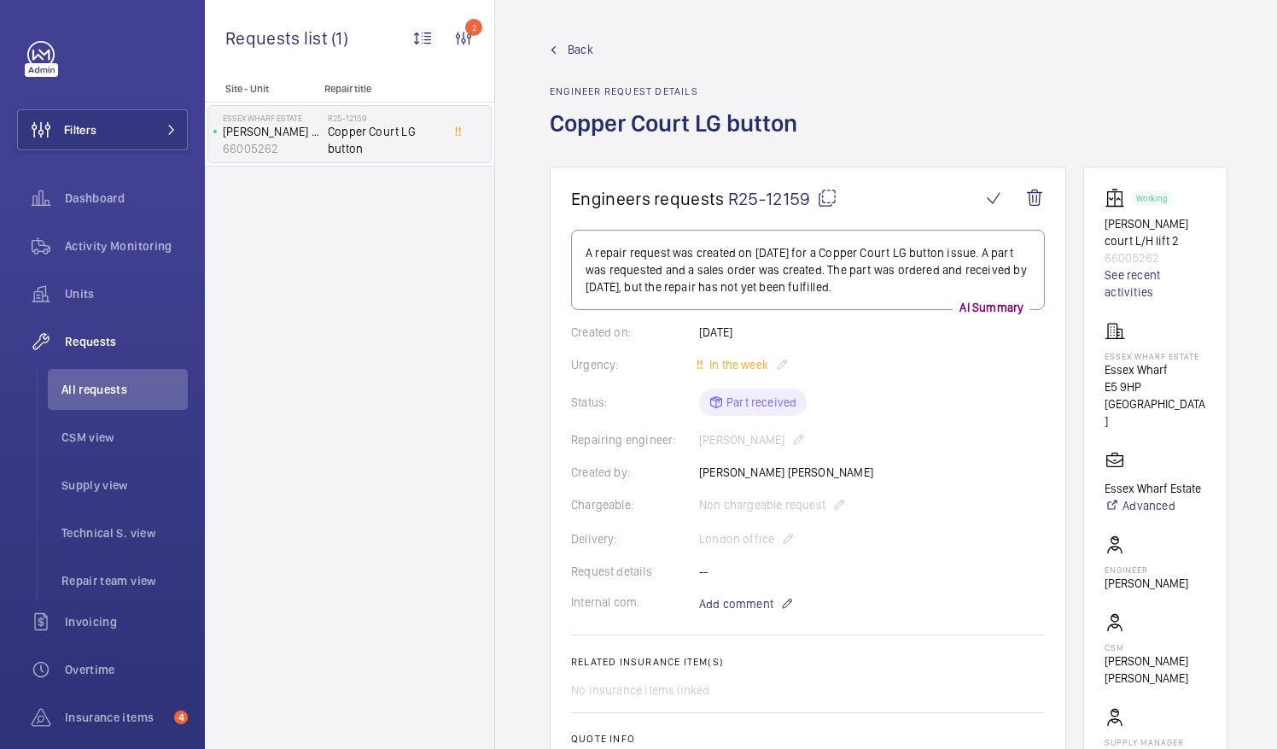
scroll to position [427, 0]
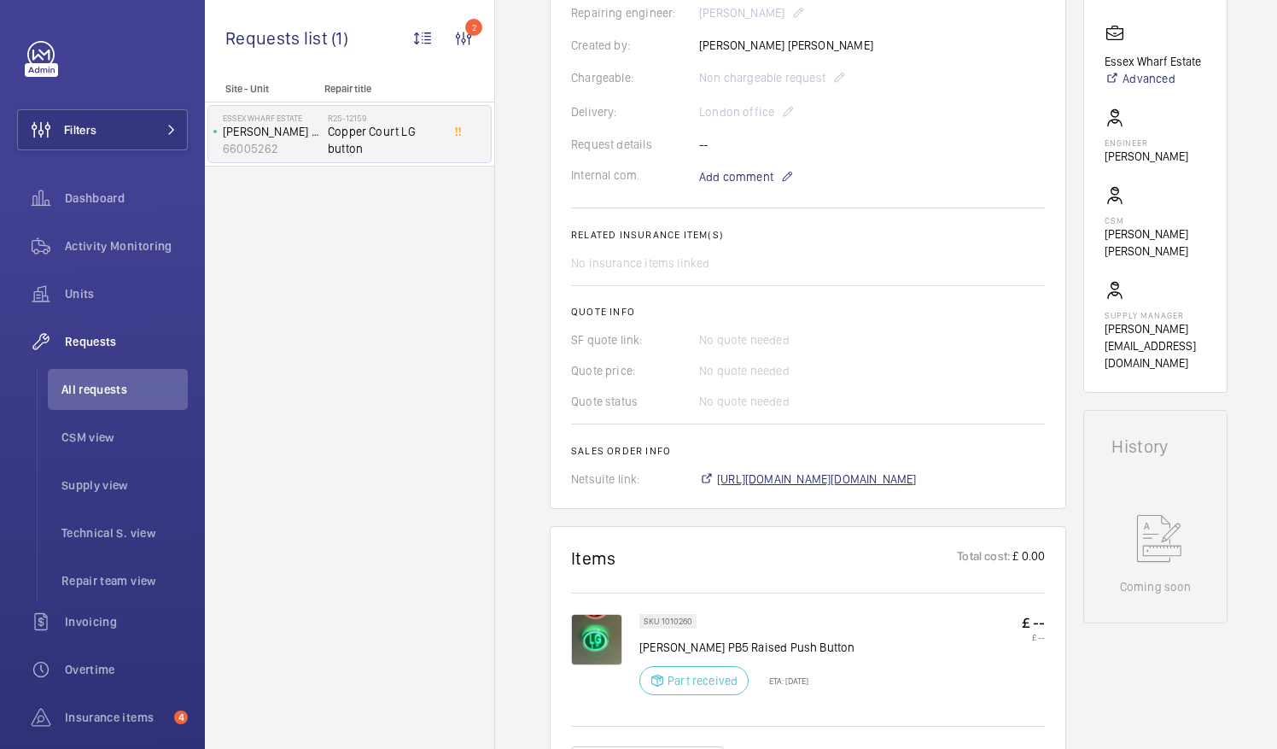
click at [907, 486] on span "https://6461500.app.netsuite.com/app/accounting/transactions/salesord.nl?id=300…" at bounding box center [817, 478] width 200 height 17
click at [99, 390] on span "All requests" at bounding box center [124, 389] width 126 height 17
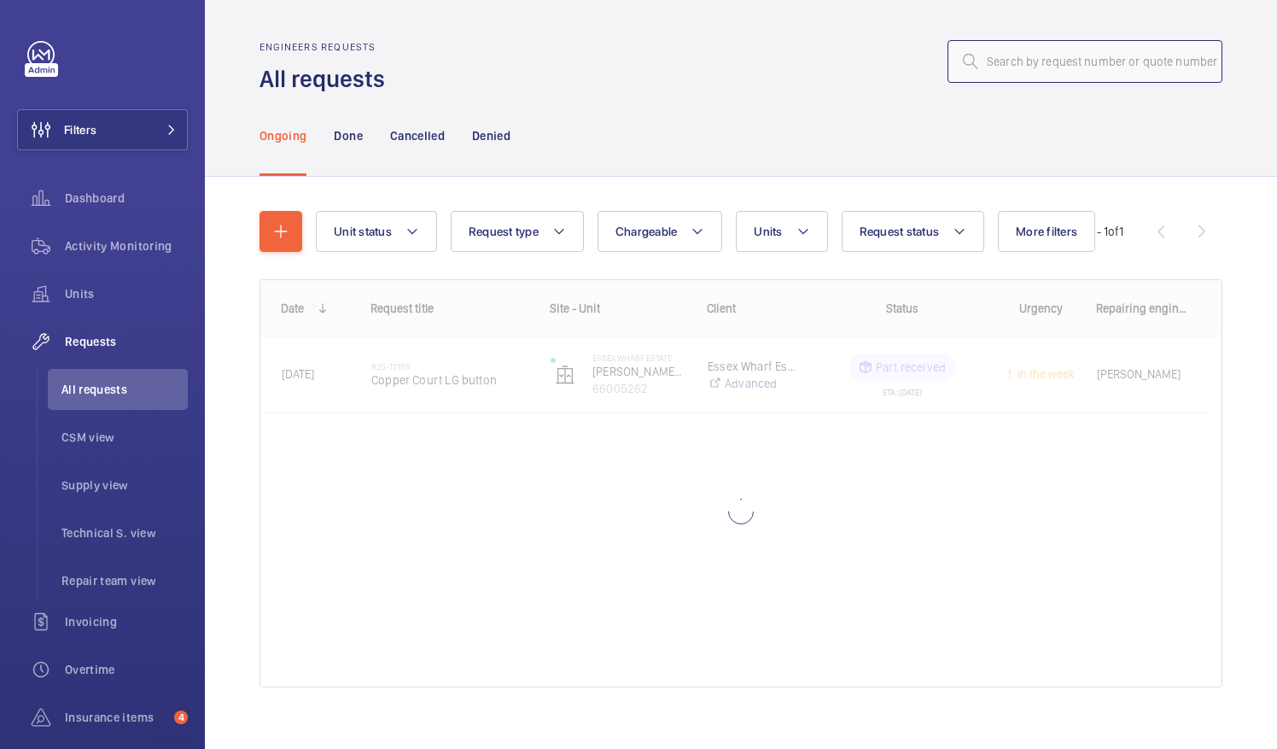
click at [1000, 58] on input "text" at bounding box center [1084, 61] width 275 height 43
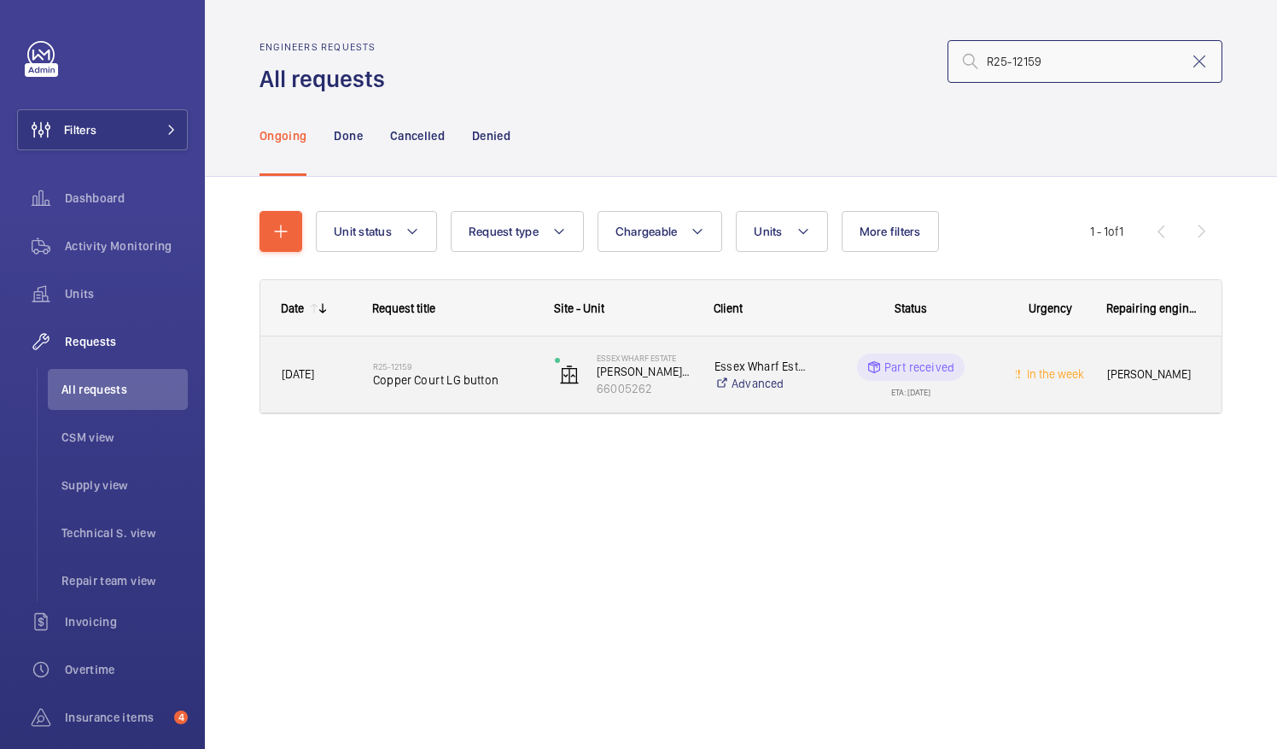
type input "R25-12159"
click at [442, 376] on span "Copper Court LG button" at bounding box center [453, 379] width 160 height 17
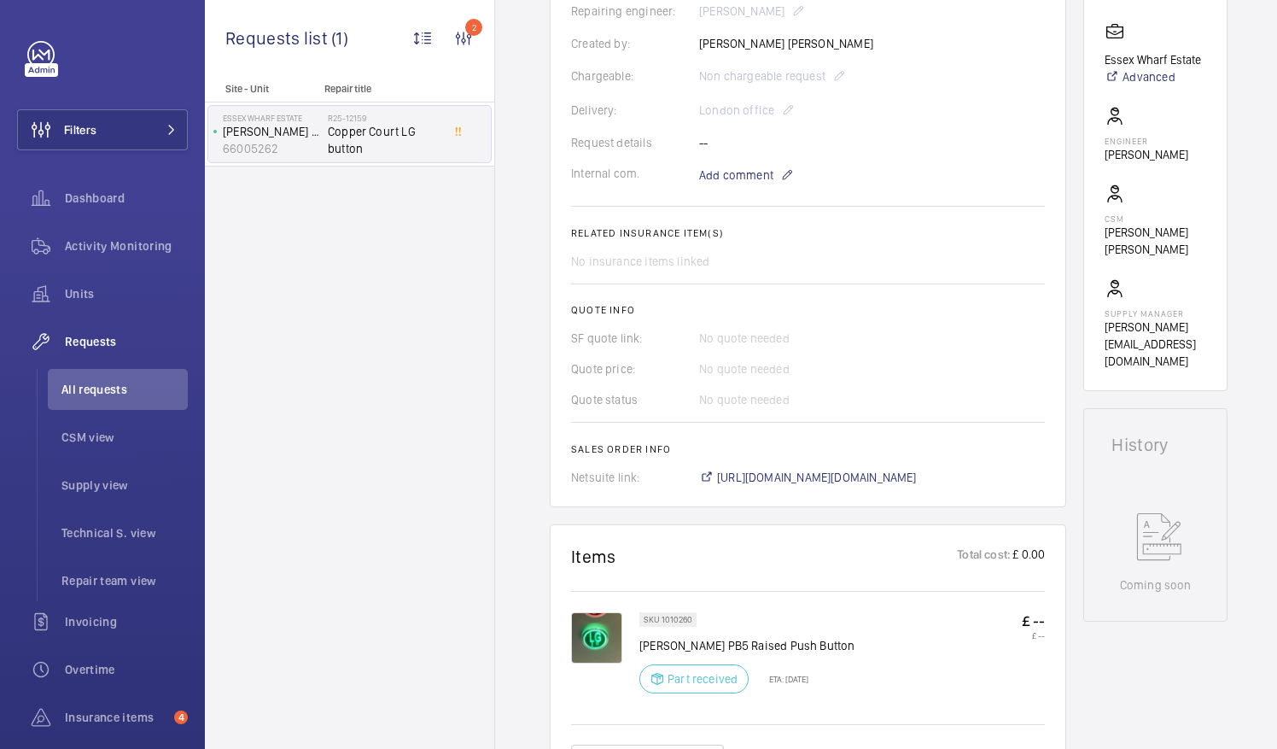
scroll to position [512, 0]
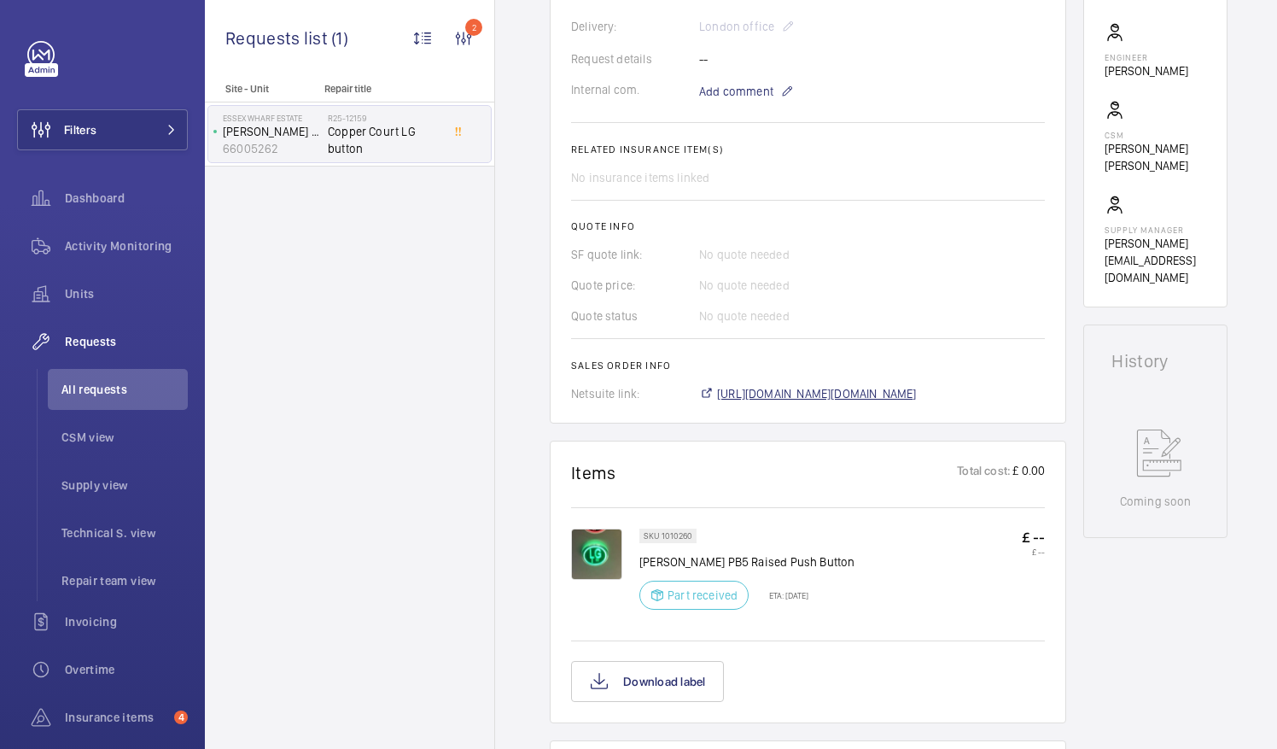
click at [899, 394] on span "https://6461500.app.netsuite.com/app/accounting/transactions/salesord.nl?id=300…" at bounding box center [817, 393] width 200 height 17
click at [92, 394] on span "All requests" at bounding box center [124, 389] width 126 height 17
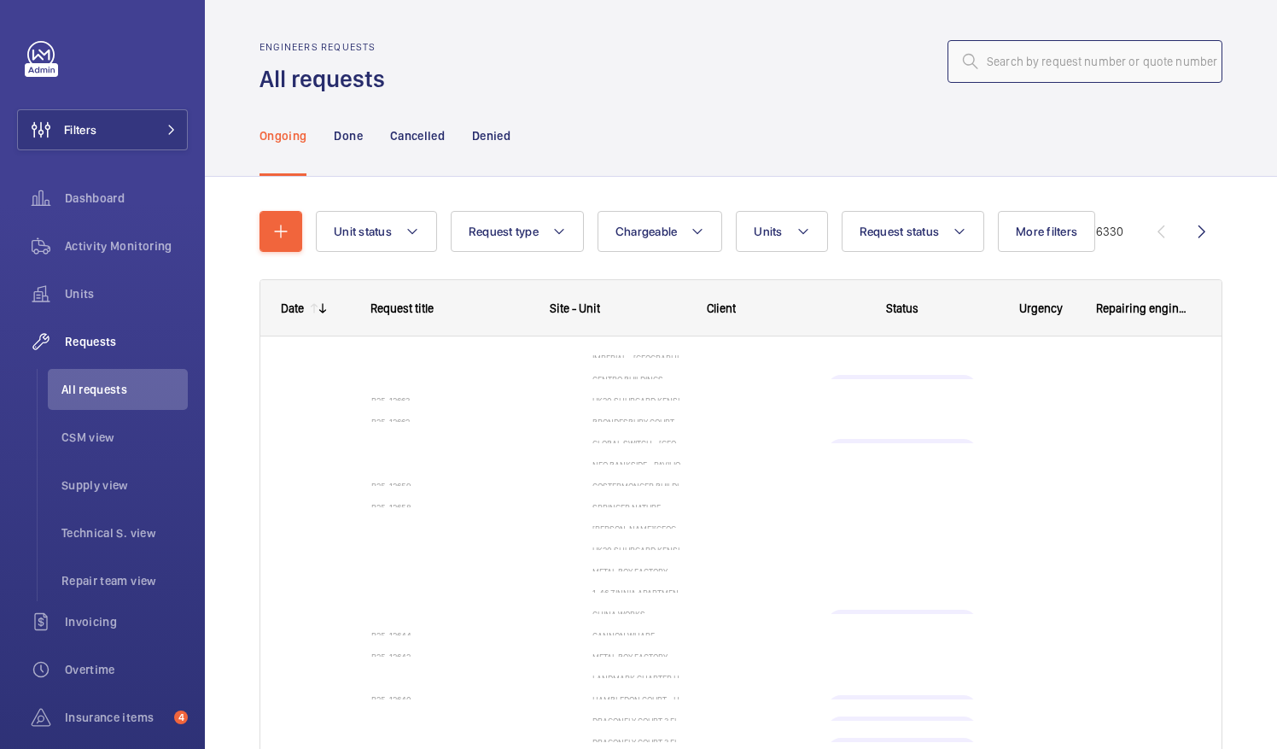
click at [1000, 64] on input "text" at bounding box center [1084, 61] width 275 height 43
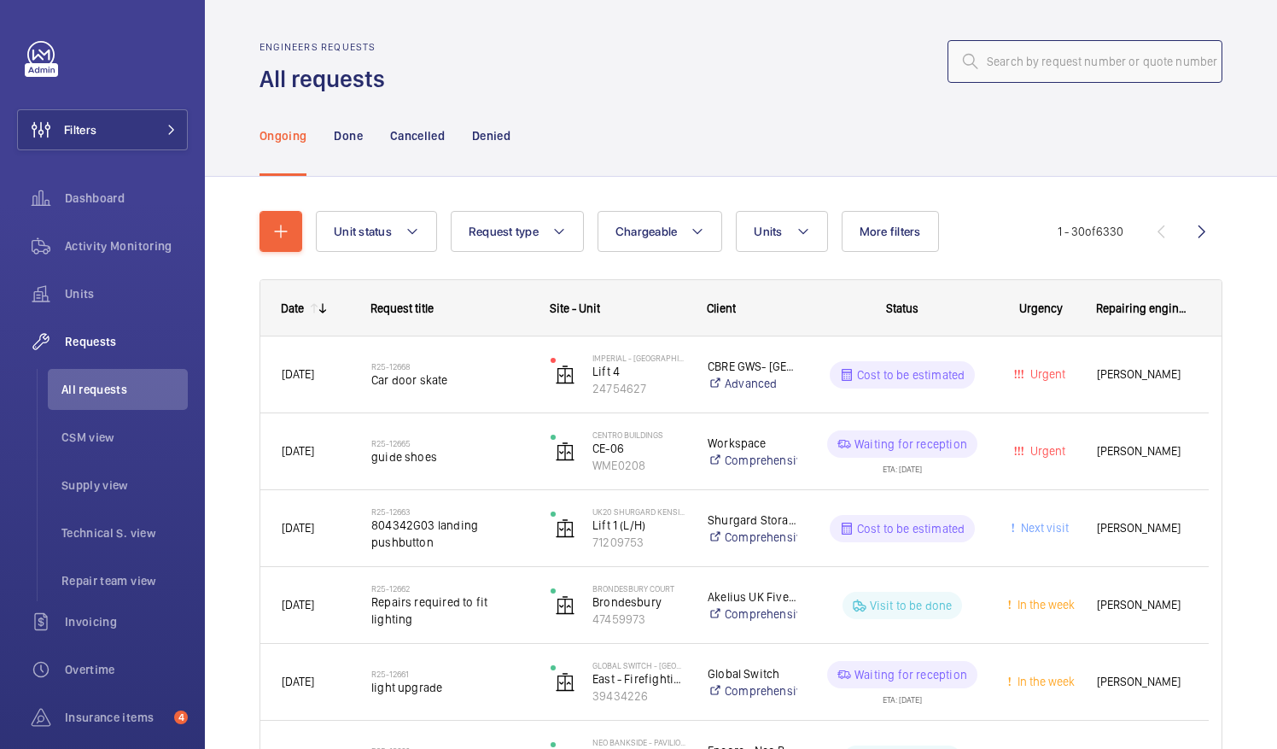
paste input "R25-10906"
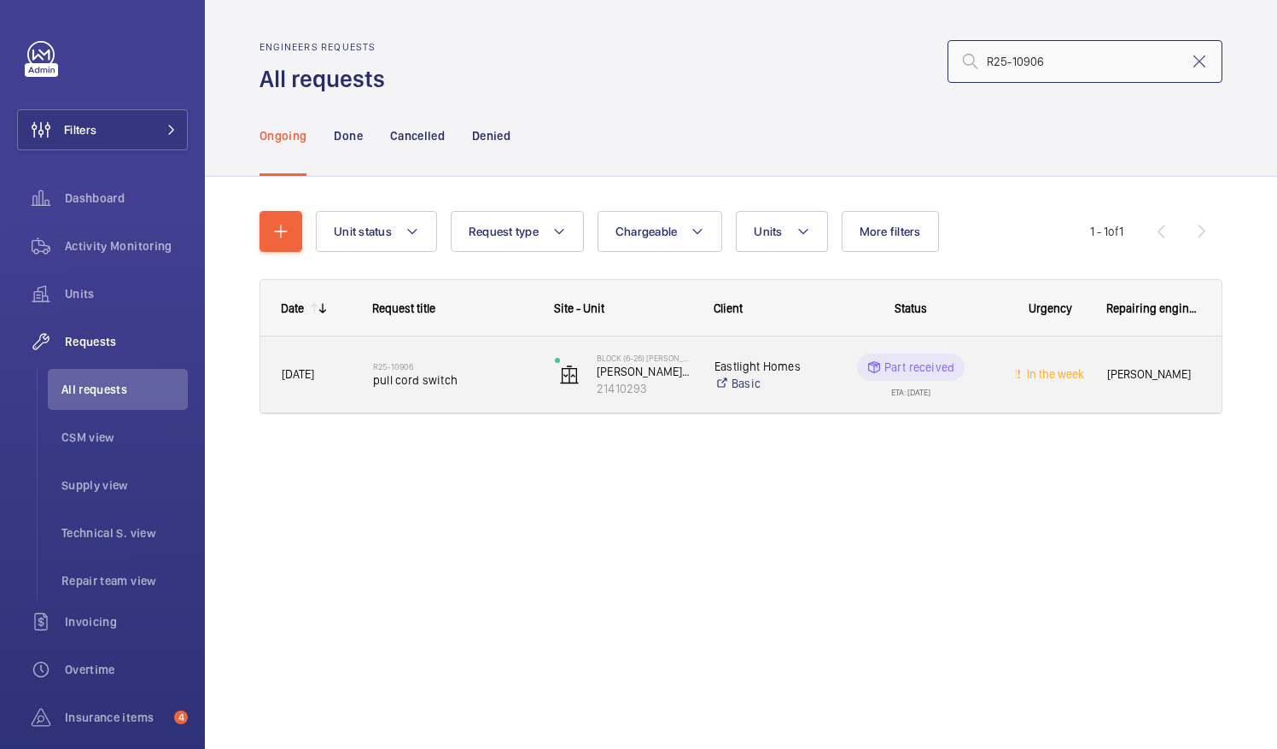
type input "R25-10906"
click at [418, 379] on span "pull cord switch" at bounding box center [453, 379] width 160 height 17
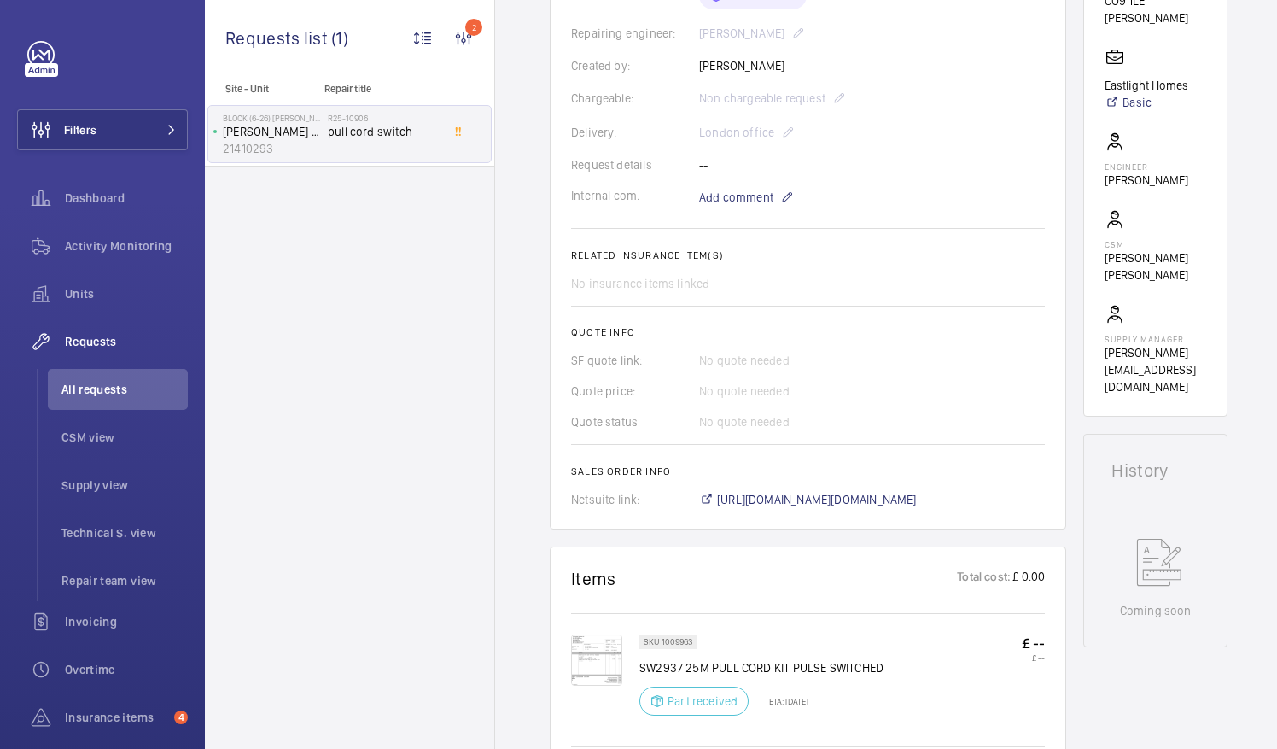
scroll to position [512, 0]
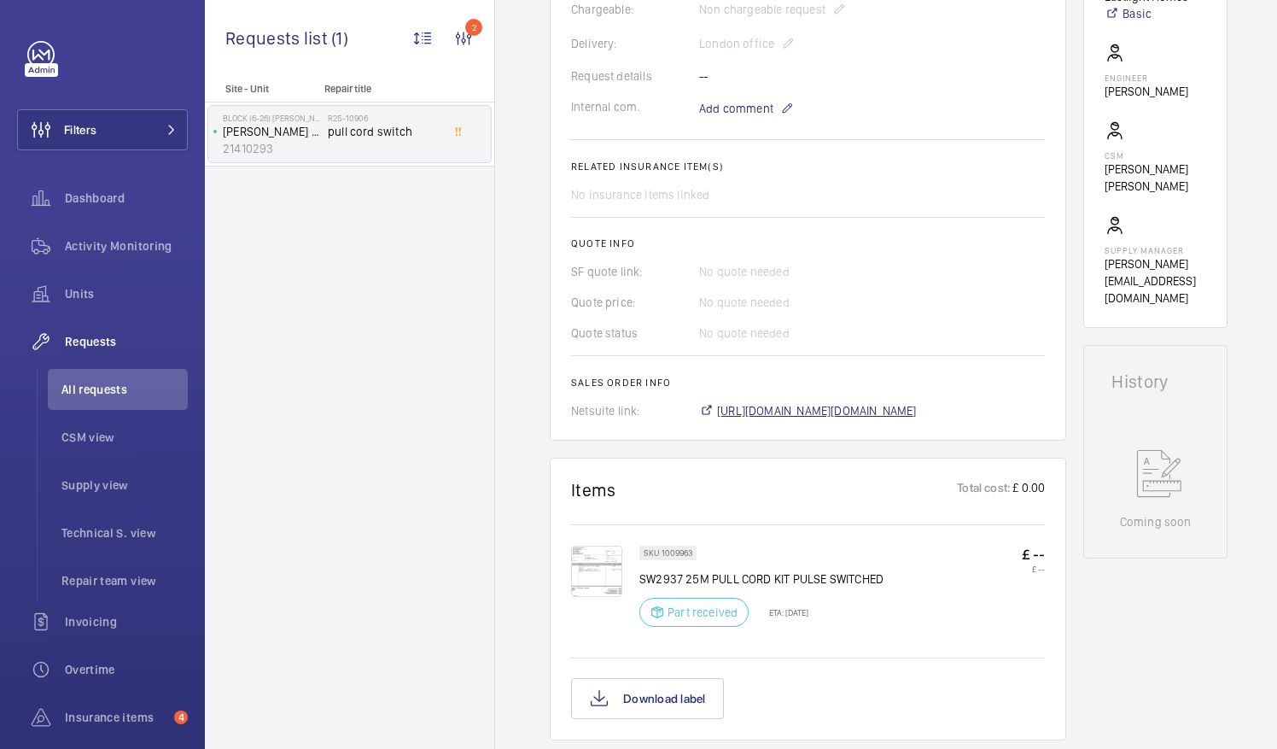
click at [883, 411] on span "https://6461500.app.netsuite.com/app/accounting/transactions/salesord.nl?id=290…" at bounding box center [817, 410] width 200 height 17
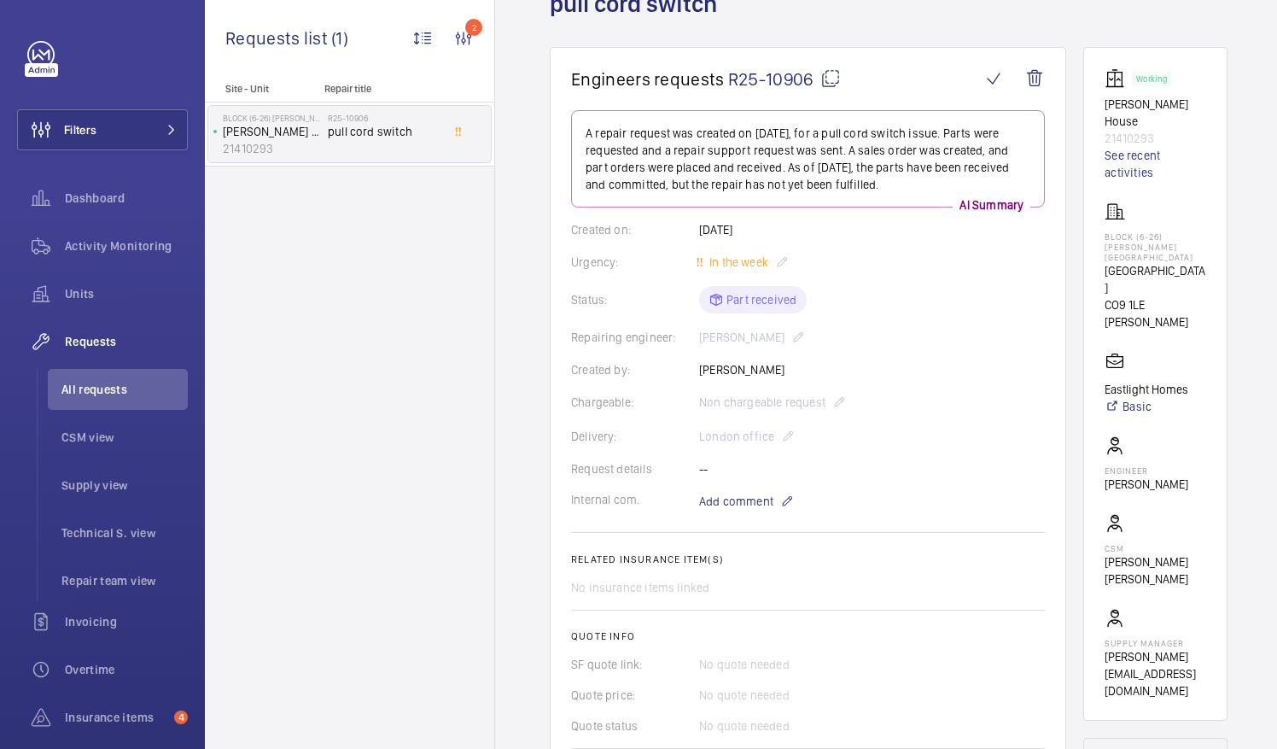
scroll to position [0, 0]
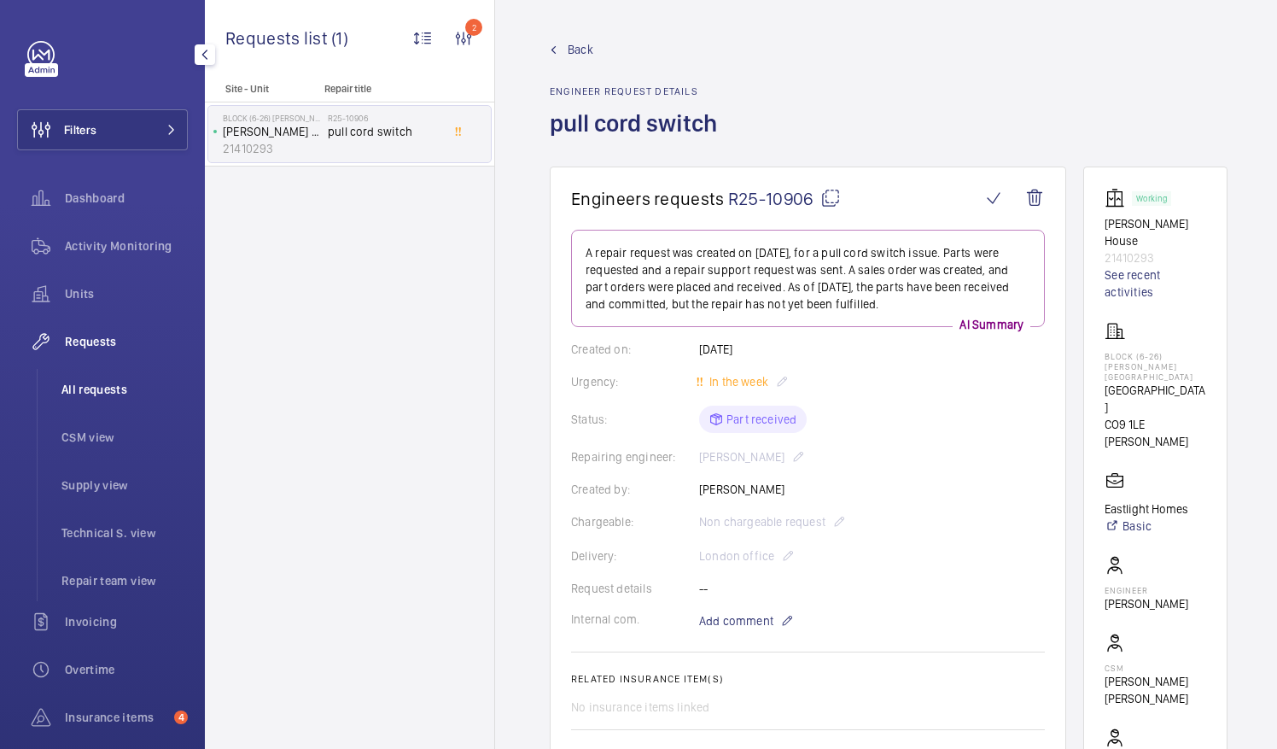
click at [101, 384] on span "All requests" at bounding box center [124, 389] width 126 height 17
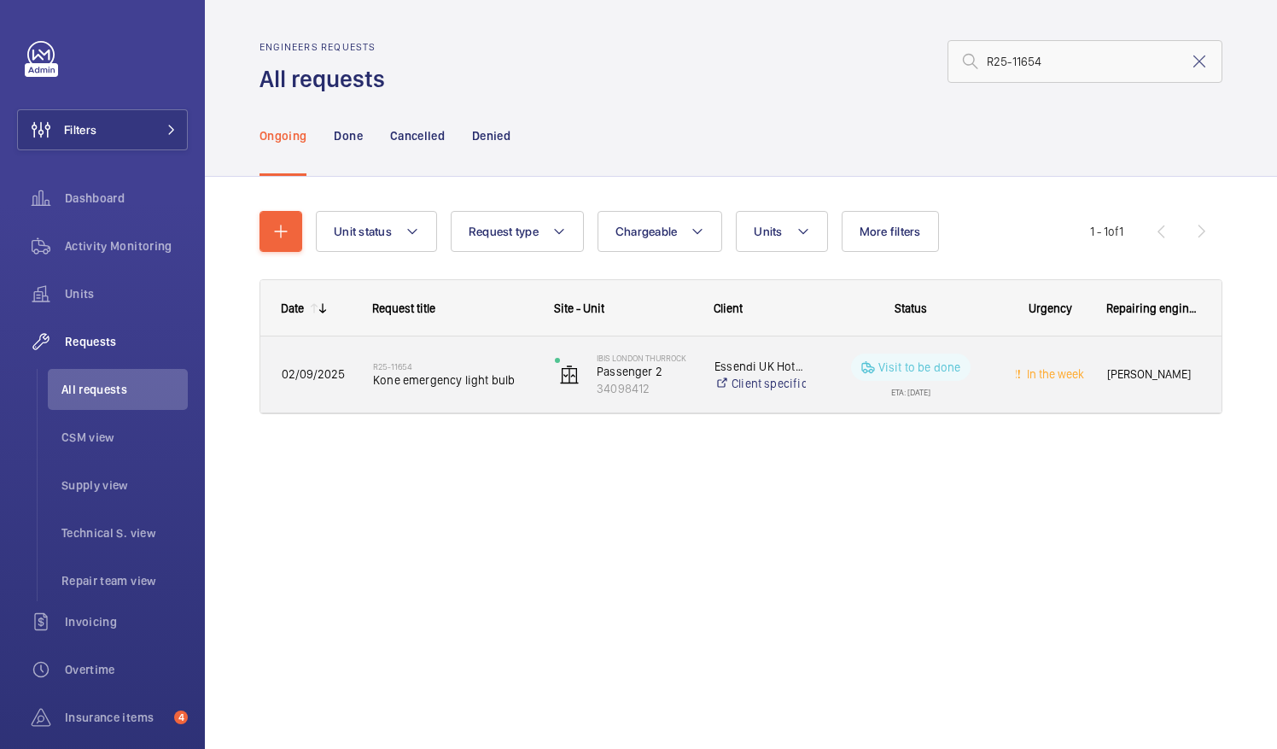
type input "R25-11654"
click at [430, 378] on span "Kone emergency light bulb" at bounding box center [453, 379] width 160 height 17
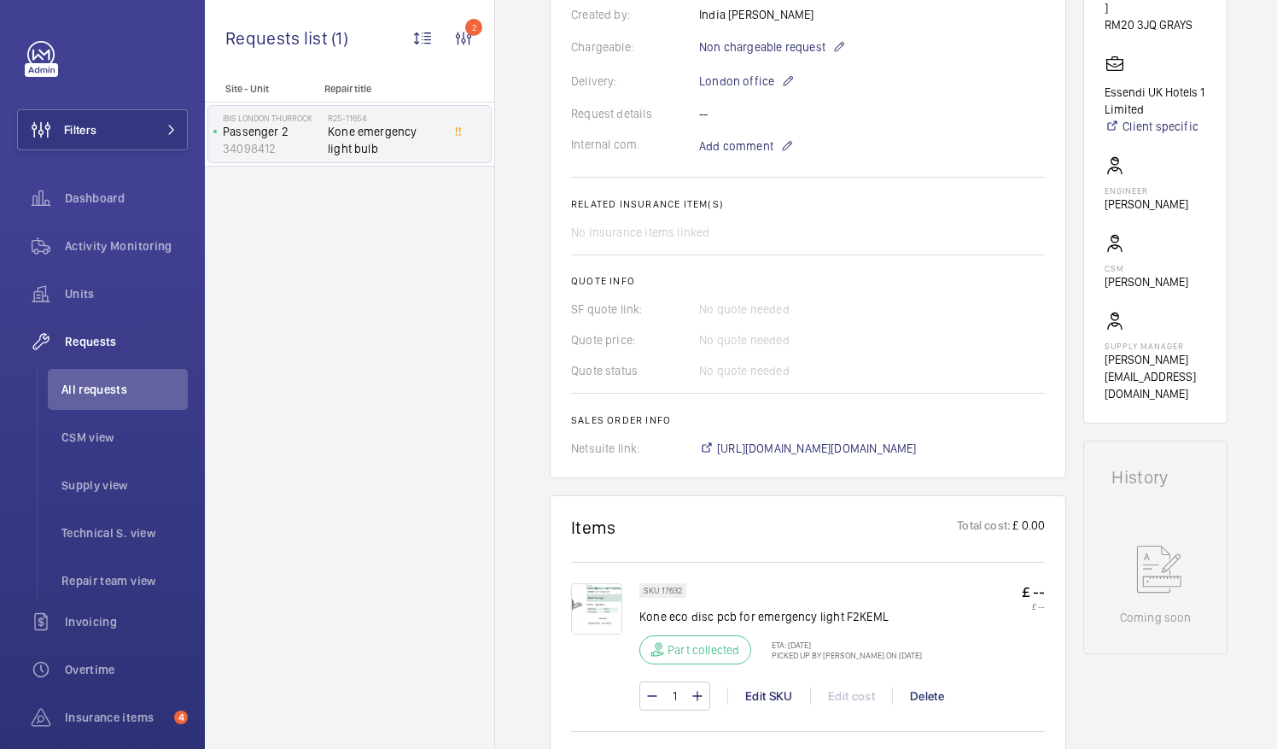
scroll to position [512, 0]
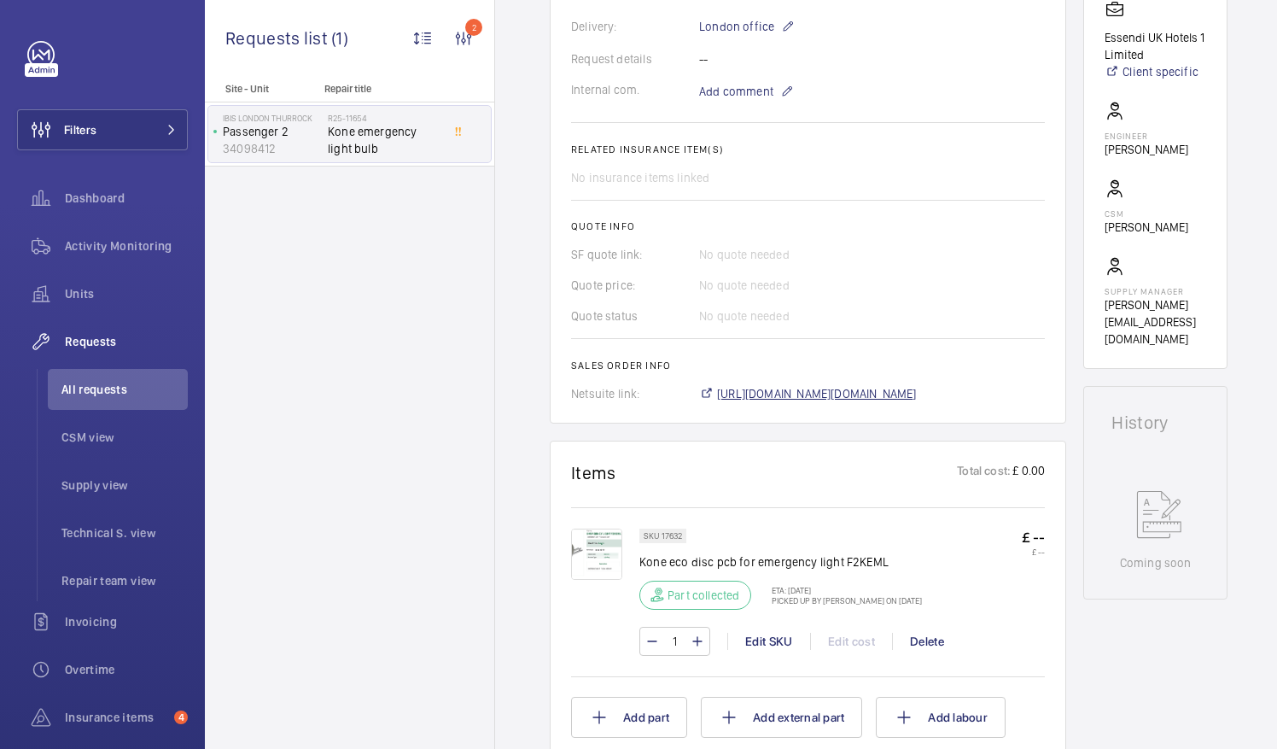
click at [910, 385] on span "[URL][DOMAIN_NAME][DOMAIN_NAME]" at bounding box center [817, 393] width 200 height 17
click at [97, 387] on span "All requests" at bounding box center [124, 389] width 126 height 17
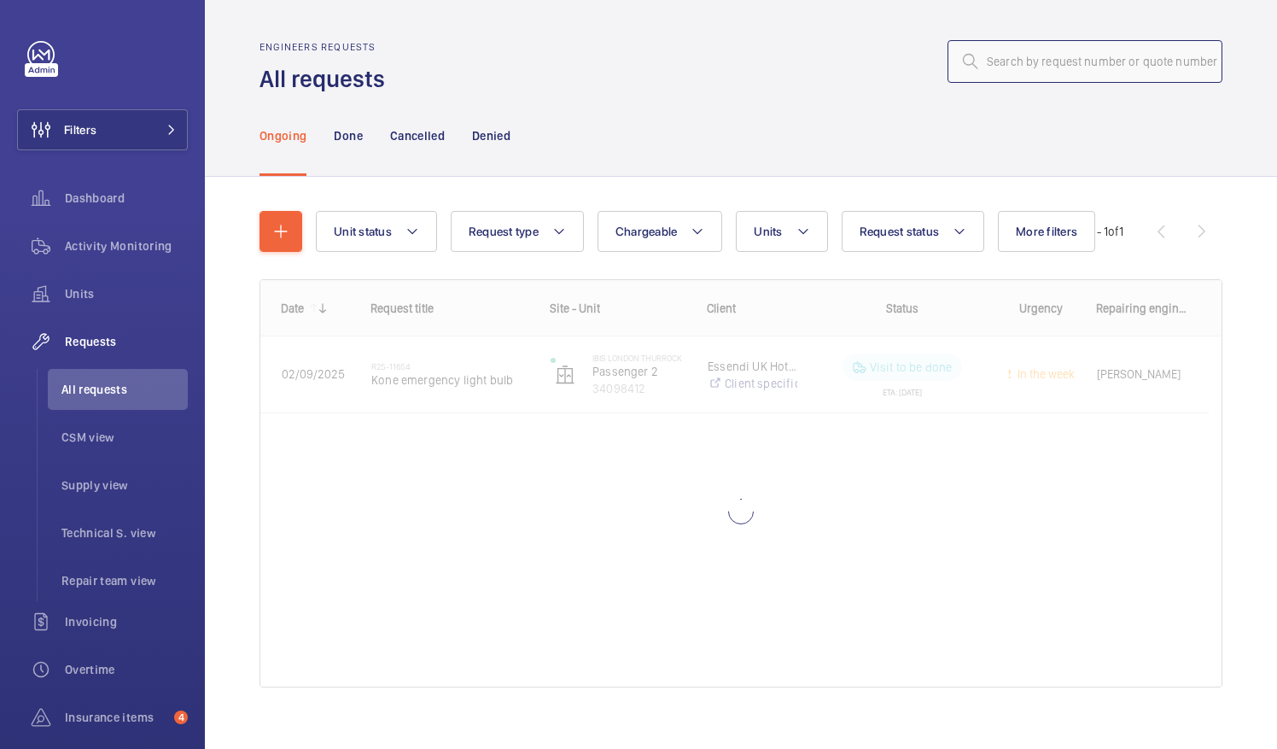
click at [987, 63] on input "text" at bounding box center [1084, 61] width 275 height 43
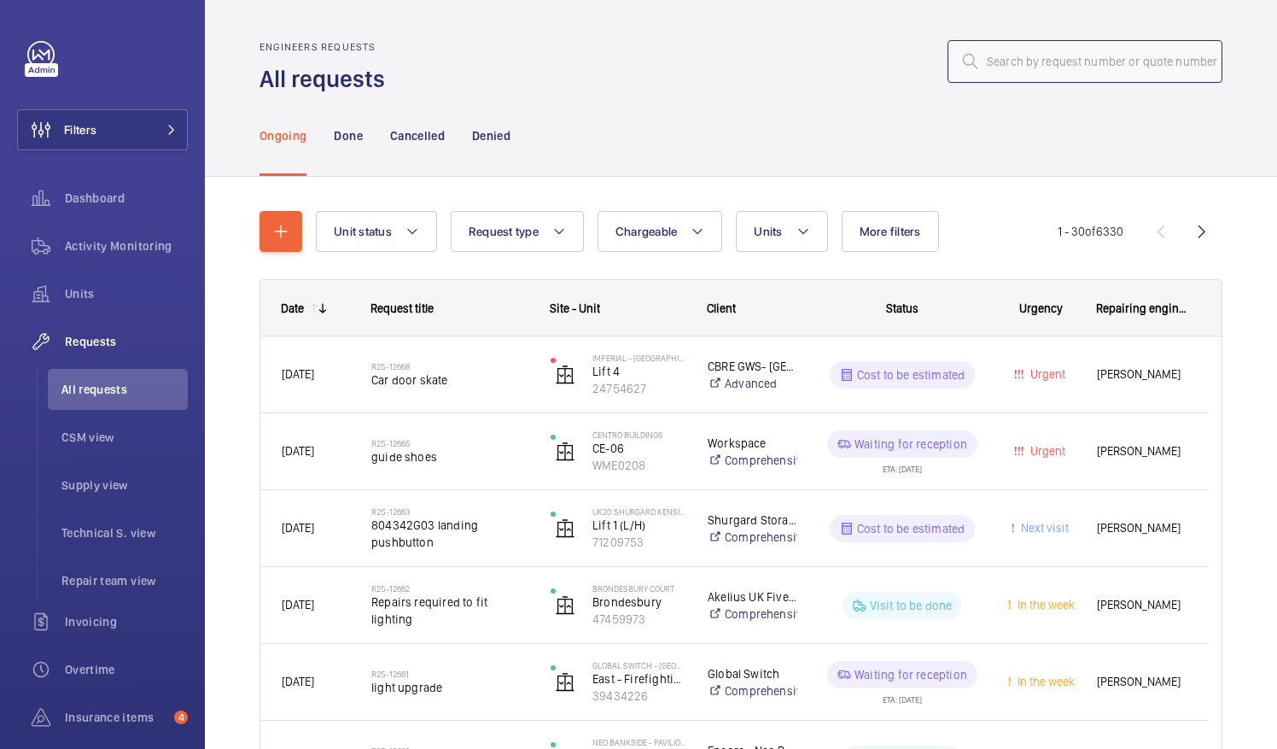
paste input "R25-11898"
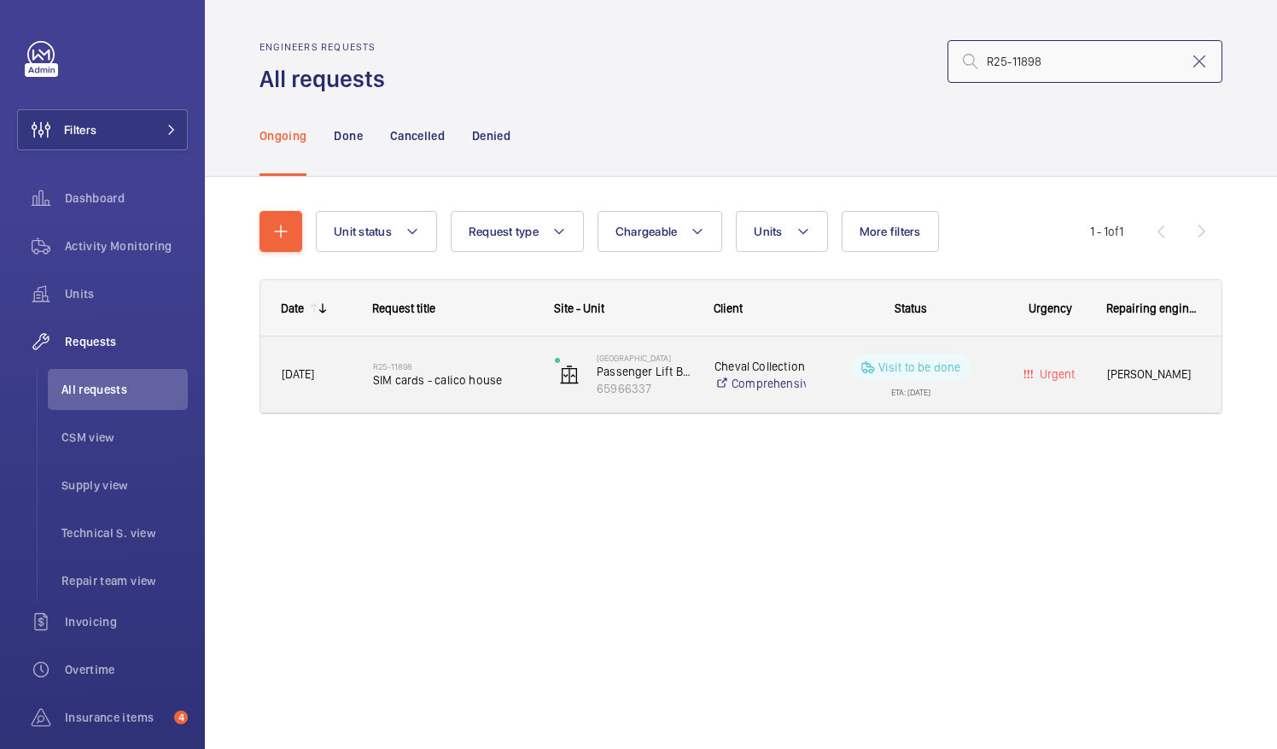
type input "R25-11898"
click at [442, 382] on span "SIM cards - calico house" at bounding box center [453, 379] width 160 height 17
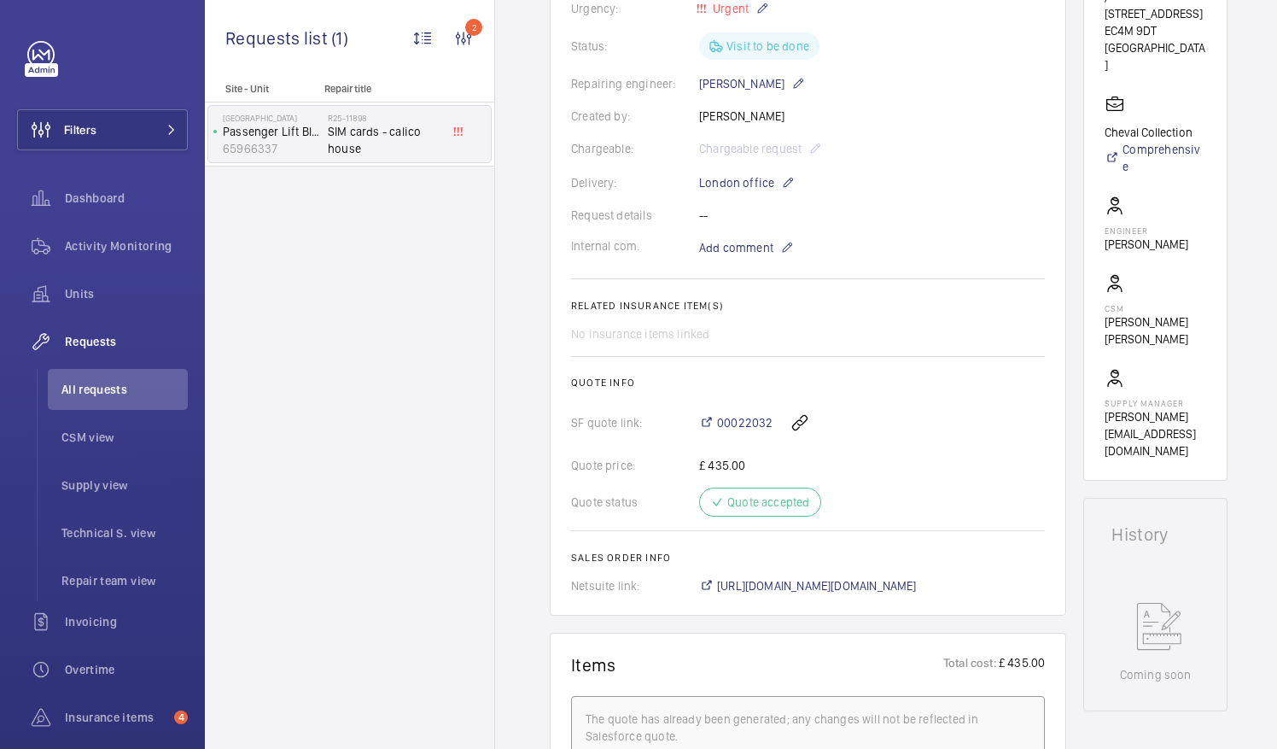
scroll to position [427, 0]
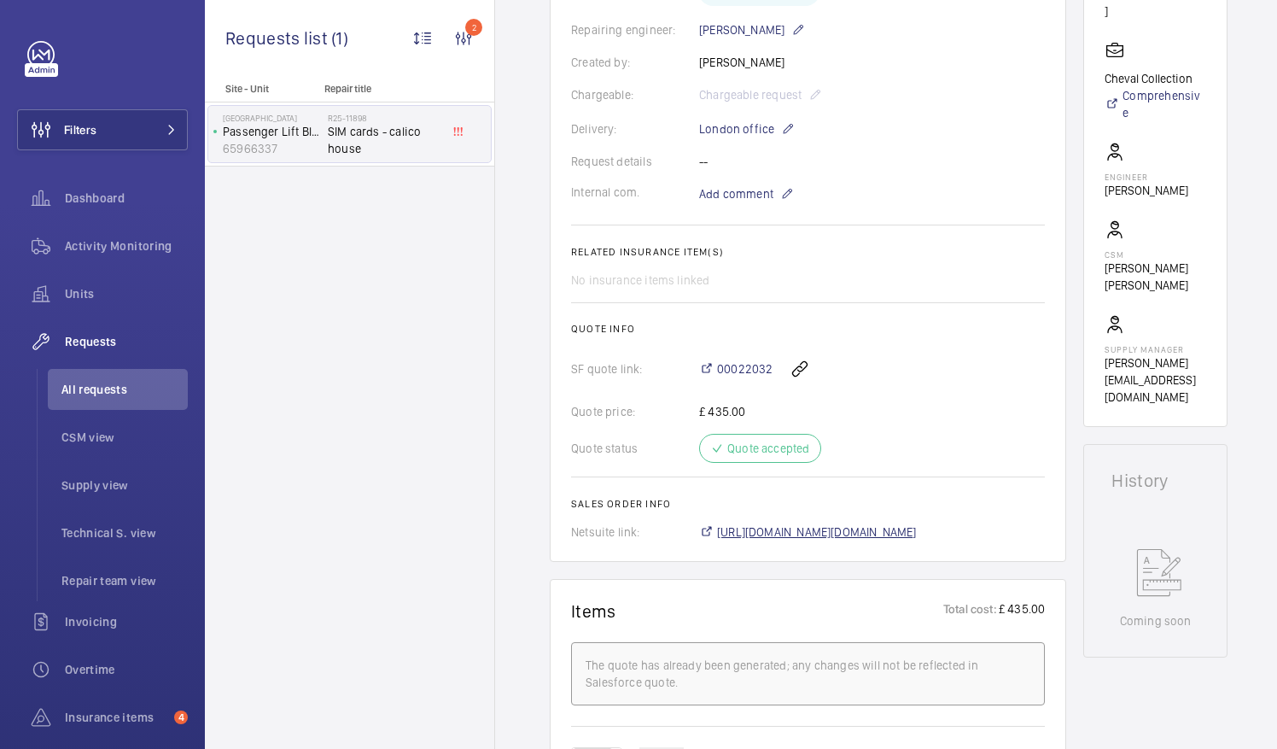
click at [889, 530] on span "[URL][DOMAIN_NAME][DOMAIN_NAME]" at bounding box center [817, 531] width 200 height 17
click at [127, 389] on span "All requests" at bounding box center [124, 389] width 126 height 17
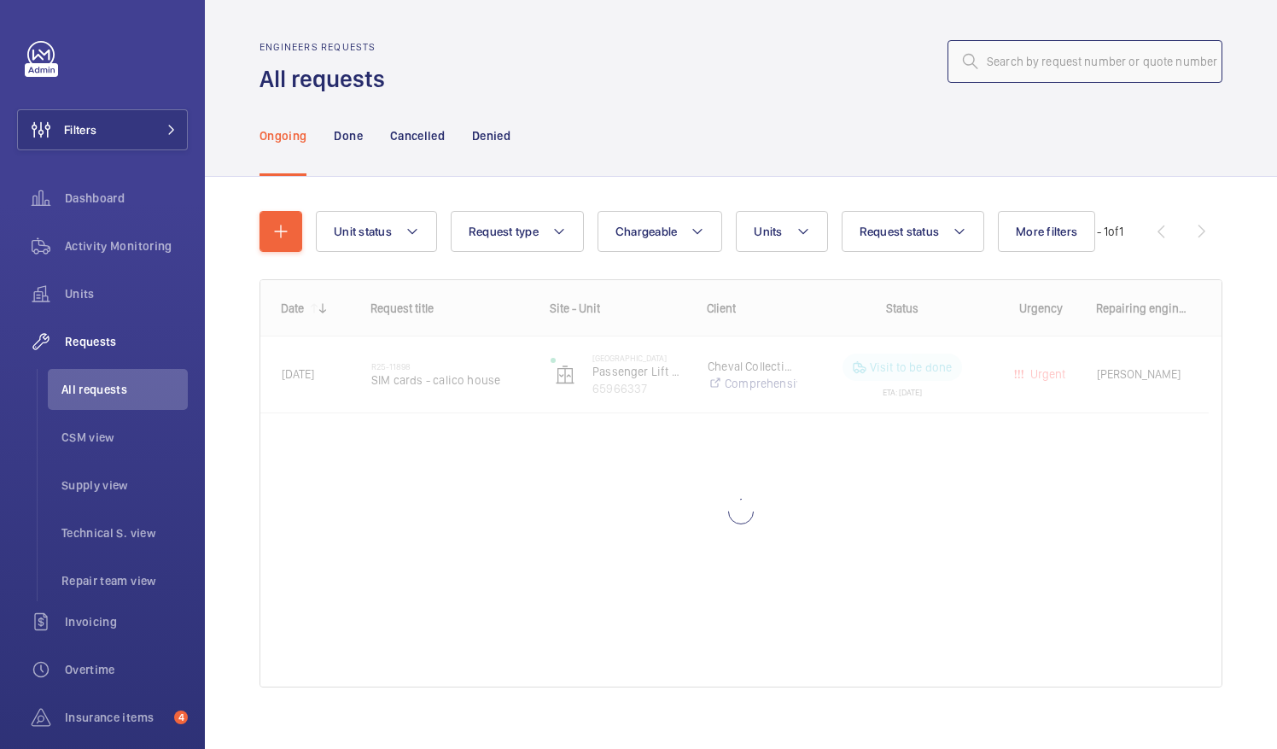
click at [1000, 62] on input "text" at bounding box center [1084, 61] width 275 height 43
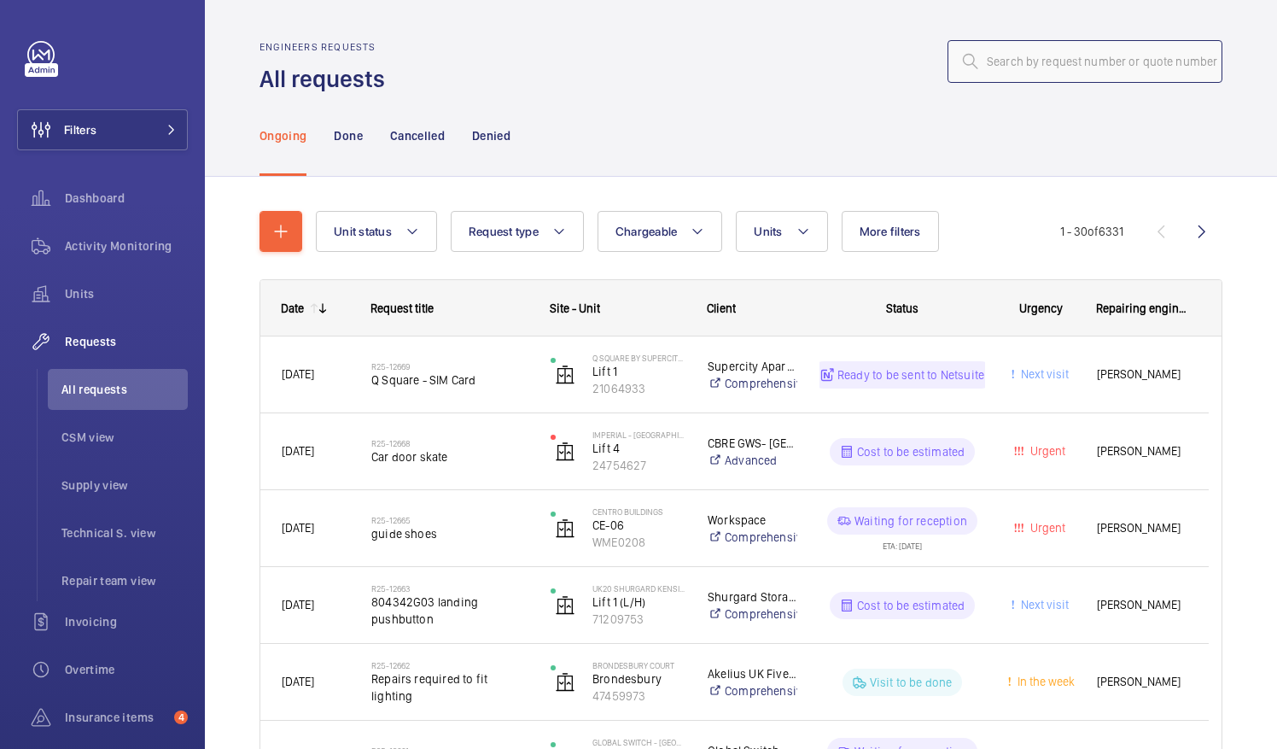
paste input "R25-10682"
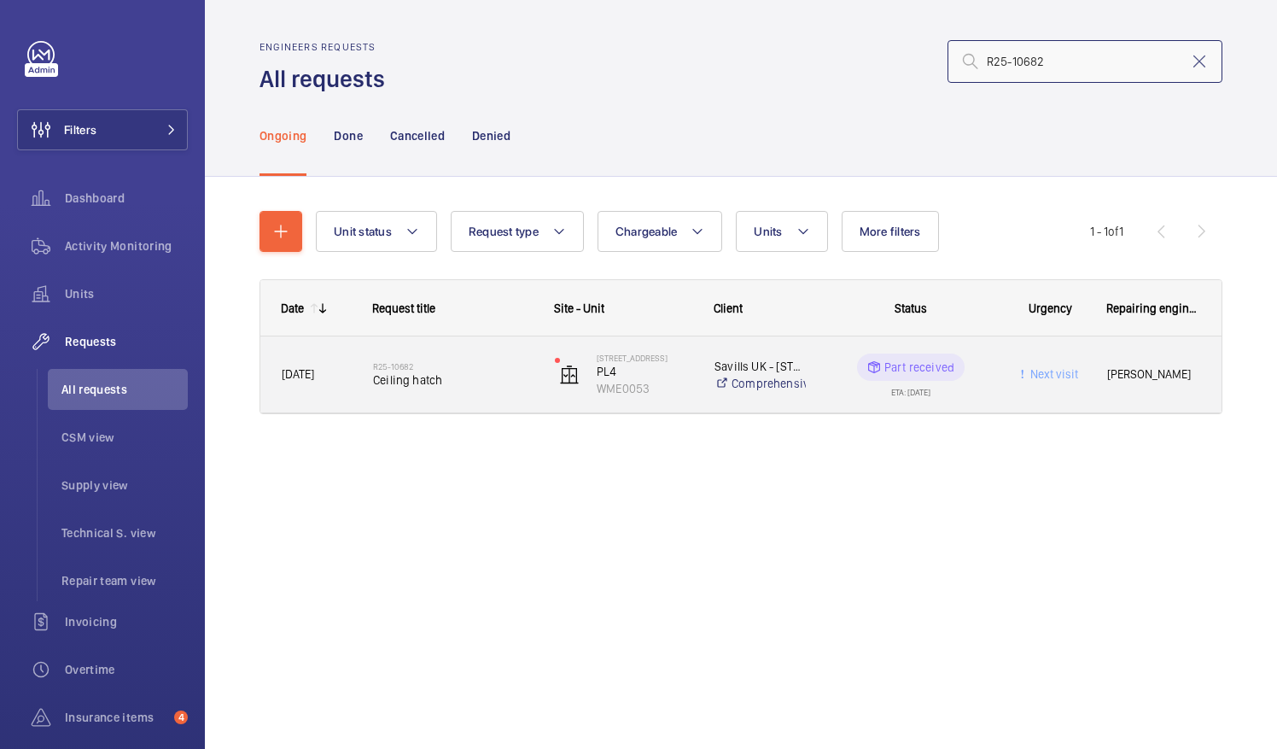
type input "R25-10682"
click at [422, 374] on span "Ceiling hatch" at bounding box center [453, 379] width 160 height 17
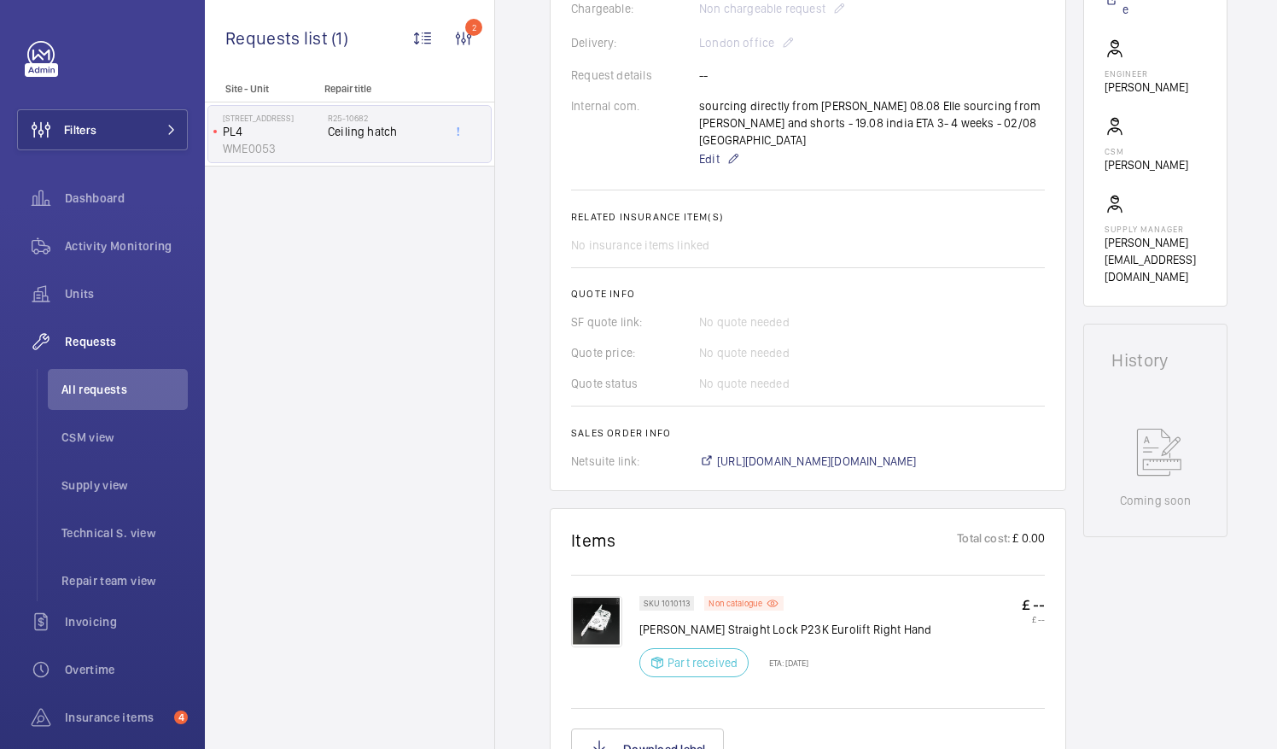
scroll to position [598, 0]
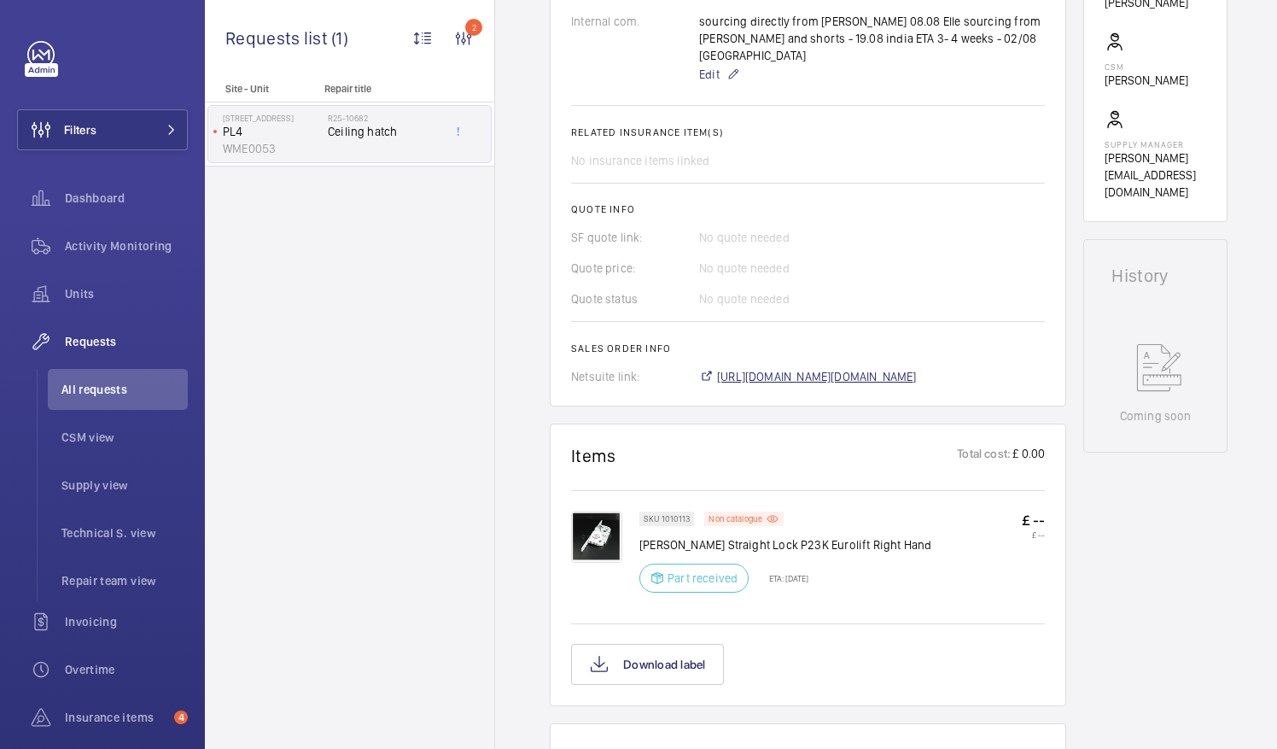
click at [876, 368] on span "[URL][DOMAIN_NAME][DOMAIN_NAME]" at bounding box center [817, 376] width 200 height 17
click at [115, 385] on span "All requests" at bounding box center [124, 389] width 126 height 17
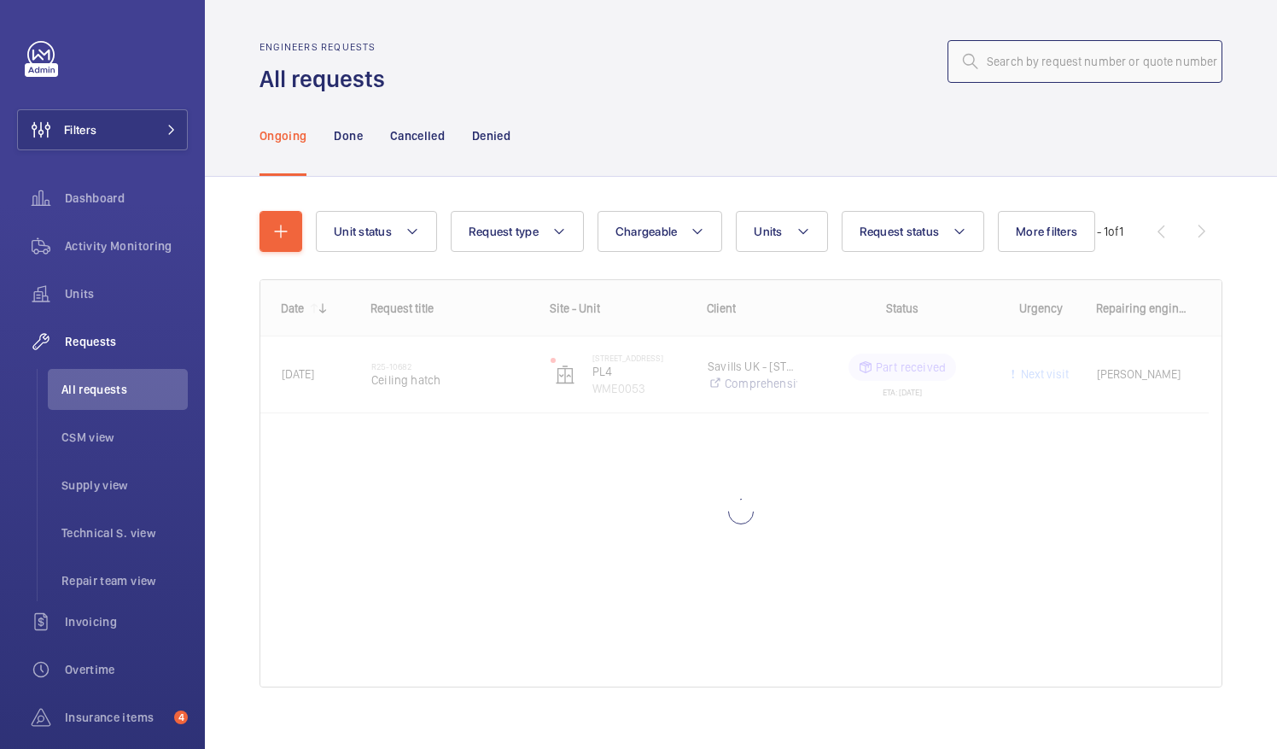
click at [1013, 61] on input "text" at bounding box center [1084, 61] width 275 height 43
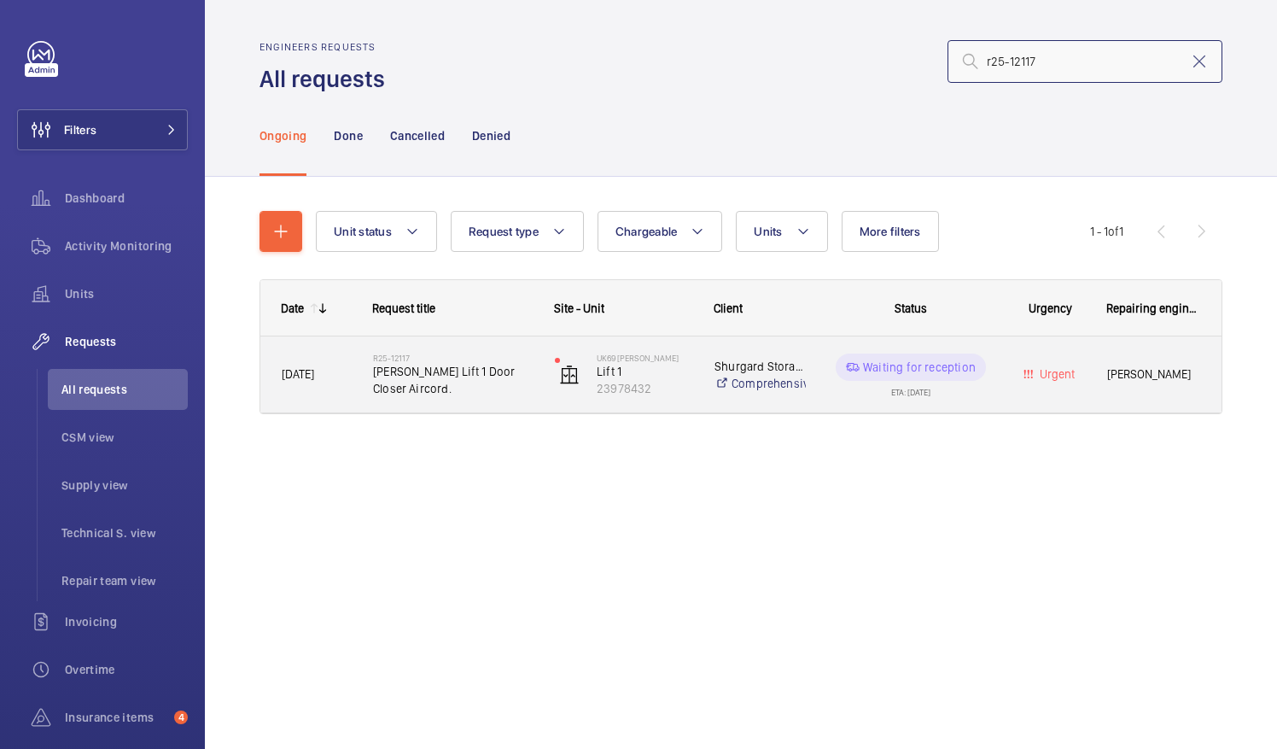
type input "r25-12117"
click at [446, 384] on span "[PERSON_NAME] Lift 1 Door Closer Aircord." at bounding box center [453, 380] width 160 height 34
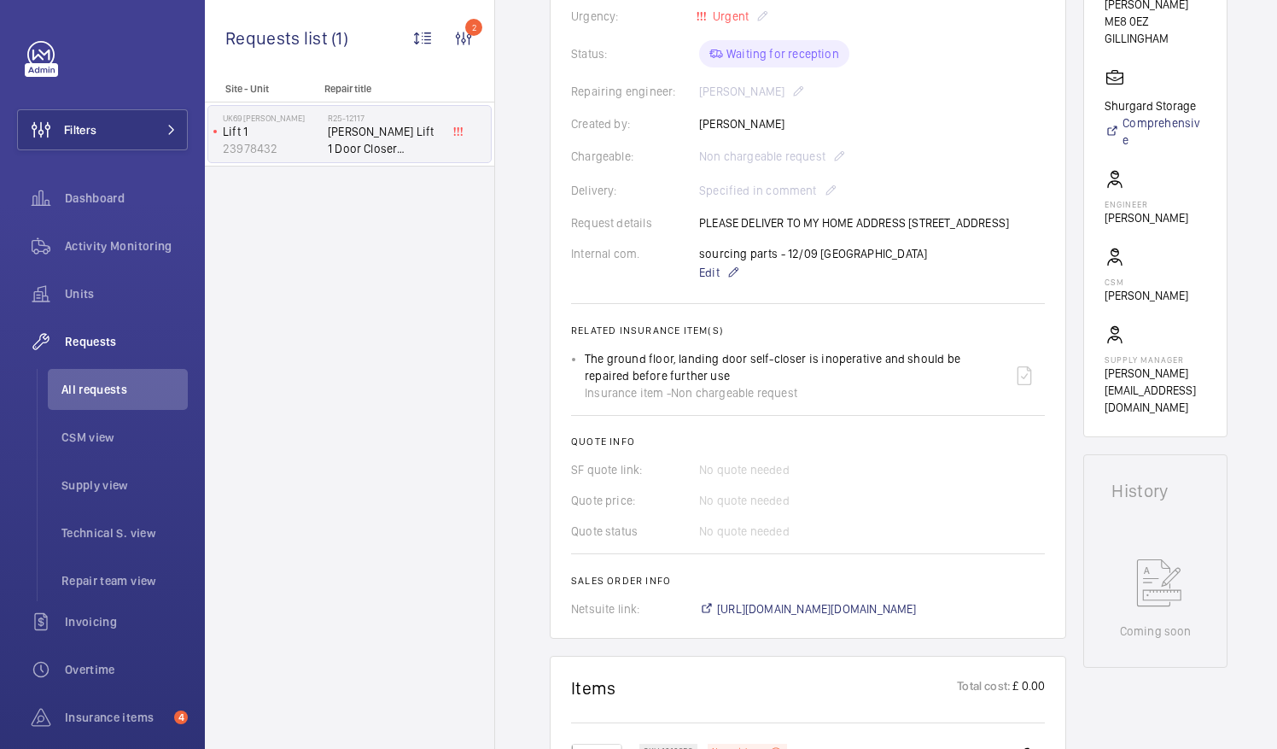
scroll to position [427, 0]
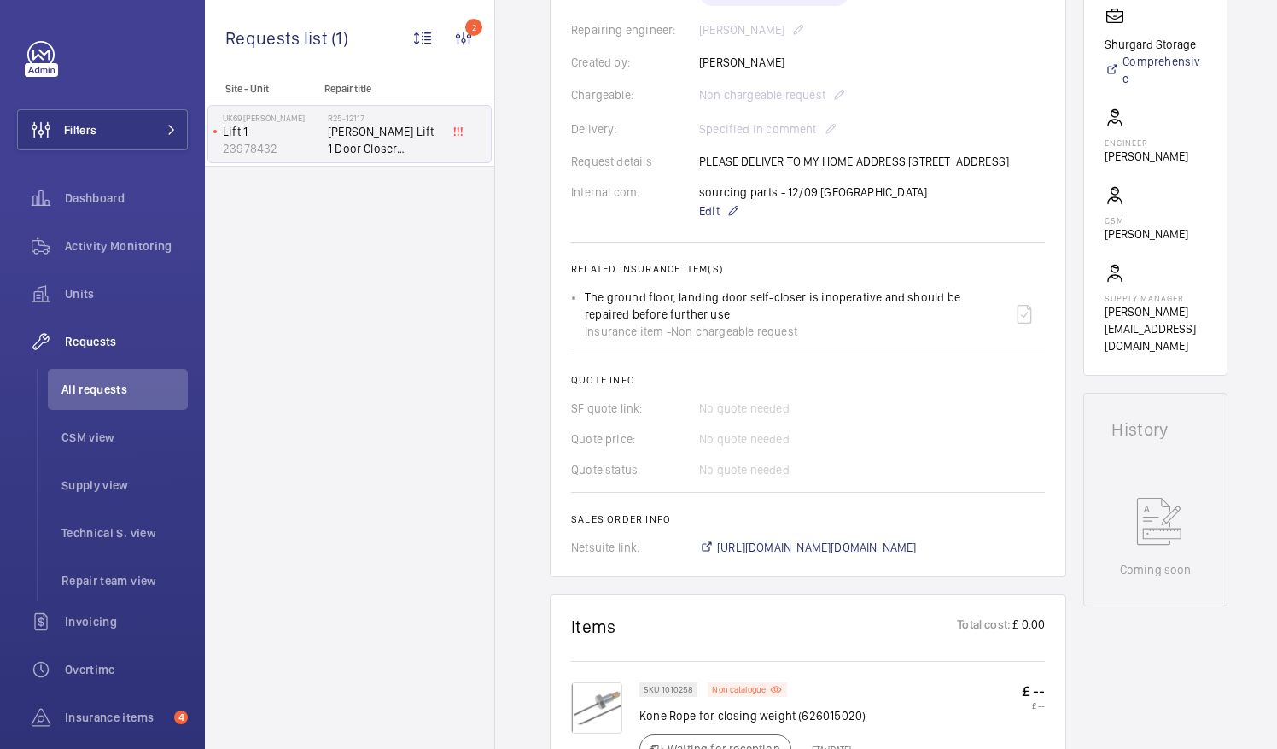
click at [794, 556] on span "[URL][DOMAIN_NAME][DOMAIN_NAME]" at bounding box center [817, 547] width 200 height 17
click at [102, 388] on span "All requests" at bounding box center [124, 389] width 126 height 17
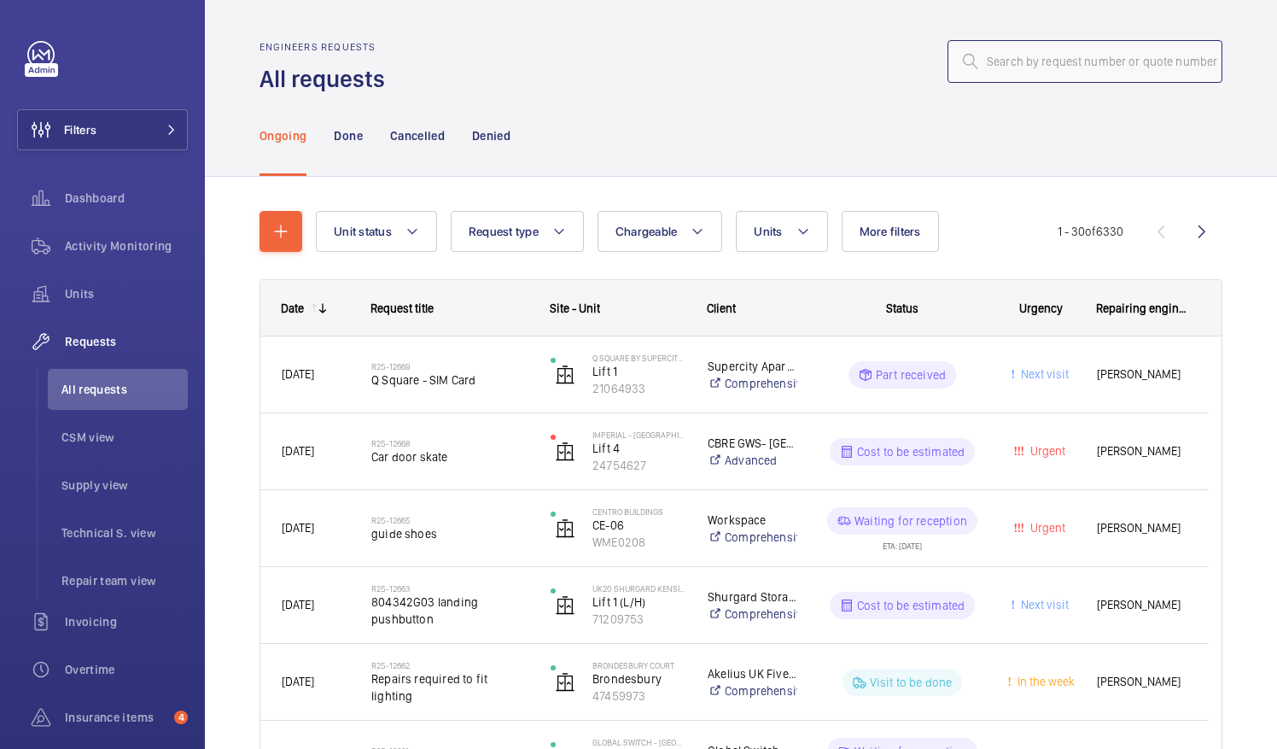
click at [1000, 53] on input "text" at bounding box center [1084, 61] width 275 height 43
paste input "R25-07076"
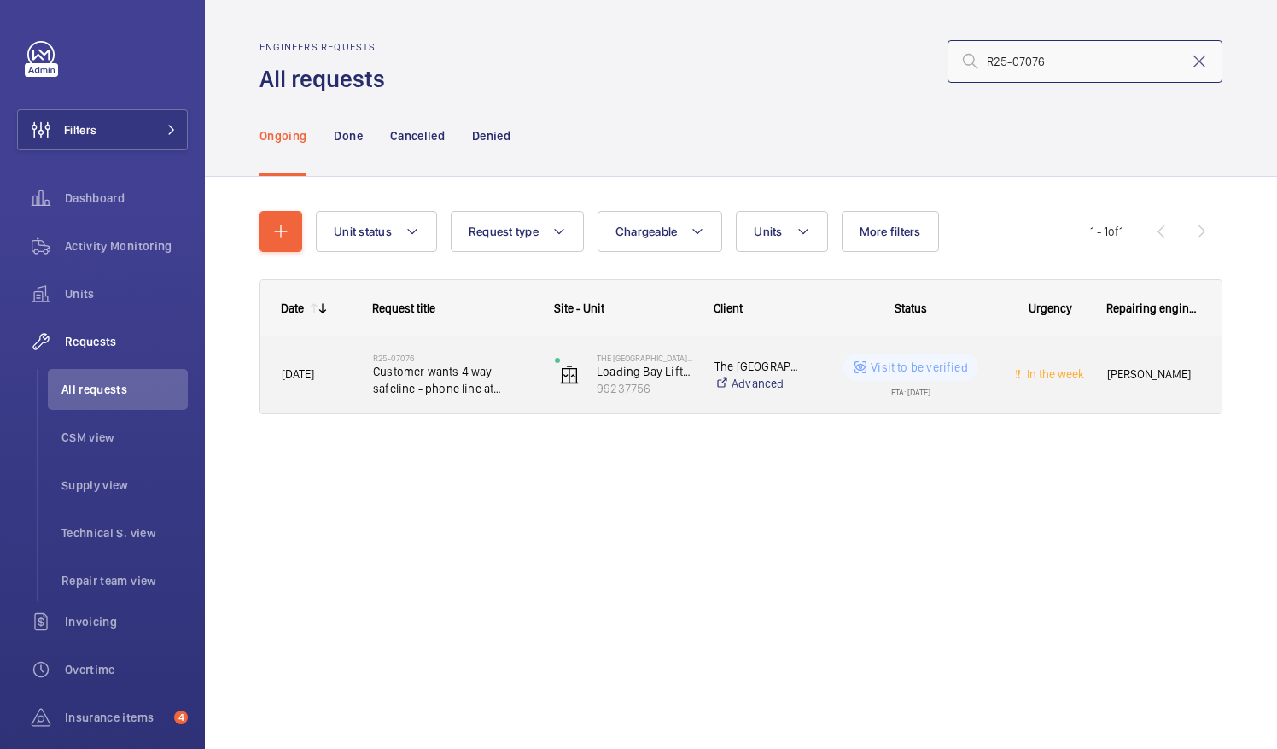
type input "R25-07076"
click at [434, 383] on span "Customer wants 4 way safeline - phone line at present" at bounding box center [453, 380] width 160 height 34
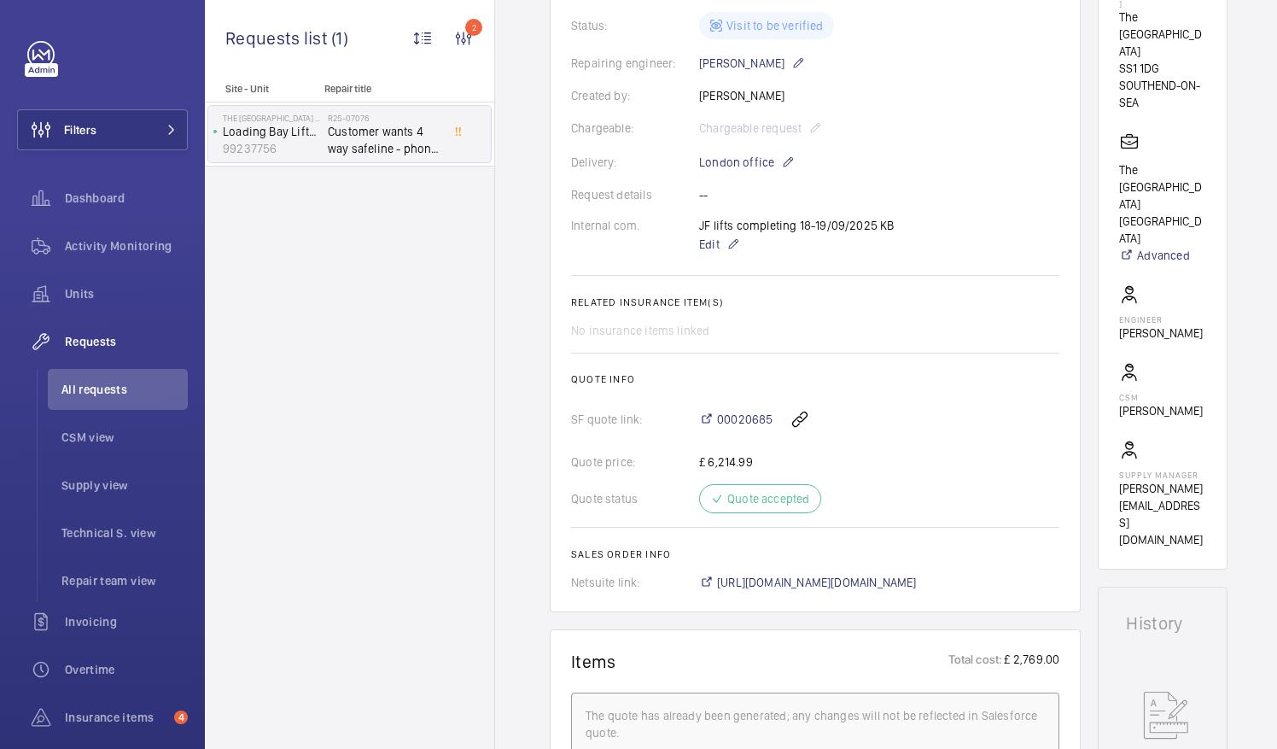
scroll to position [427, 0]
click at [917, 579] on span "[URL][DOMAIN_NAME][DOMAIN_NAME]" at bounding box center [817, 580] width 200 height 17
click at [99, 384] on span "All requests" at bounding box center [124, 389] width 126 height 17
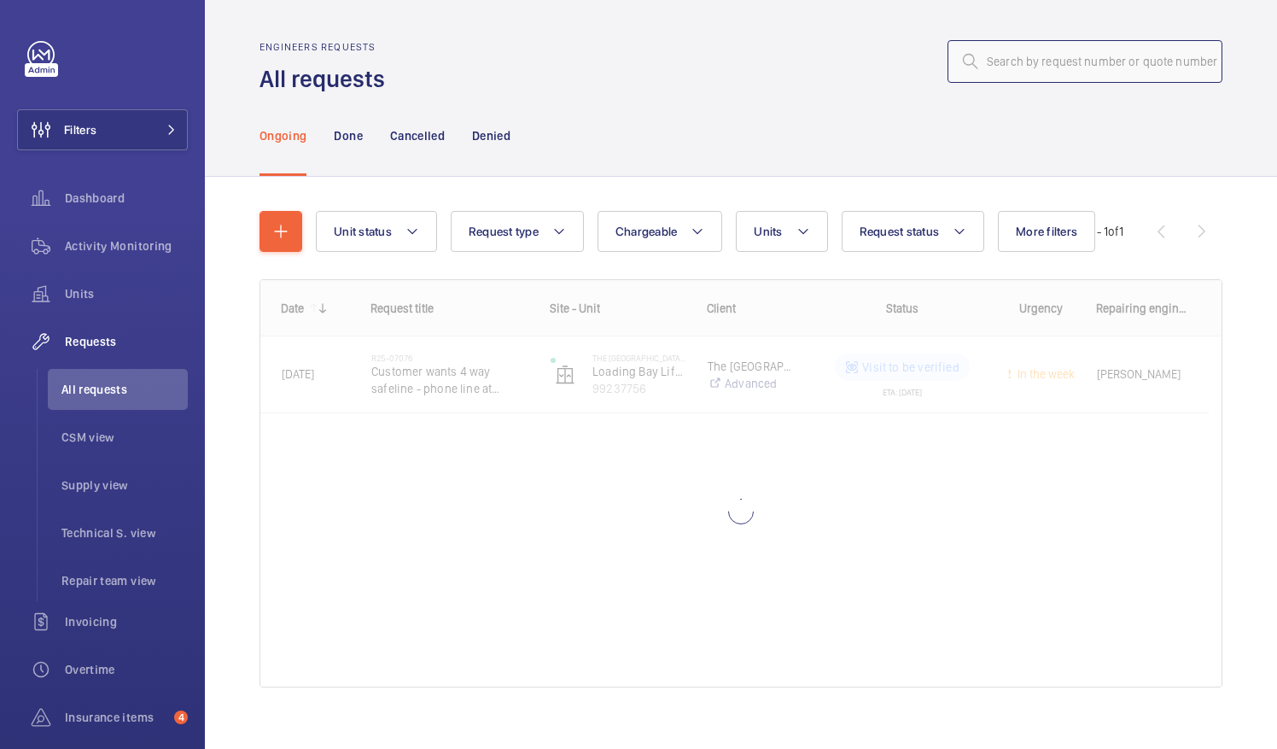
click at [1008, 67] on input "text" at bounding box center [1084, 61] width 275 height 43
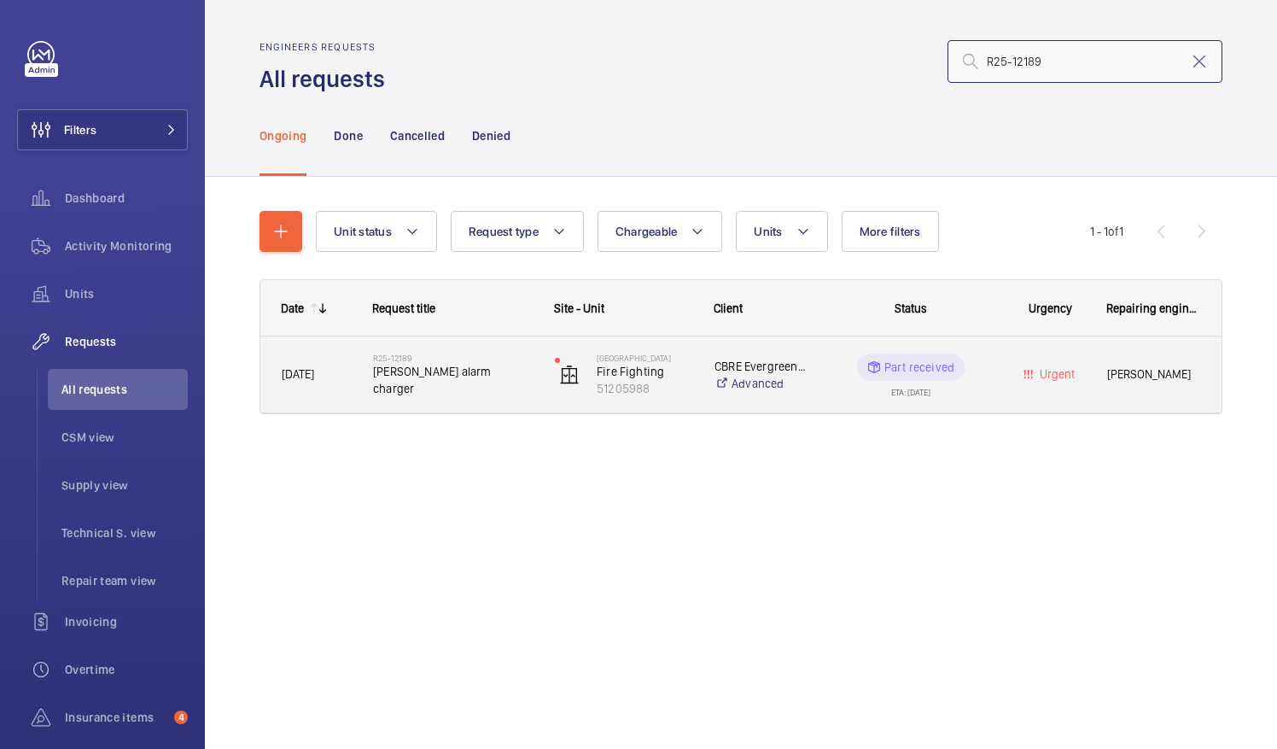
type input "R25-12189"
click at [419, 381] on span "[PERSON_NAME] alarm charger" at bounding box center [453, 380] width 160 height 34
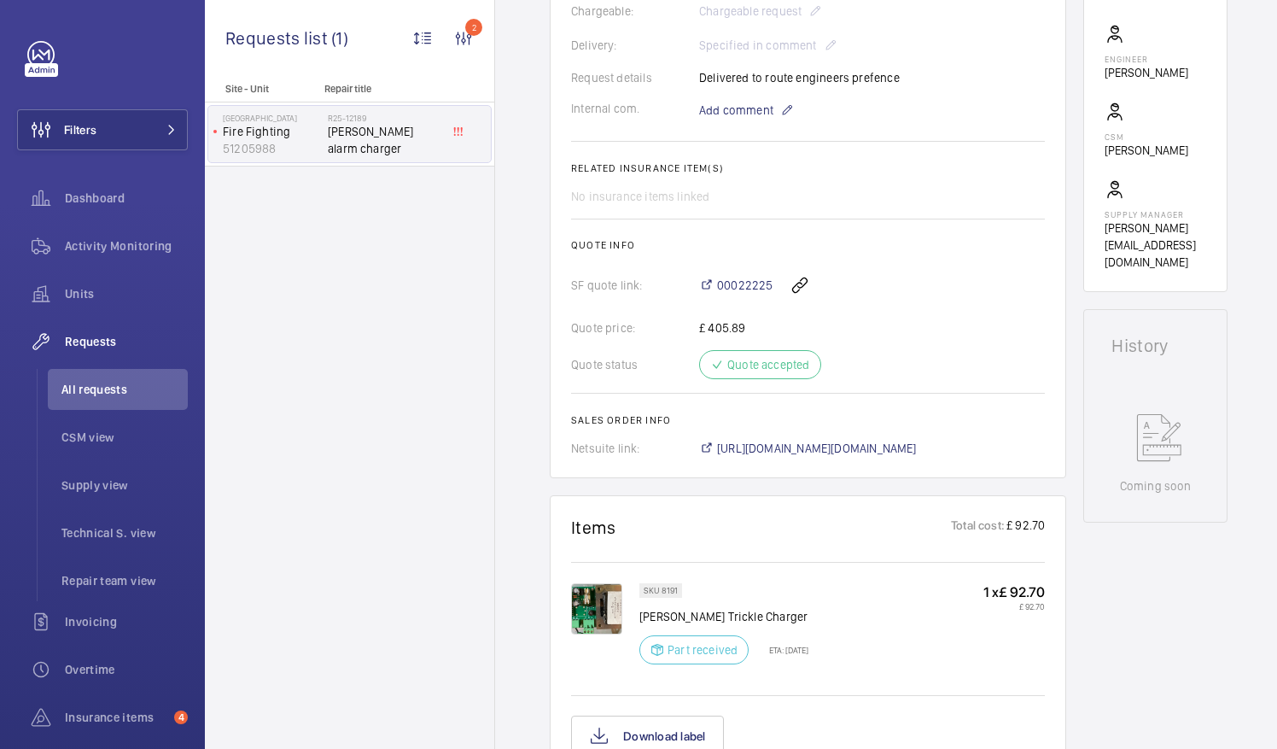
scroll to position [512, 0]
click at [857, 446] on span "[URL][DOMAIN_NAME][DOMAIN_NAME]" at bounding box center [817, 446] width 200 height 17
click at [111, 396] on span "All requests" at bounding box center [124, 389] width 126 height 17
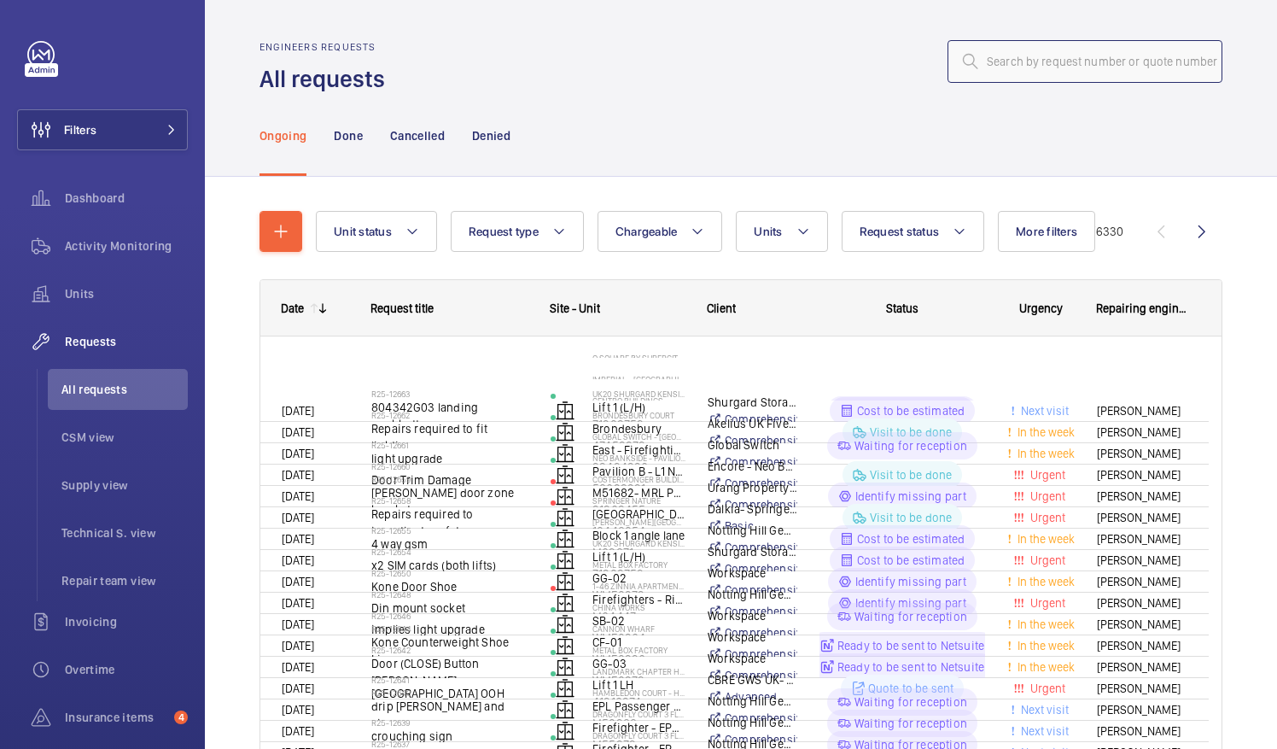
click at [1016, 68] on input "text" at bounding box center [1084, 61] width 275 height 43
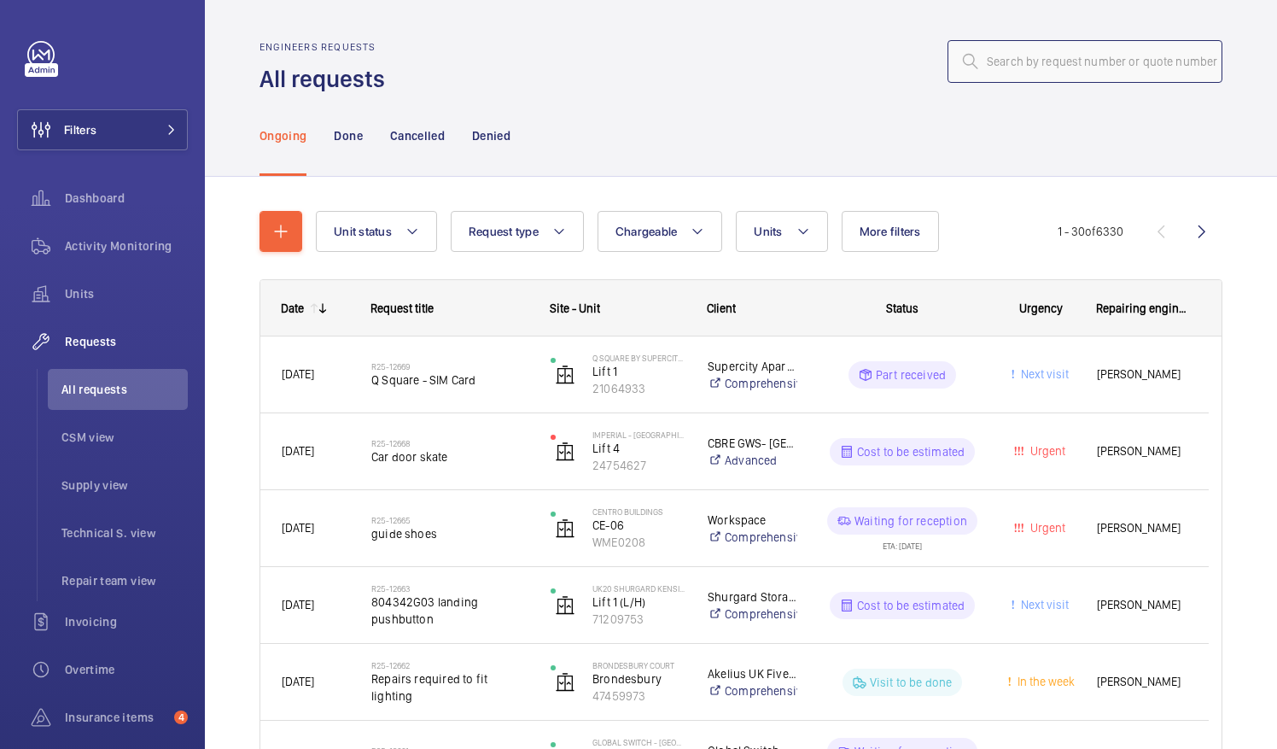
paste input "R24-09901"
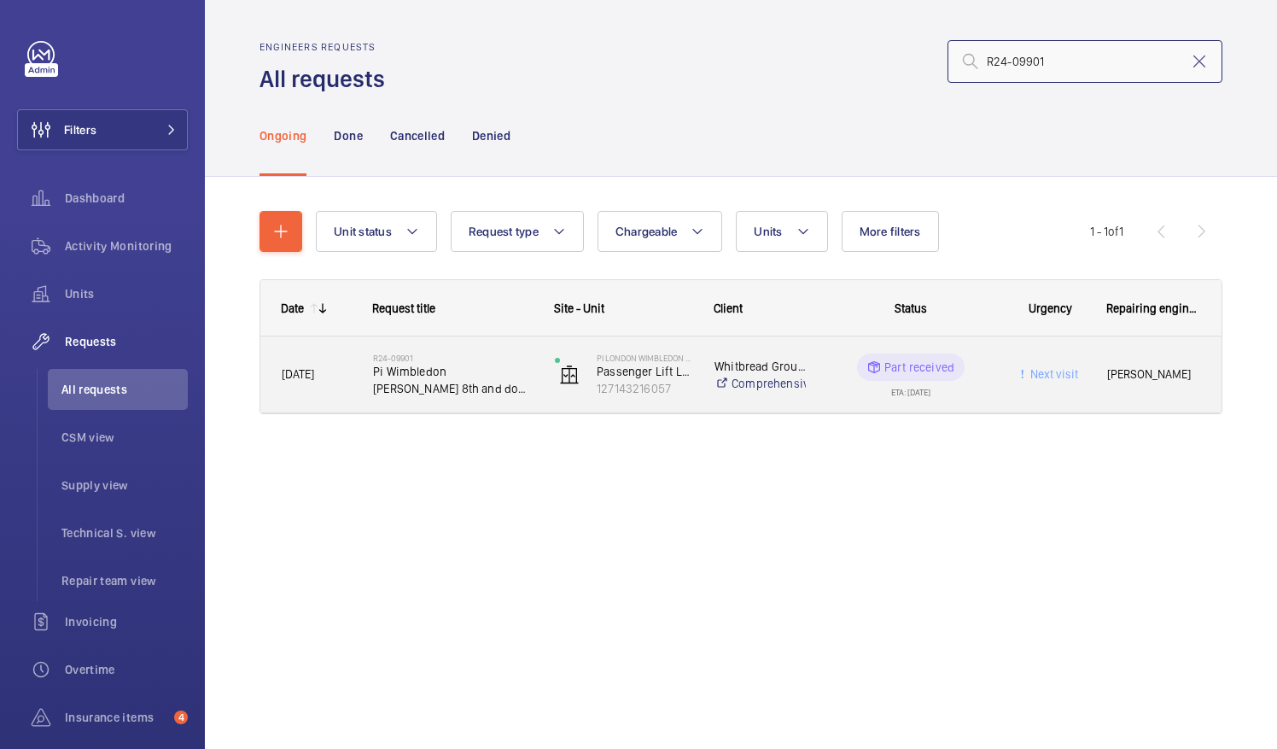
type input "R24-09901"
click at [410, 390] on span "Pi Wimbledon [PERSON_NAME] 8th and do push req. 1 downlighter gov shorten up cl…" at bounding box center [453, 380] width 160 height 34
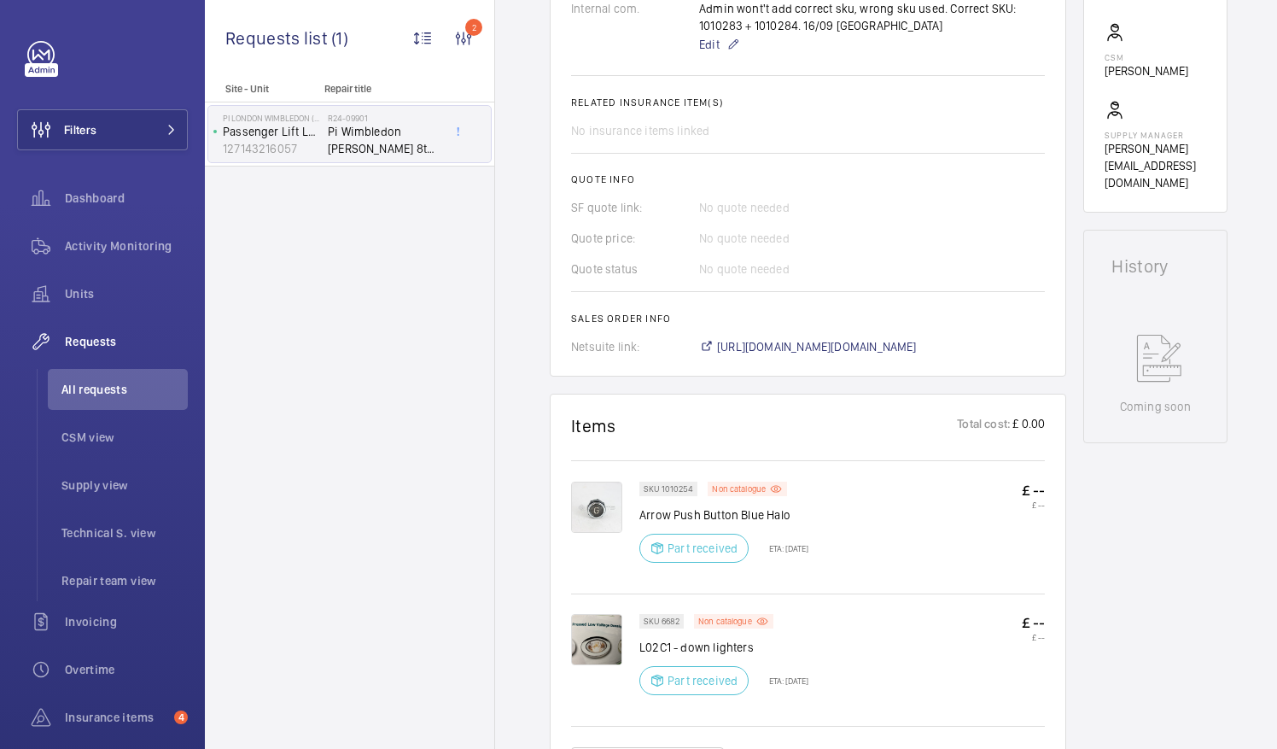
scroll to position [683, 0]
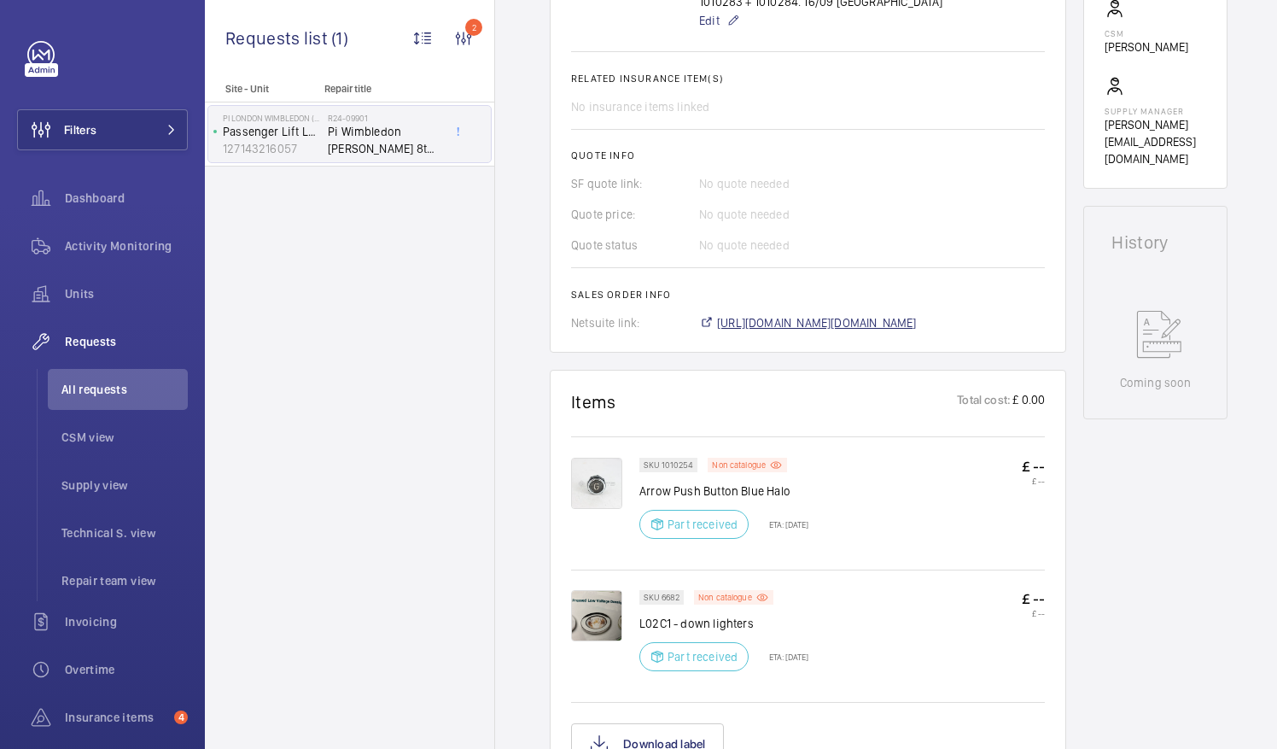
click at [850, 324] on span "[URL][DOMAIN_NAME][DOMAIN_NAME]" at bounding box center [817, 322] width 200 height 17
click at [100, 386] on span "All requests" at bounding box center [124, 389] width 126 height 17
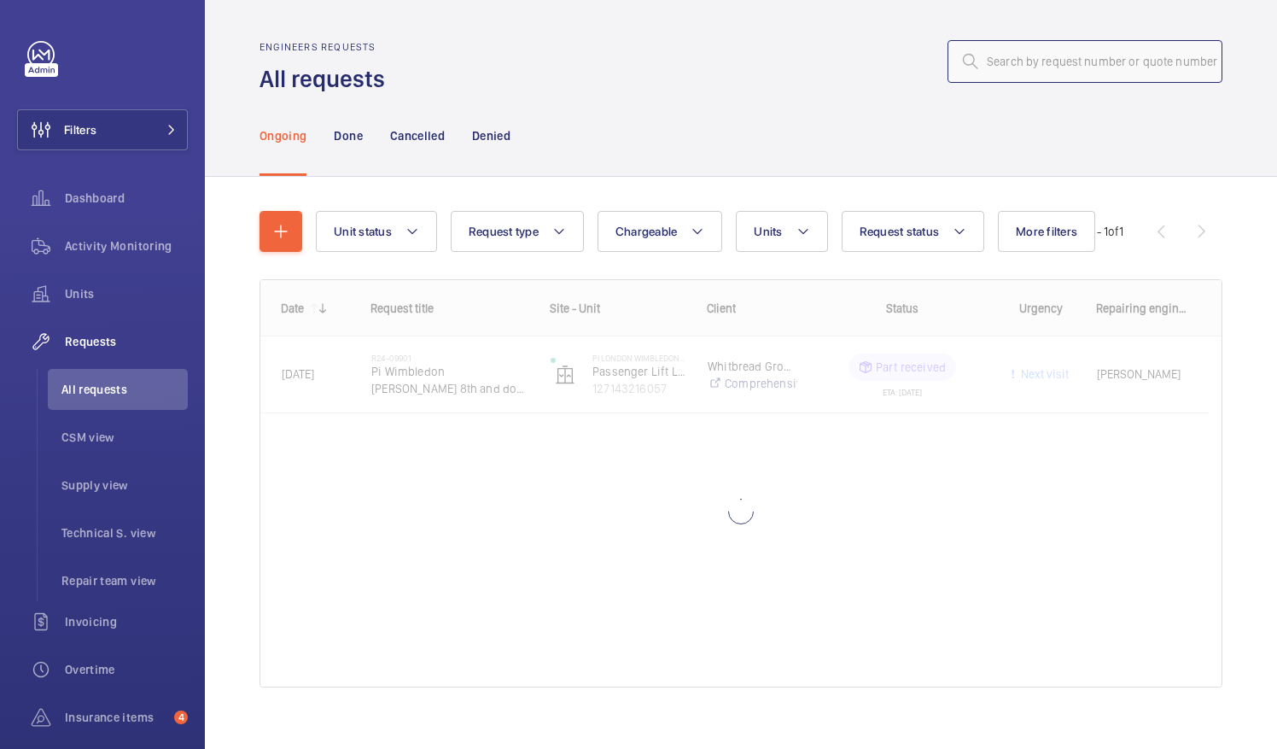
click at [1002, 67] on input "text" at bounding box center [1084, 61] width 275 height 43
paste input "R25-09612"
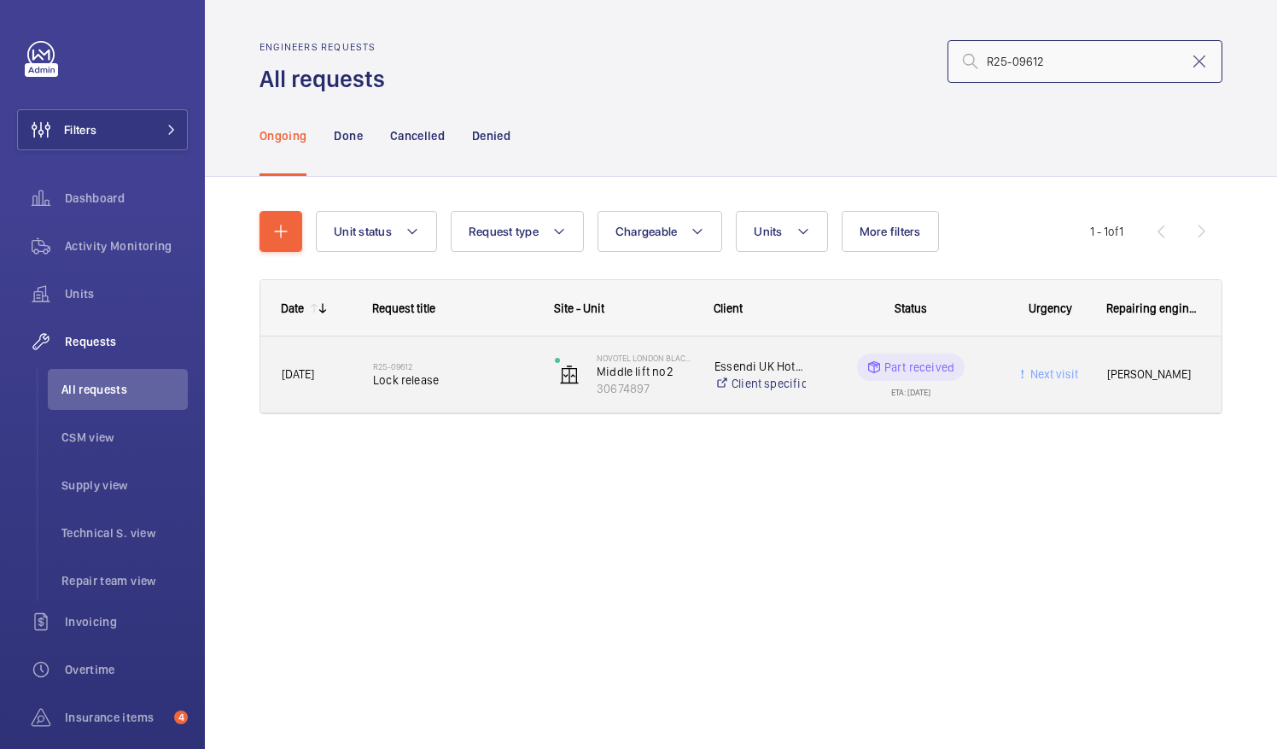
type input "R25-09612"
click at [393, 376] on span "Lock release" at bounding box center [453, 379] width 160 height 17
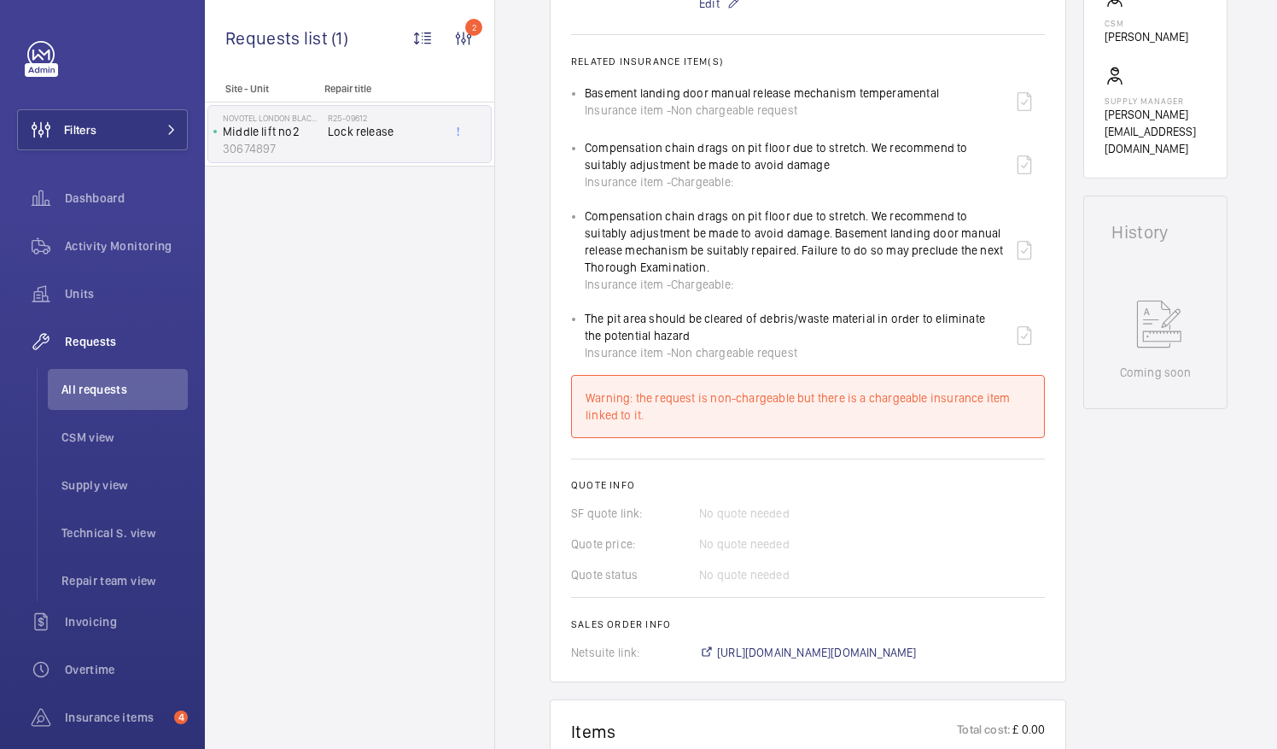
scroll to position [683, 0]
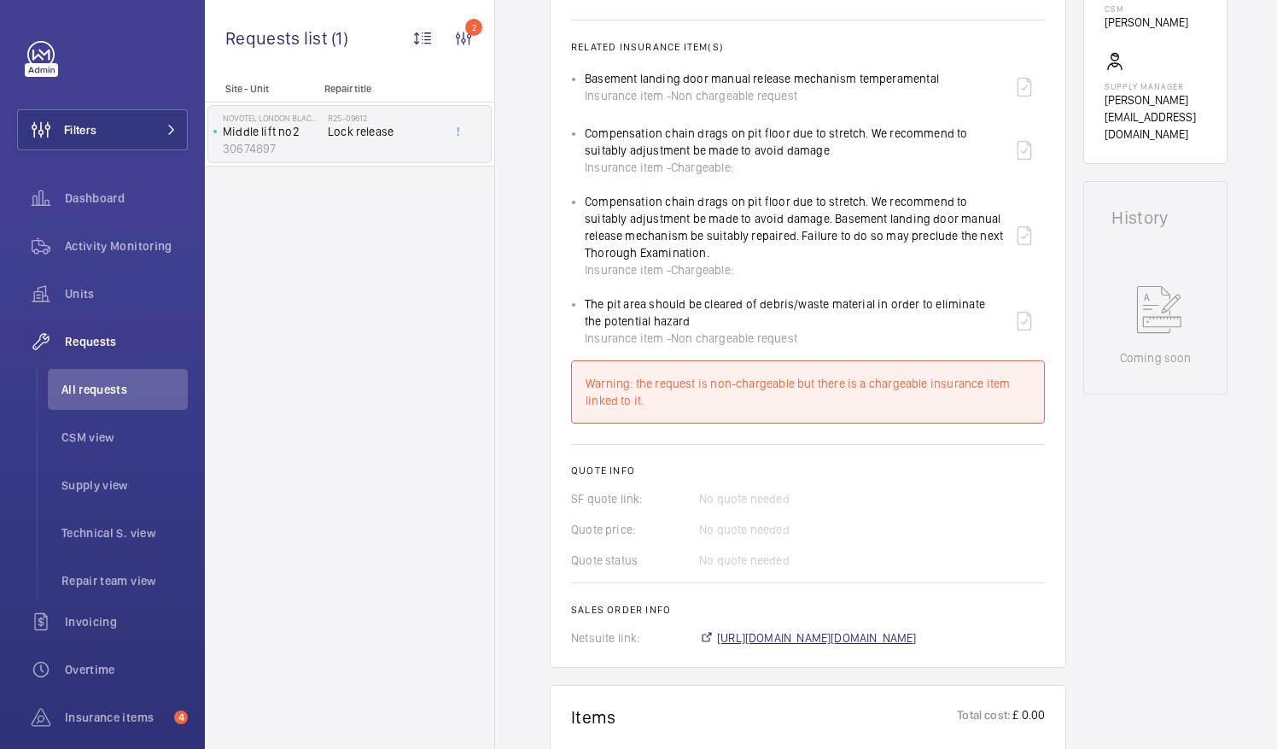
click at [888, 629] on span "[URL][DOMAIN_NAME][DOMAIN_NAME]" at bounding box center [817, 637] width 200 height 17
click at [98, 388] on span "All requests" at bounding box center [124, 389] width 126 height 17
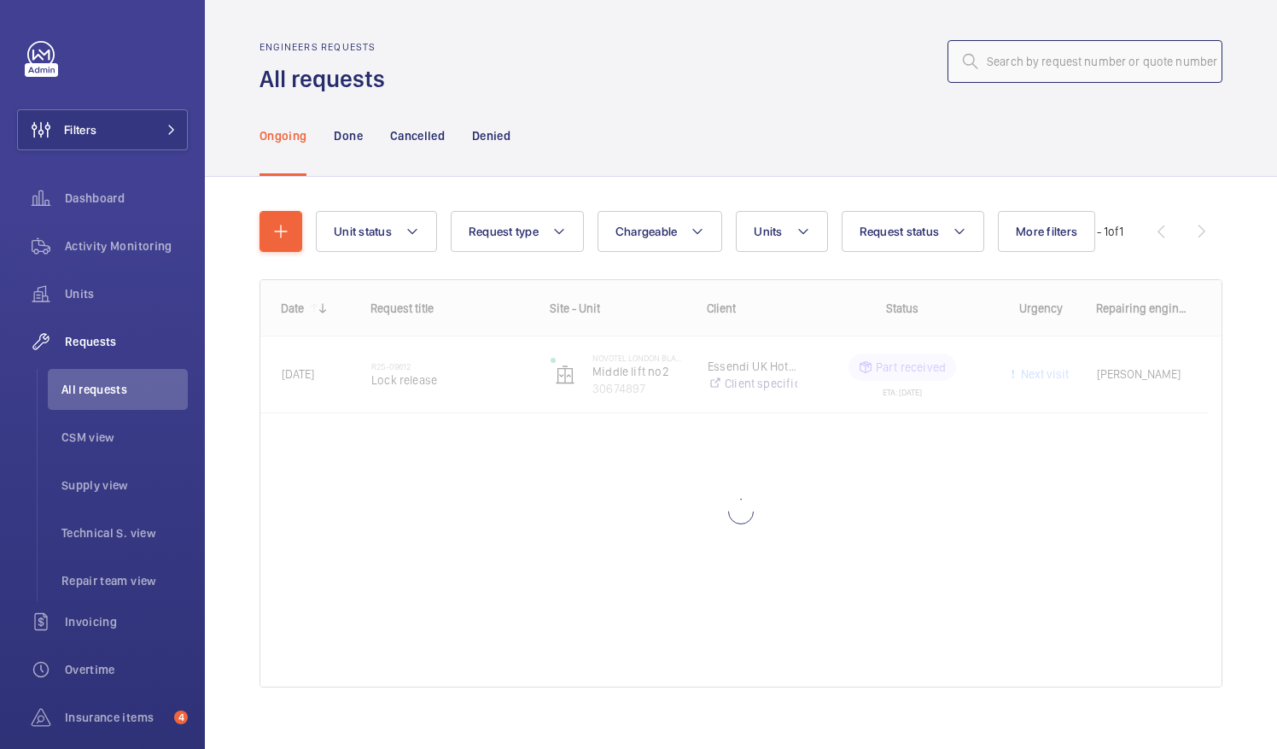
click at [1003, 67] on input "text" at bounding box center [1084, 61] width 275 height 43
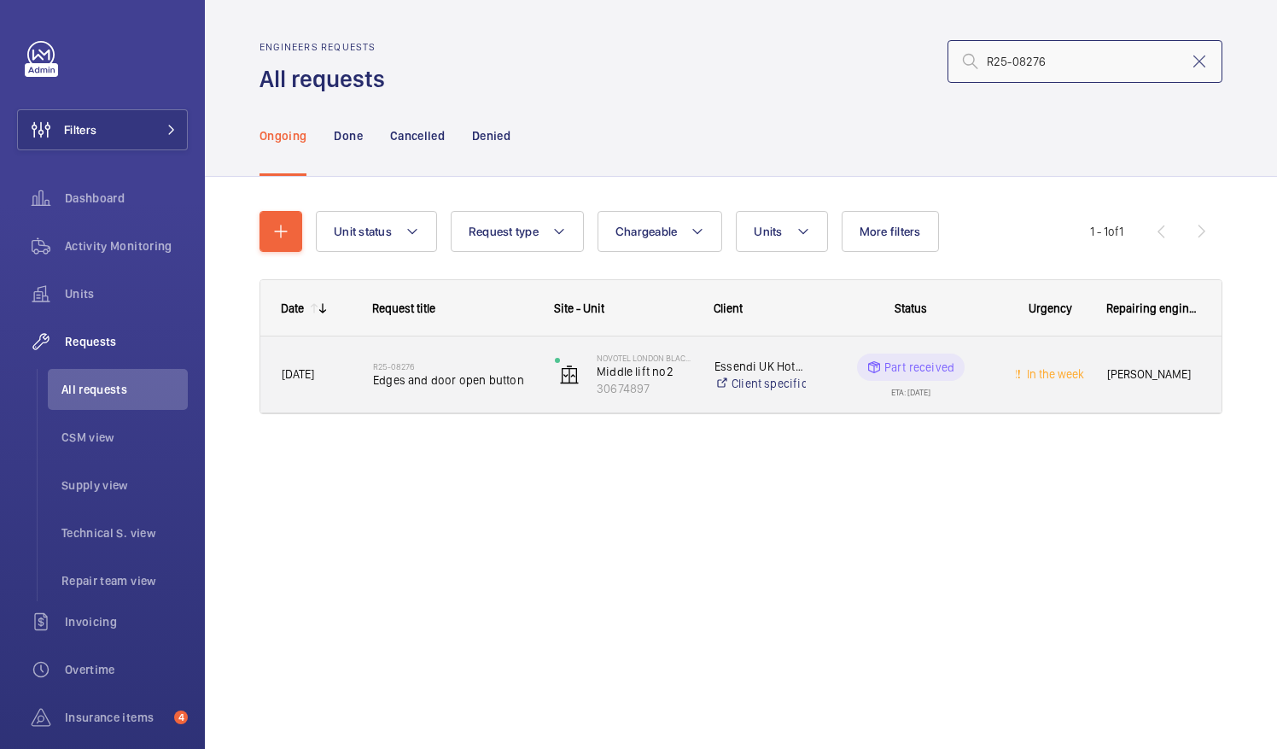
type input "R25-08276"
click at [427, 378] on span "Edges and door open button" at bounding box center [453, 379] width 160 height 17
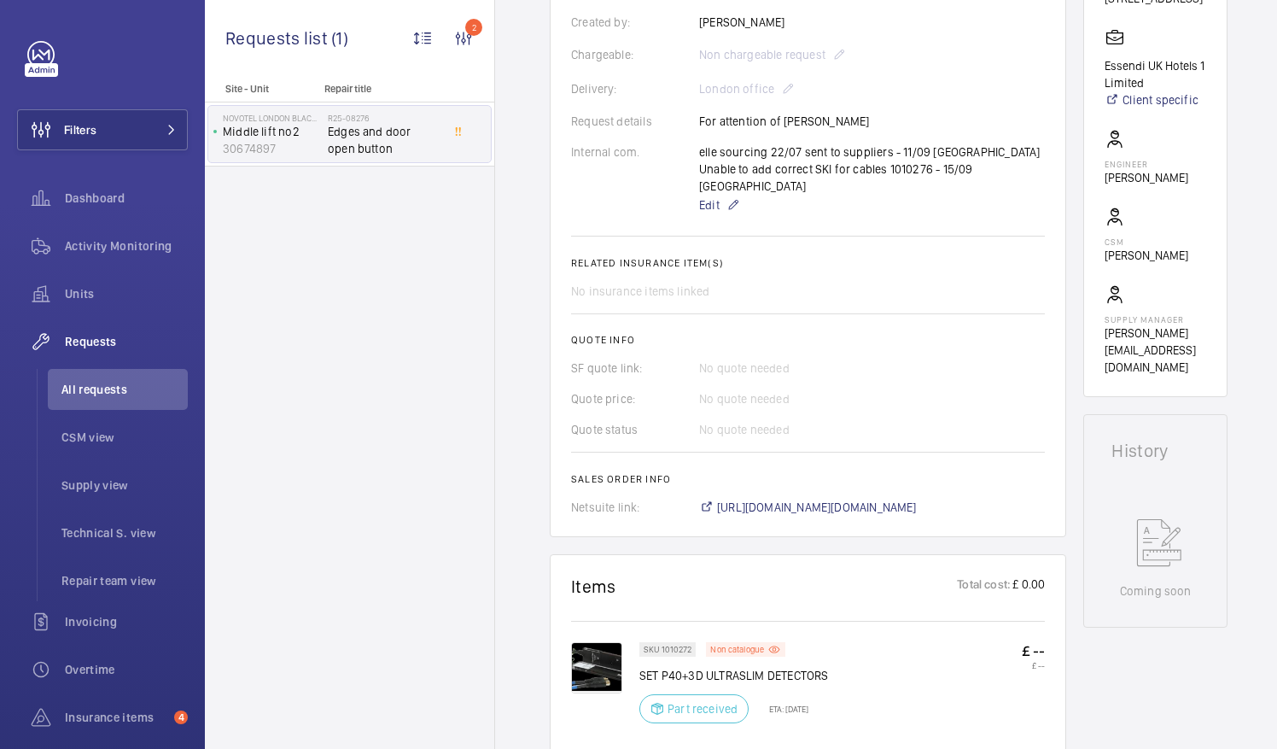
scroll to position [512, 0]
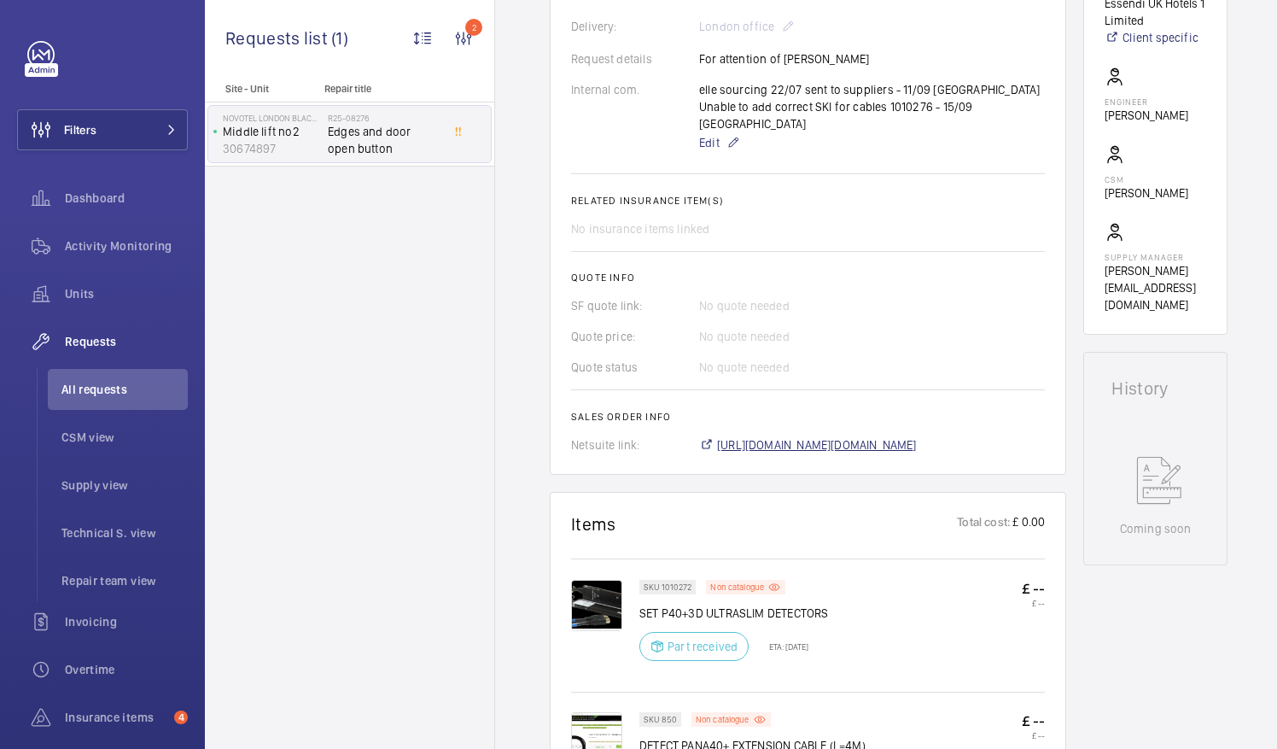
click at [917, 436] on span "[URL][DOMAIN_NAME][DOMAIN_NAME]" at bounding box center [817, 444] width 200 height 17
click at [101, 391] on span "All requests" at bounding box center [124, 389] width 126 height 17
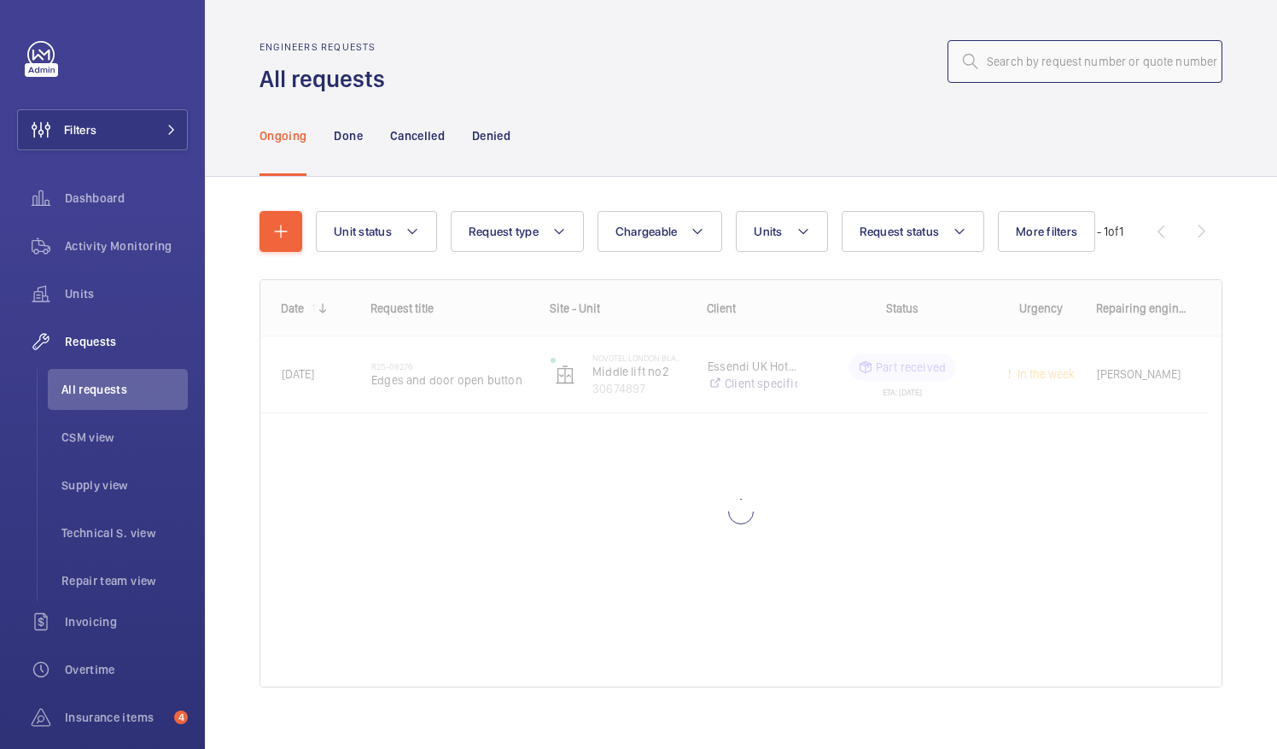
click at [1027, 68] on input "text" at bounding box center [1084, 61] width 275 height 43
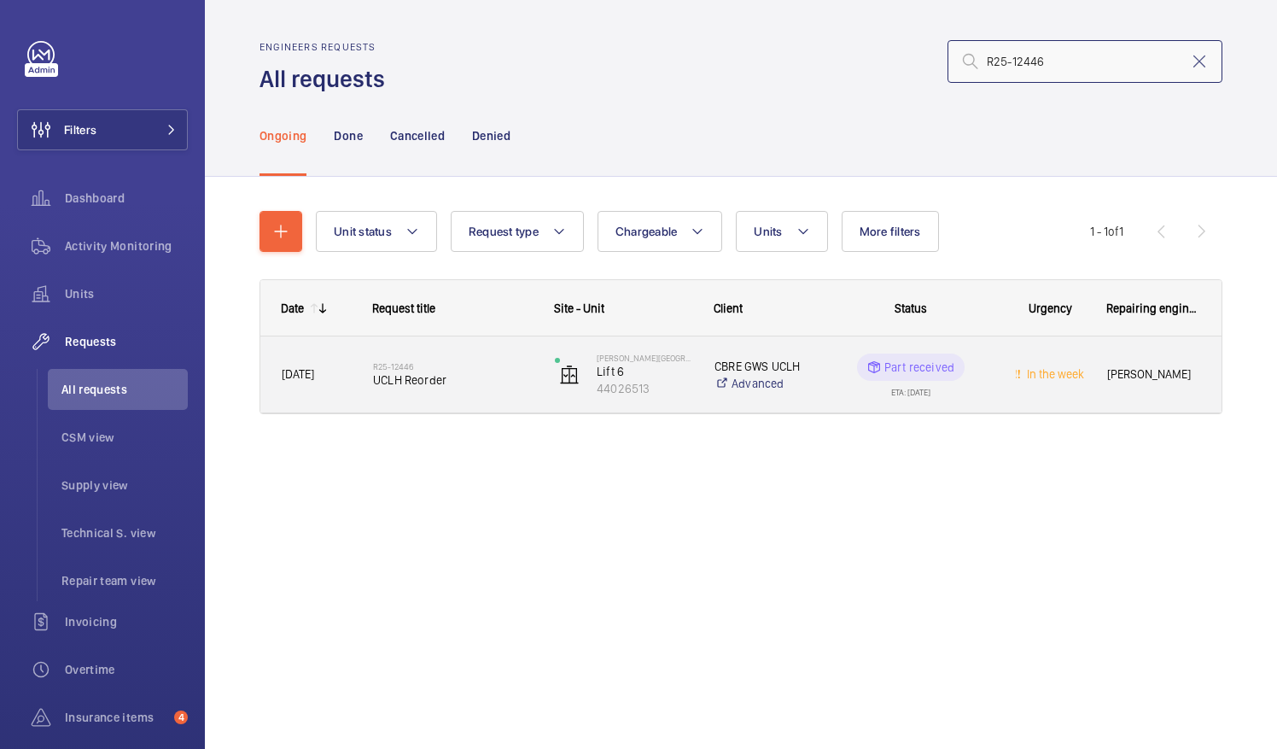
type input "R25-12446"
click at [424, 373] on span "UCLH Reorder" at bounding box center [453, 379] width 160 height 17
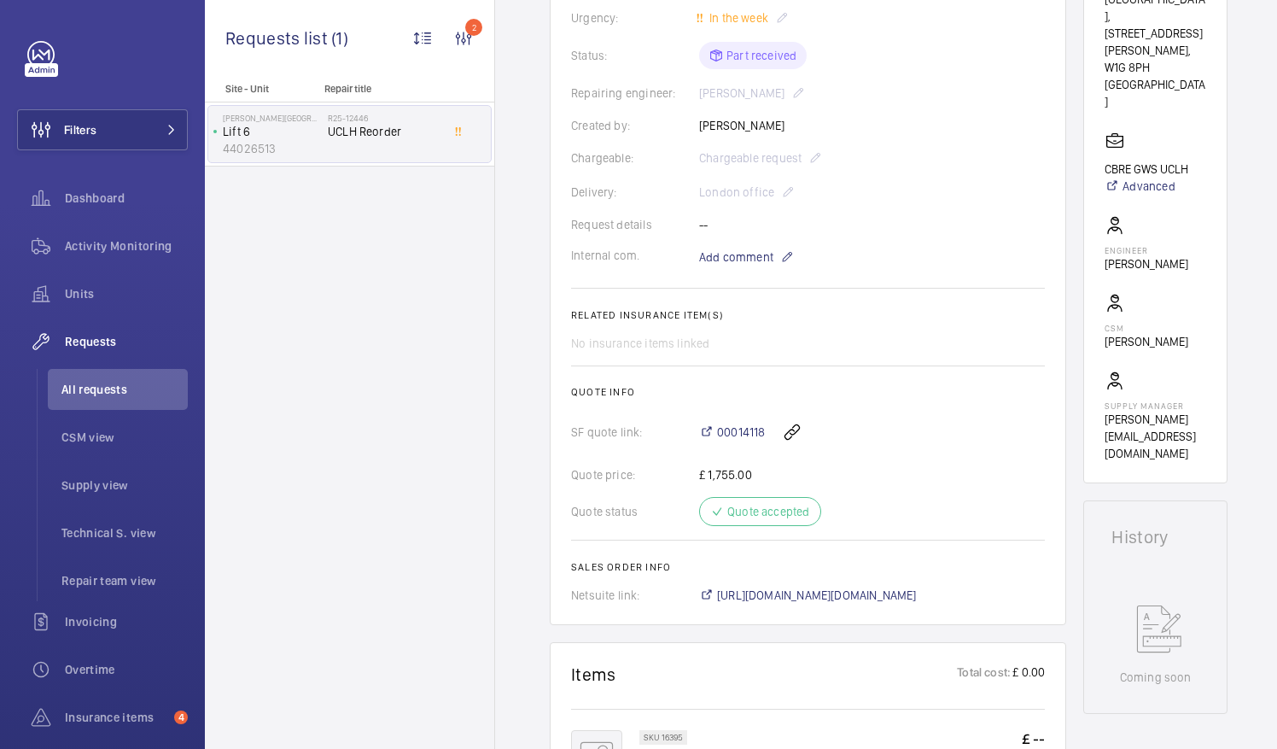
scroll to position [427, 0]
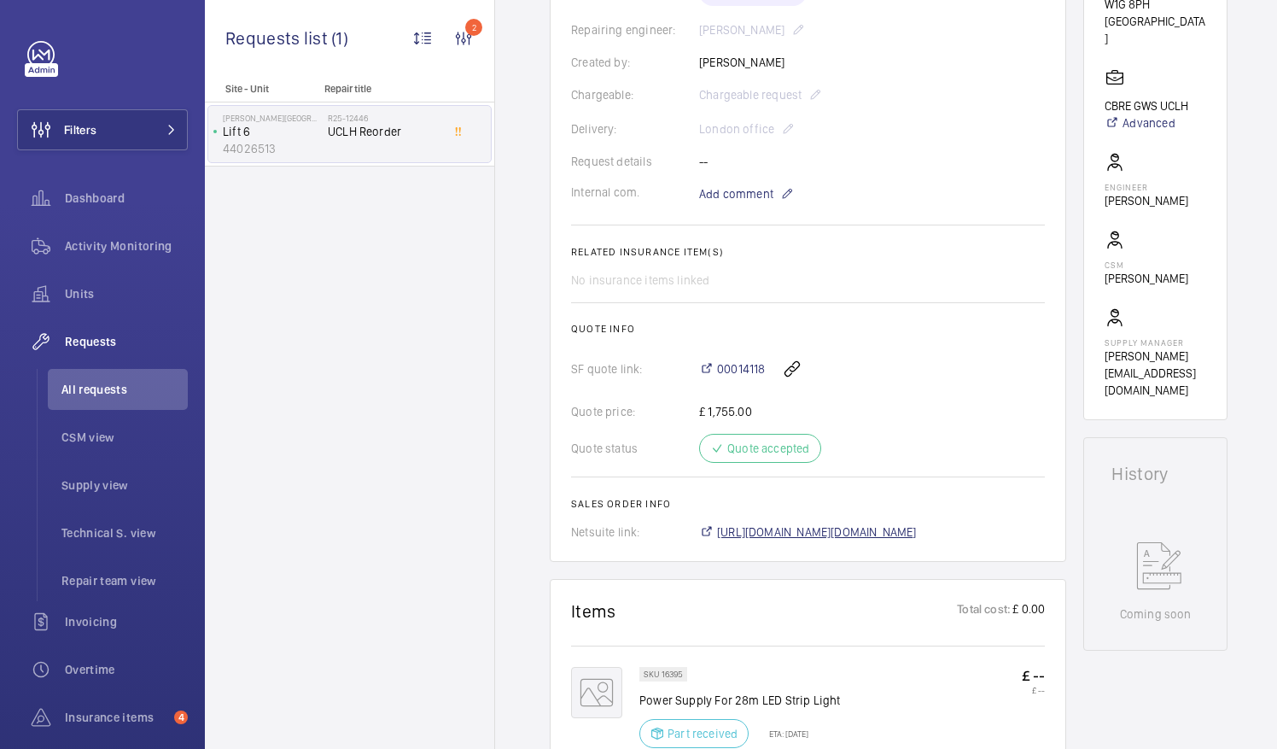
click at [865, 536] on span "[URL][DOMAIN_NAME][DOMAIN_NAME]" at bounding box center [817, 531] width 200 height 17
